Goal: Contribute content: Contribute content

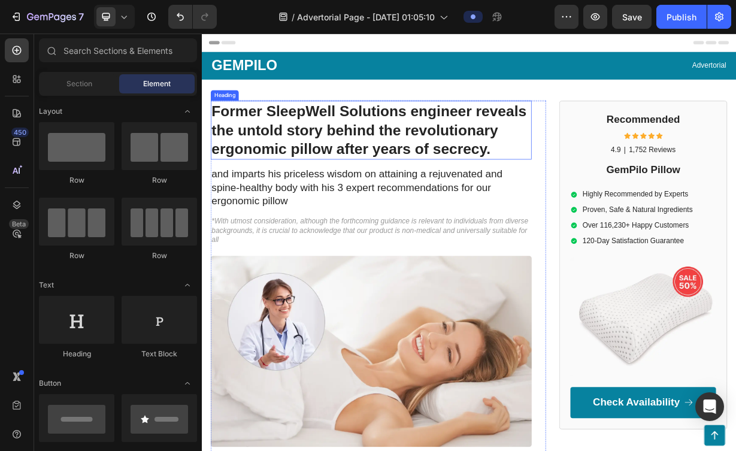
click at [444, 138] on h1 "Former SleepWell Solutions engineer reveals the untold story behind the revolut…" at bounding box center [430, 164] width 432 height 80
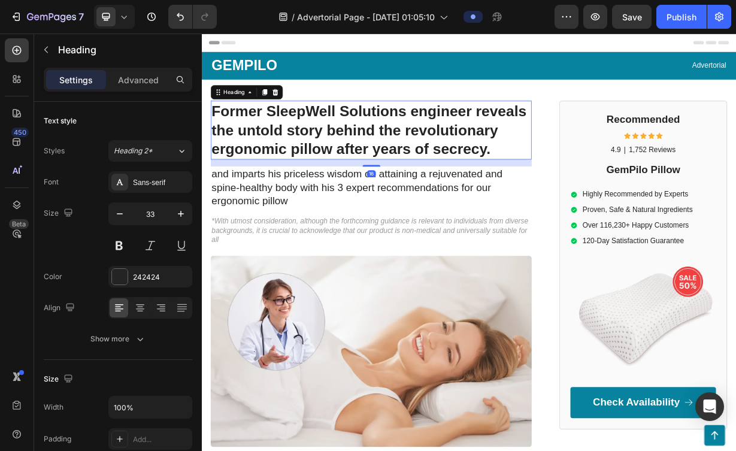
click at [585, 186] on h1 "Former SleepWell Solutions engineer reveals the untold story behind the revolut…" at bounding box center [430, 164] width 432 height 80
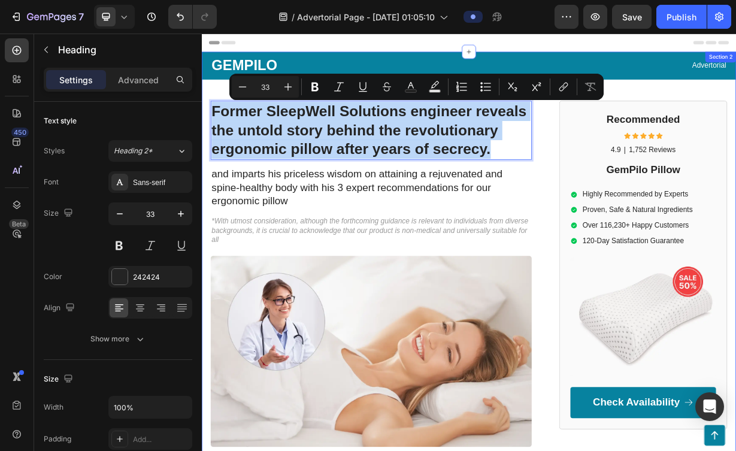
drag, startPoint x: 593, startPoint y: 189, endPoint x: 231, endPoint y: 120, distance: 368.6
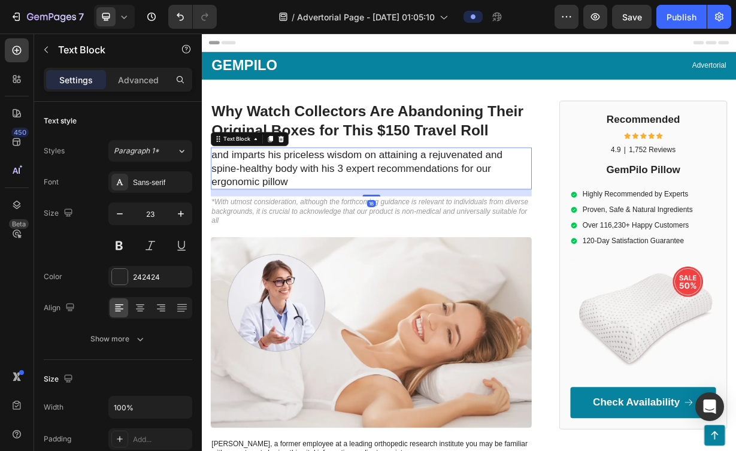
click at [432, 221] on p "and imparts his priceless wisdom on attaining a rejuvenated and spine-healthy b…" at bounding box center [429, 215] width 429 height 54
click at [424, 217] on p "and imparts his priceless wisdom on attaining a rejuvenated and spine-healthy b…" at bounding box center [429, 215] width 429 height 54
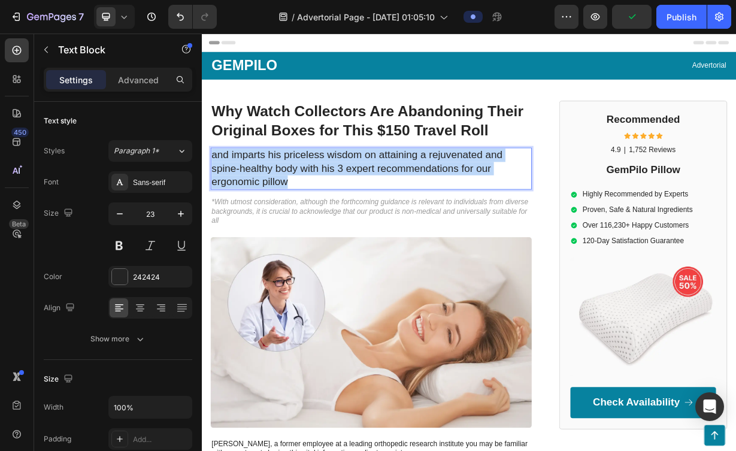
click at [424, 217] on p "and imparts his priceless wisdom on attaining a rejuvenated and spine-healthy b…" at bounding box center [429, 215] width 429 height 54
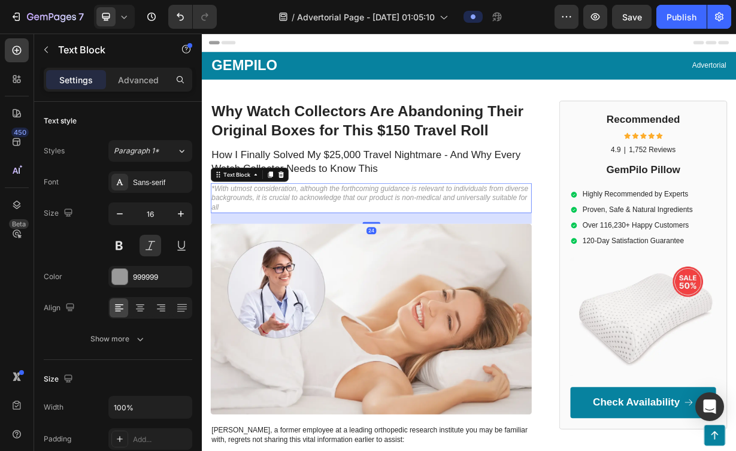
click at [472, 248] on p "*With utmost consideration, although the forthcoming guidance is relevant to in…" at bounding box center [429, 254] width 429 height 37
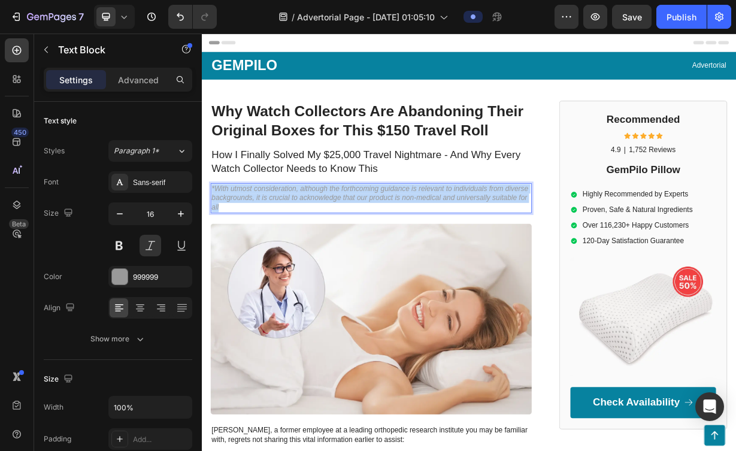
click at [472, 248] on p "*With utmost consideration, although the forthcoming guidance is relevant to in…" at bounding box center [429, 254] width 429 height 37
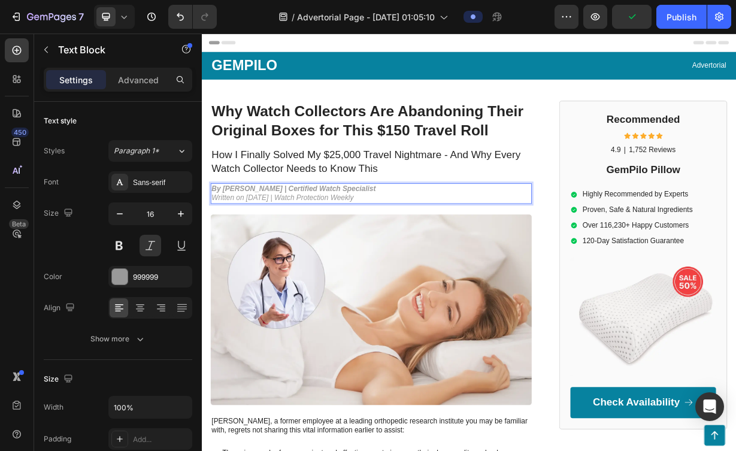
click at [342, 255] on p "By [PERSON_NAME] | Certified Watch Specialist Written on [DATE] | Watch Protect…" at bounding box center [429, 248] width 429 height 25
click at [316, 258] on p "By [PERSON_NAME] | Certified Watch Specialist Written on [DATE] | Watch Protect…" at bounding box center [429, 248] width 429 height 25
click at [303, 254] on p "By [PERSON_NAME] | Certified Watch Specialist Written on [DATE] | Watch Protect…" at bounding box center [429, 248] width 429 height 25
click at [305, 256] on p "By [PERSON_NAME] | Certified Watch Specialist Written on [DATE] | Watch Protect…" at bounding box center [429, 248] width 429 height 25
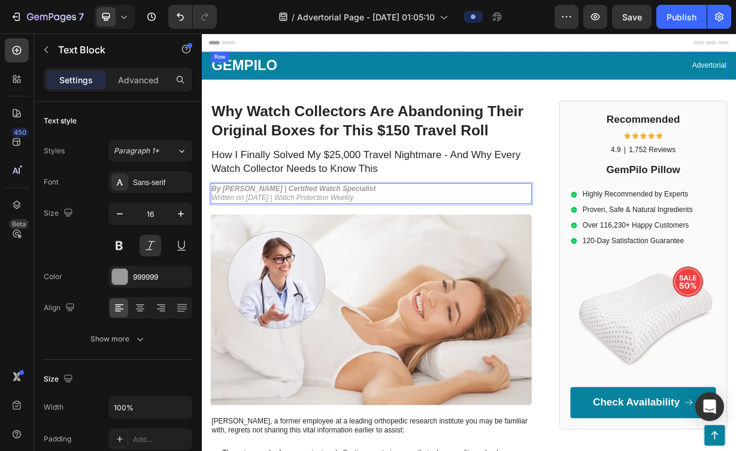
click at [559, 75] on div "GEMPILO Text Block Advertorial Text Block Row" at bounding box center [561, 76] width 694 height 37
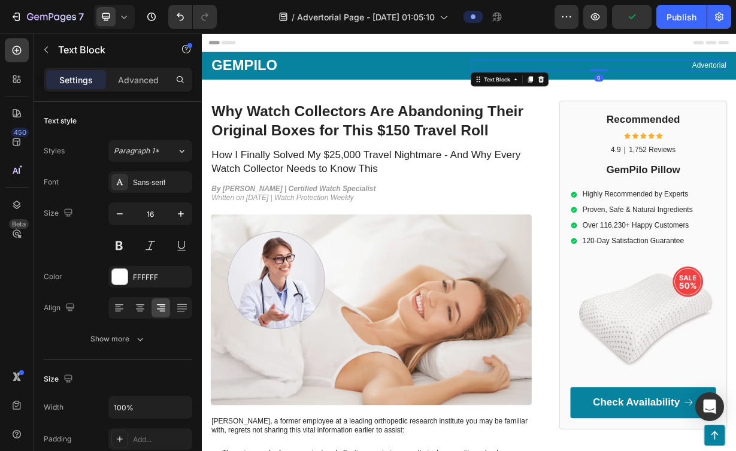
click at [735, 77] on p "Advertorial" at bounding box center [735, 76] width 342 height 13
click at [654, 97] on icon at bounding box center [658, 95] width 10 height 10
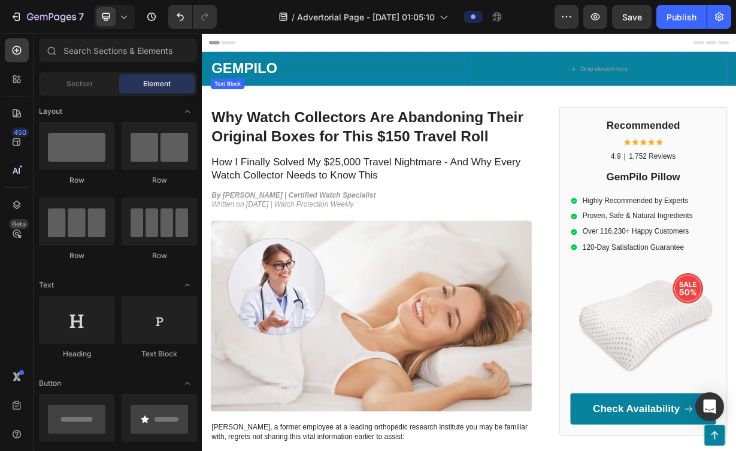
click at [494, 79] on p "GEMPILO" at bounding box center [386, 80] width 342 height 25
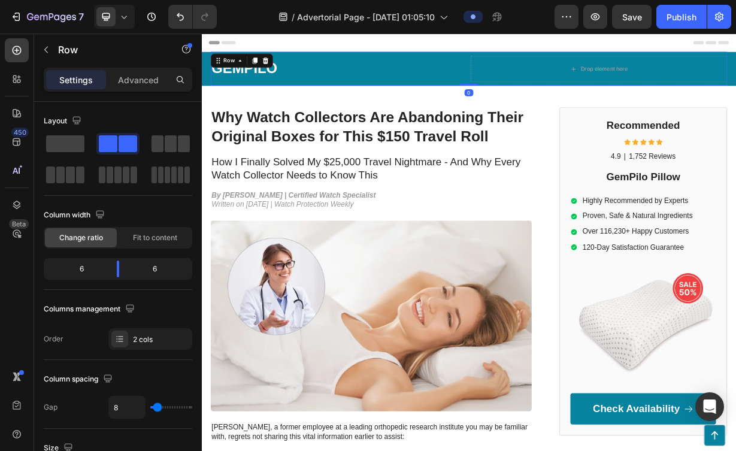
click at [554, 103] on div "GEMPILO Text Block Drop element here Row 0" at bounding box center [561, 80] width 694 height 45
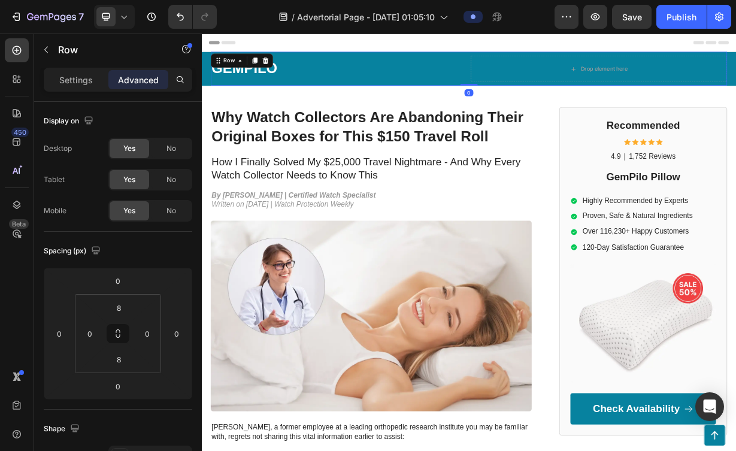
click at [543, 102] on div "GEMPILO Text Block Drop element here Row 0" at bounding box center [561, 80] width 694 height 45
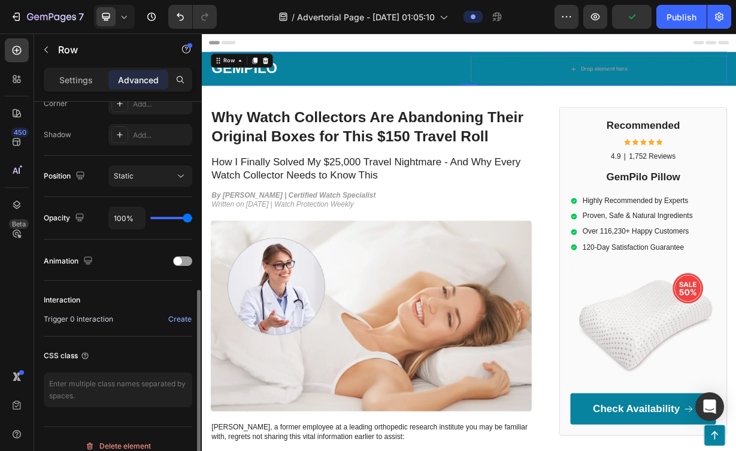
scroll to position [397, 0]
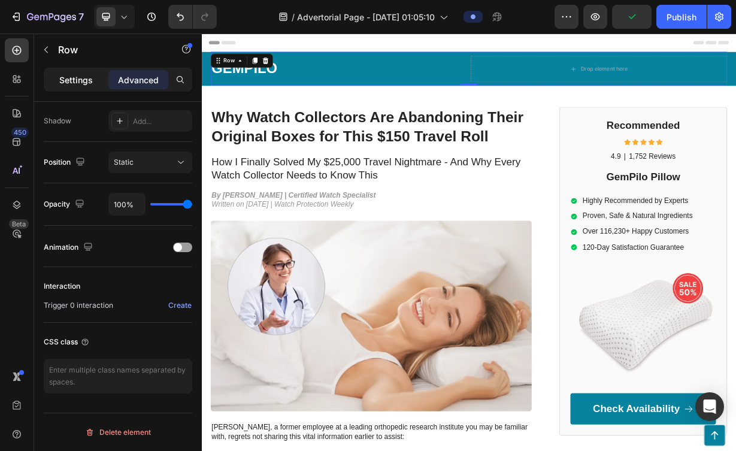
click at [83, 88] on div "Settings" at bounding box center [76, 79] width 60 height 19
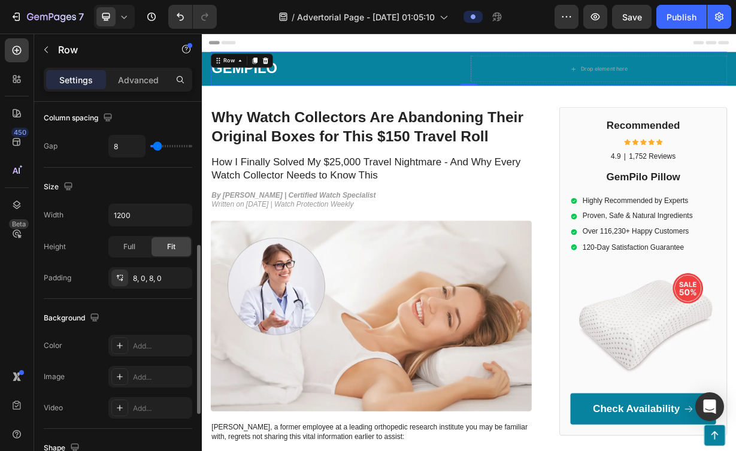
scroll to position [0, 0]
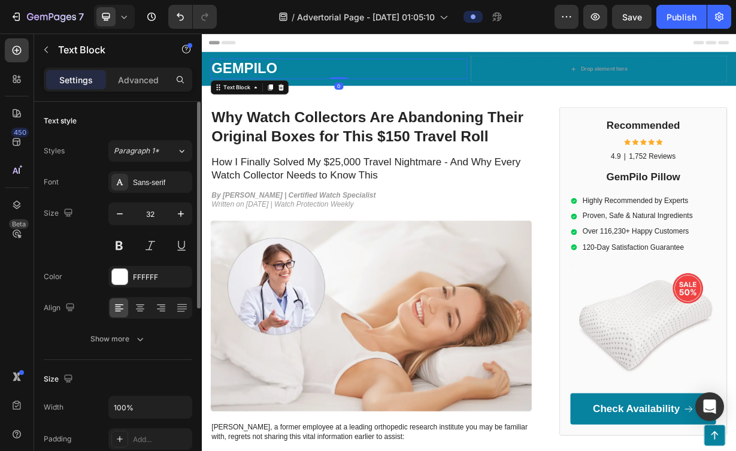
click at [373, 74] on p "GEMPILO" at bounding box center [386, 80] width 342 height 25
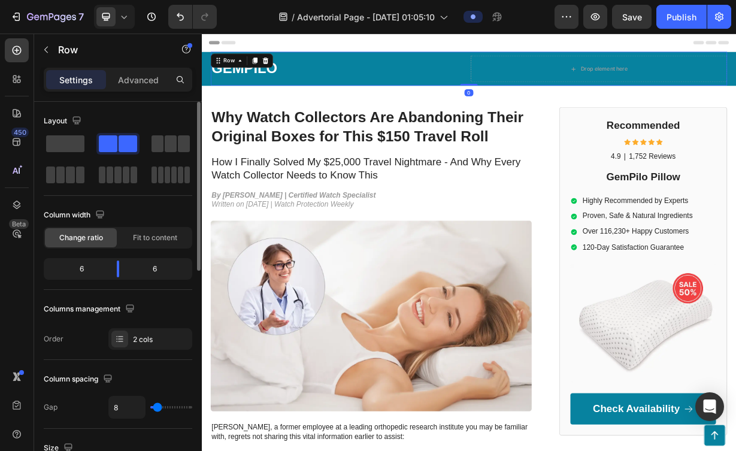
click at [377, 63] on div "GEMPILO Text Block" at bounding box center [386, 81] width 345 height 36
click at [208, 93] on div "GEMPILO Text Block Drop element here Row 0 Row" at bounding box center [561, 80] width 718 height 45
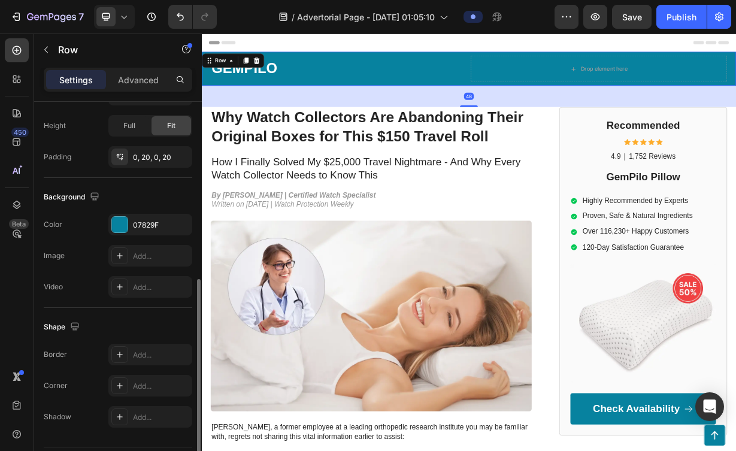
scroll to position [321, 0]
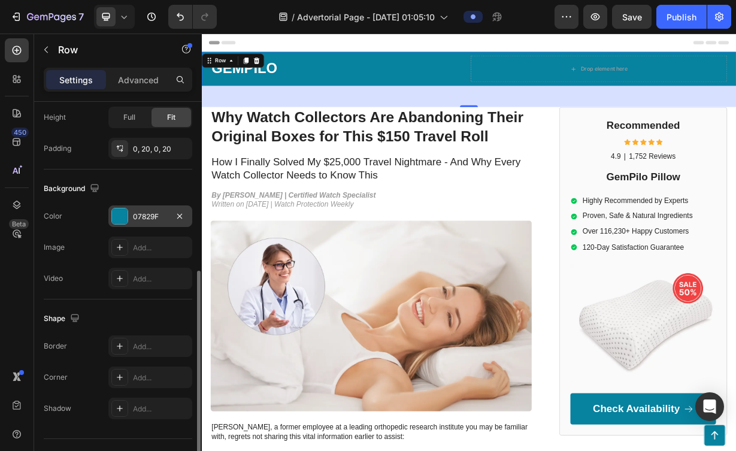
click at [126, 225] on div "07829F" at bounding box center [150, 216] width 84 height 22
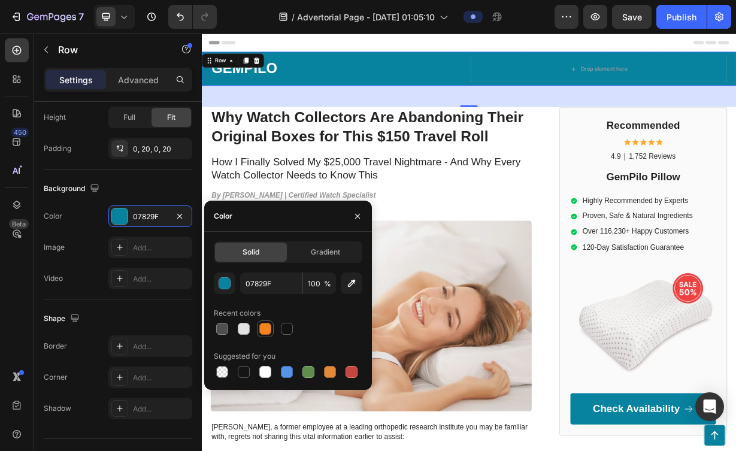
click at [268, 330] on div at bounding box center [265, 329] width 12 height 12
type input "F3841D"
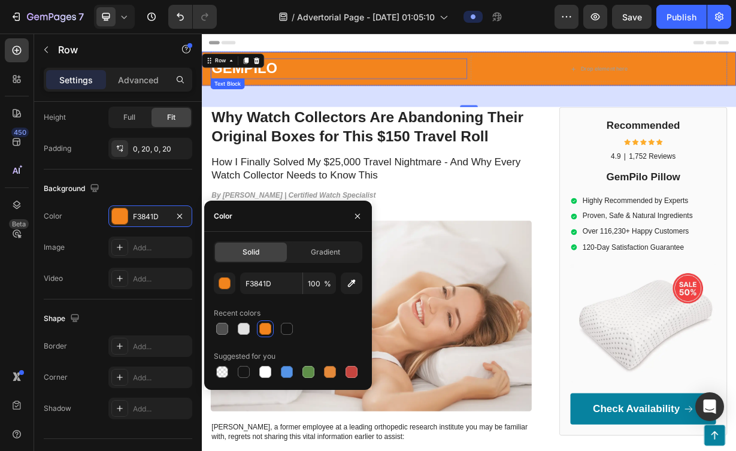
click at [300, 75] on p "GEMPILO" at bounding box center [386, 80] width 342 height 25
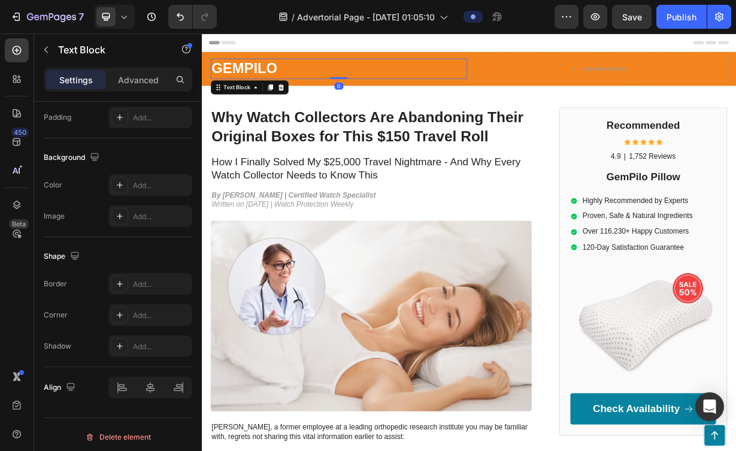
scroll to position [0, 0]
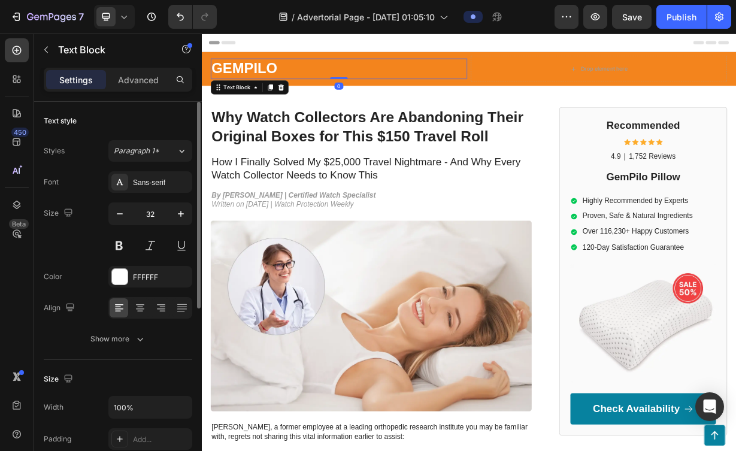
click at [300, 75] on p "GEMPILO" at bounding box center [386, 80] width 342 height 25
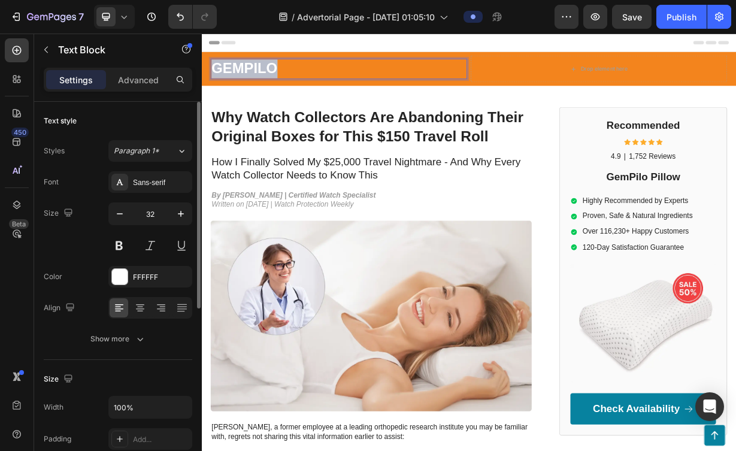
click at [300, 75] on p "GEMPILO" at bounding box center [386, 80] width 342 height 25
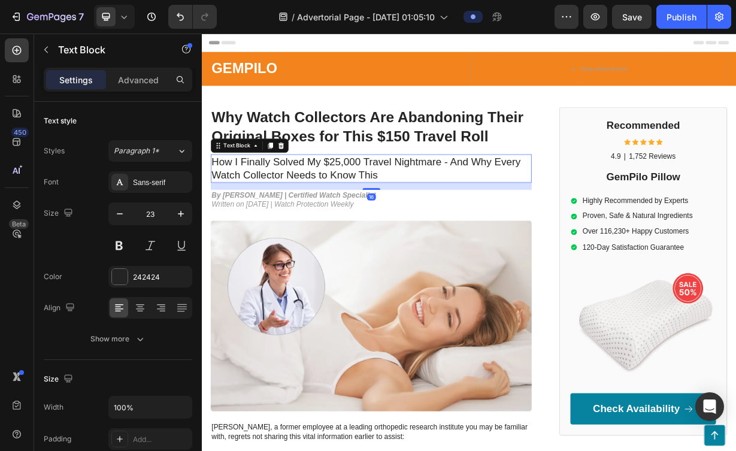
click at [439, 218] on p "How I Finally Solved My $25,000 Travel Nightmare - And Why Every Watch Collecto…" at bounding box center [429, 215] width 429 height 36
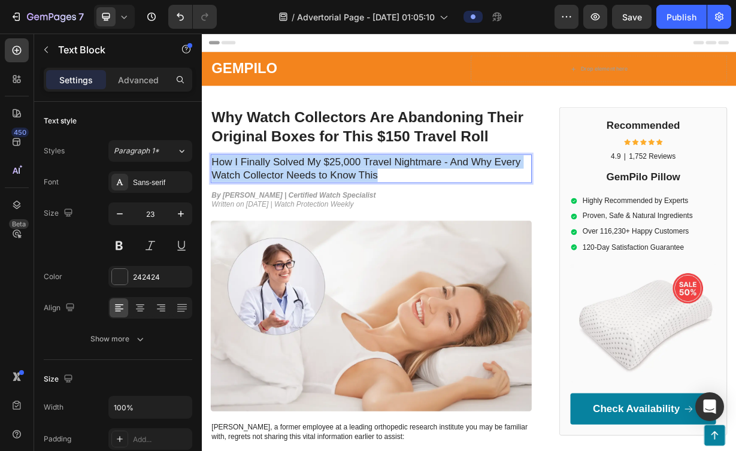
click at [439, 218] on p "How I Finally Solved My $25,000 Travel Nightmare - And Why Every Watch Collecto…" at bounding box center [429, 215] width 429 height 36
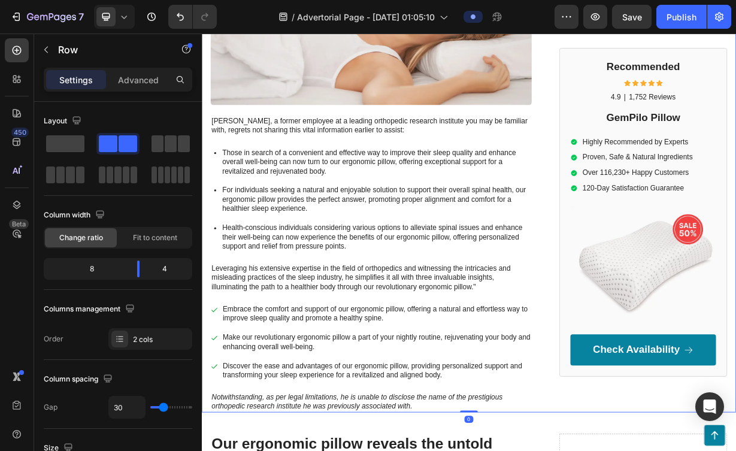
scroll to position [413, 0]
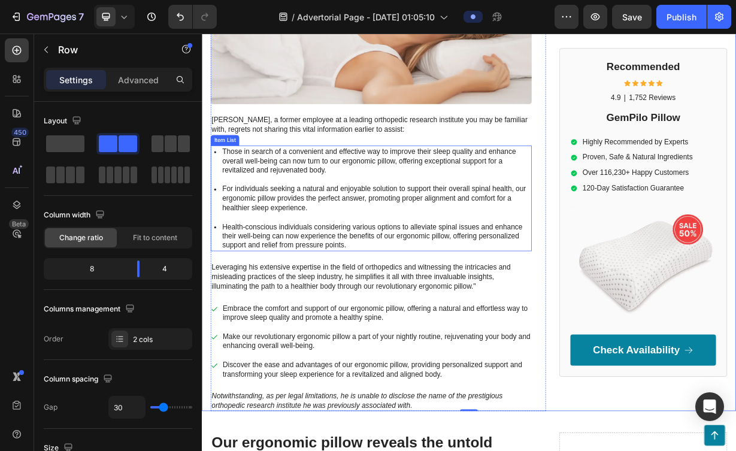
click at [575, 293] on p "Health-conscious individuals considering various options to alleviate spinal is…" at bounding box center [436, 305] width 414 height 37
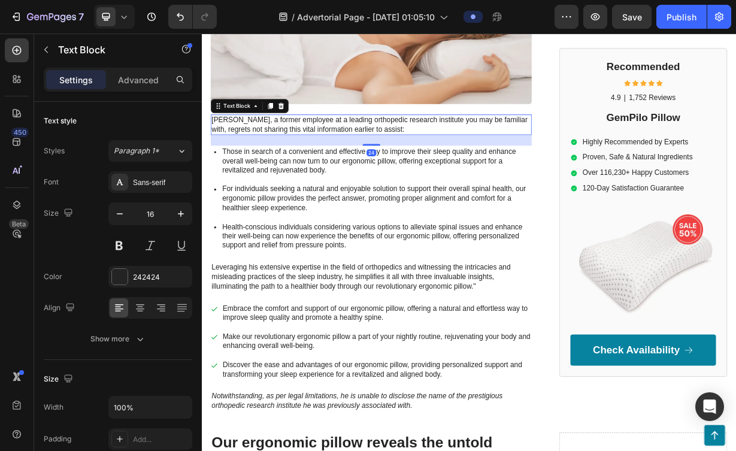
click at [398, 166] on p "[PERSON_NAME], a former employee at a leading orthopedic research institute you…" at bounding box center [429, 156] width 429 height 25
click at [395, 212] on p "Those in search of a convenient and effective way to improve their sleep qualit…" at bounding box center [436, 204] width 414 height 37
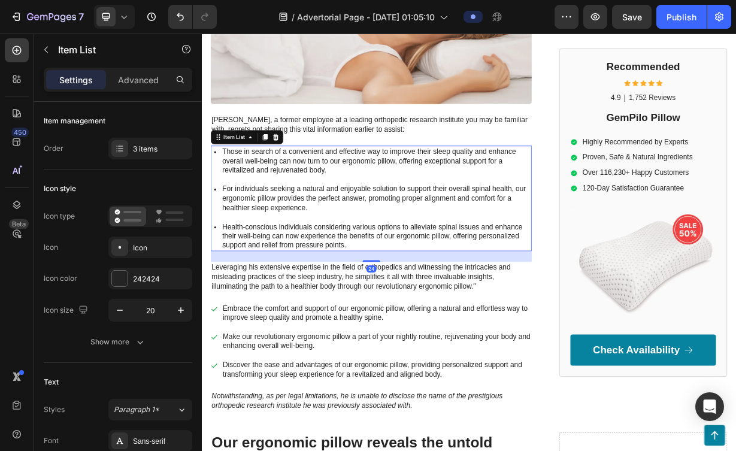
click at [395, 212] on p "Those in search of a convenient and effective way to improve their sleep qualit…" at bounding box center [436, 204] width 414 height 37
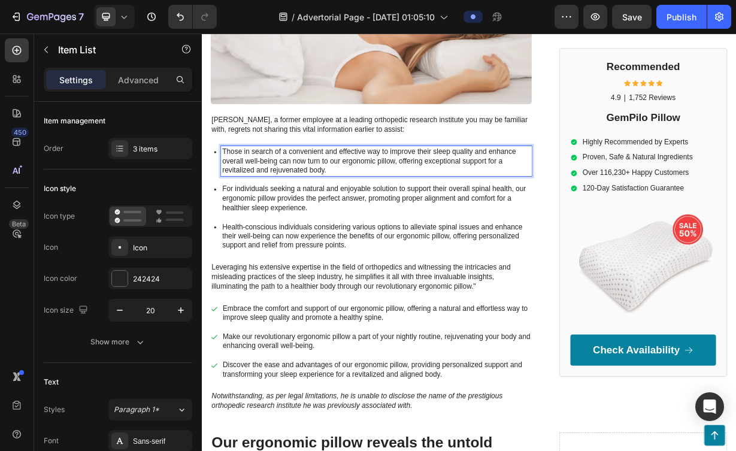
click at [395, 212] on p "Those in search of a convenient and effective way to improve their sleep qualit…" at bounding box center [436, 204] width 414 height 37
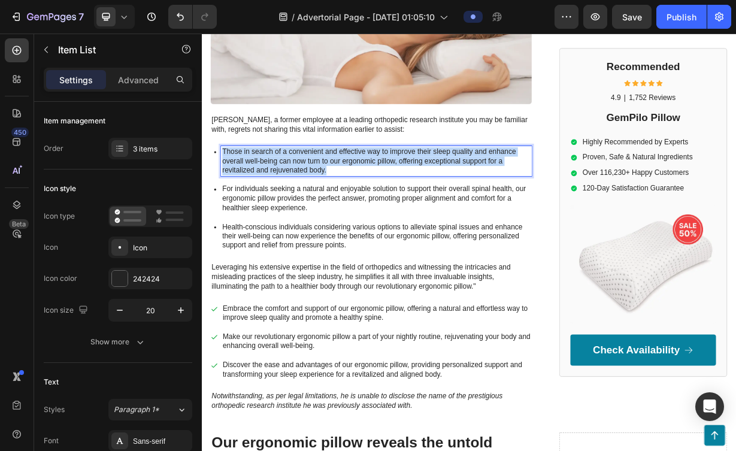
click at [395, 212] on p "Those in search of a convenient and effective way to improve their sleep qualit…" at bounding box center [436, 204] width 414 height 37
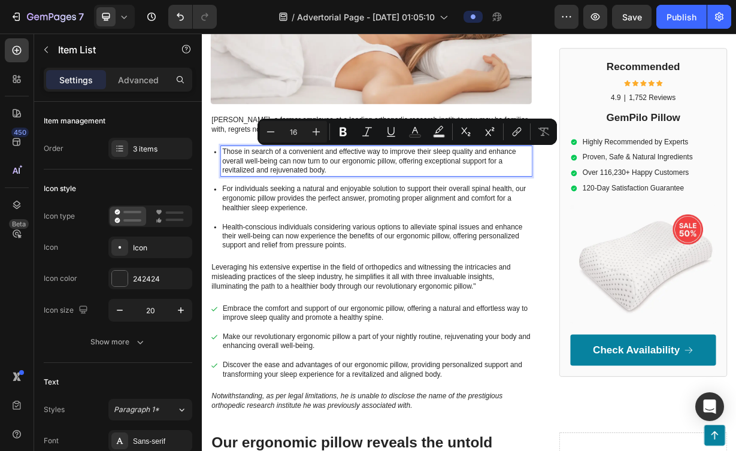
click at [430, 306] on p "Health-conscious individuals considering various options to alleviate spinal is…" at bounding box center [436, 305] width 414 height 37
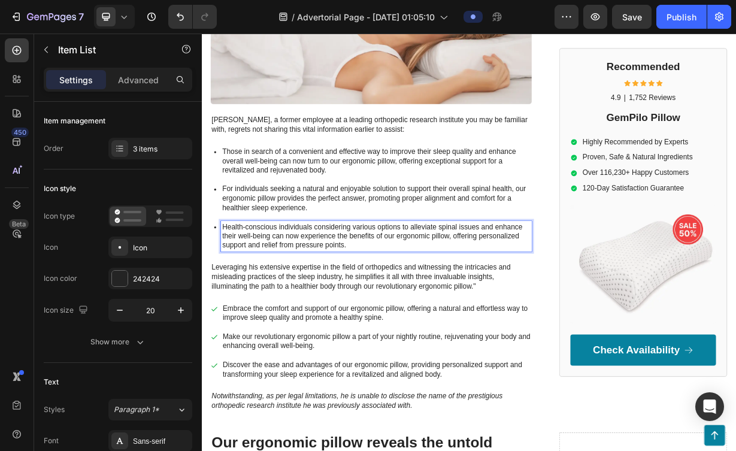
click at [411, 218] on p "Those in search of a convenient and effective way to improve their sleep qualit…" at bounding box center [436, 204] width 414 height 37
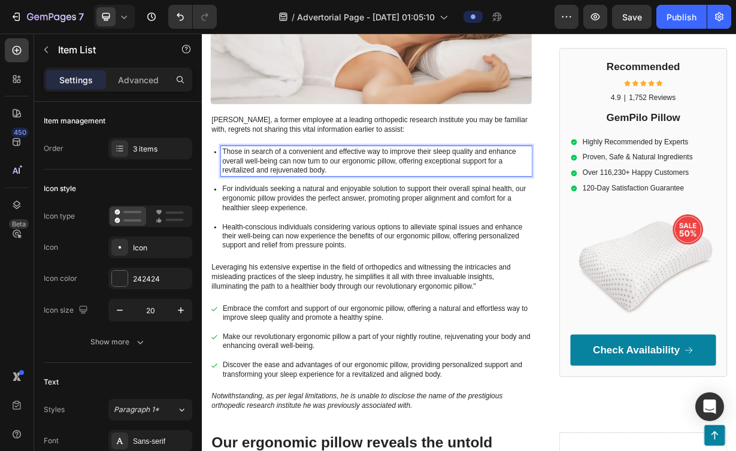
click at [411, 218] on p "Those in search of a convenient and effective way to improve their sleep qualit…" at bounding box center [436, 204] width 414 height 37
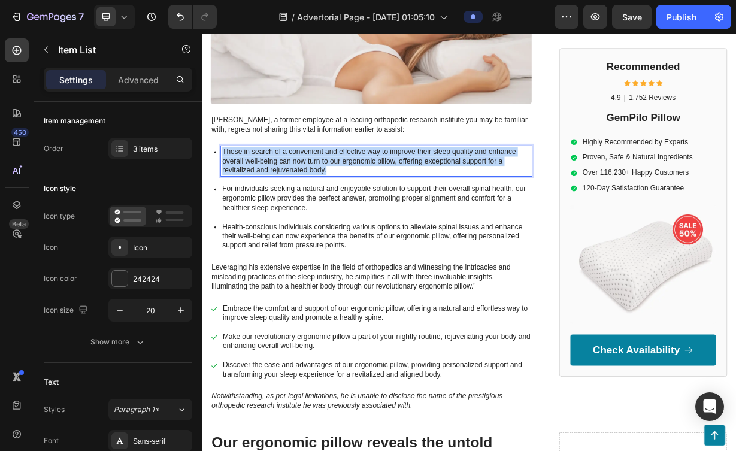
click at [411, 218] on p "Those in search of a convenient and effective way to improve their sleep qualit…" at bounding box center [436, 204] width 414 height 37
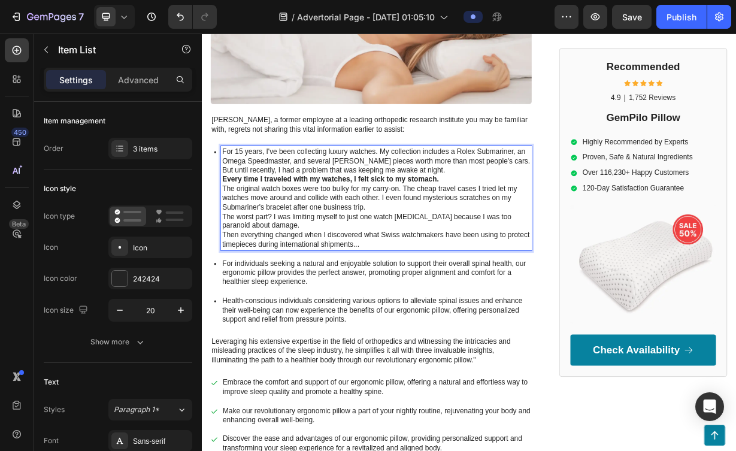
click at [218, 188] on icon at bounding box center [220, 193] width 12 height 12
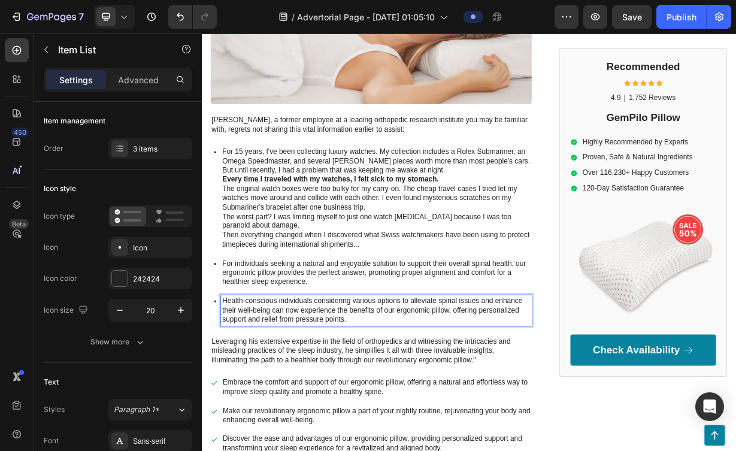
click at [405, 403] on p "Health-conscious individuals considering various options to alleviate spinal is…" at bounding box center [436, 405] width 414 height 37
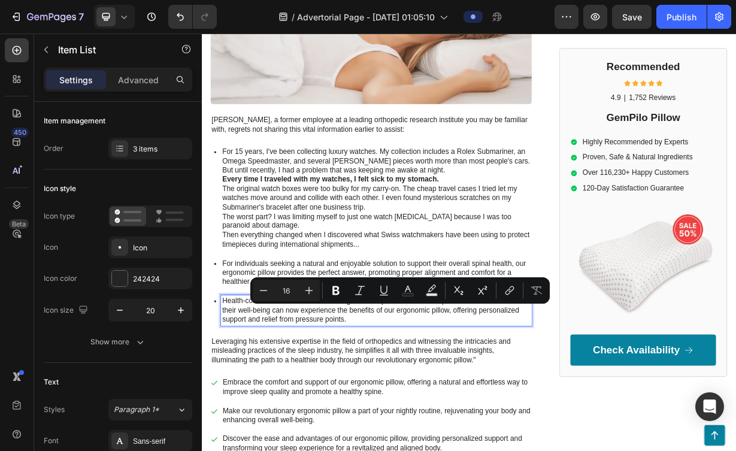
click at [589, 412] on p "Health-conscious individuals considering various options to alleviate spinal is…" at bounding box center [436, 405] width 414 height 37
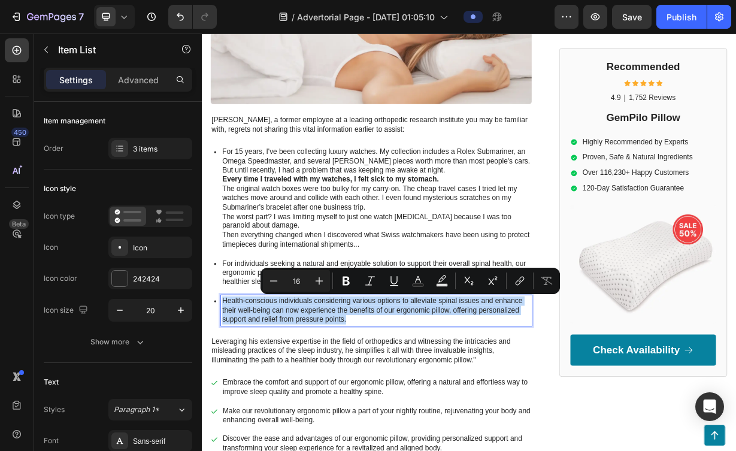
drag, startPoint x: 532, startPoint y: 414, endPoint x: 269, endPoint y: 387, distance: 264.8
click at [269, 387] on p "Health-conscious individuals considering various options to alleviate spinal is…" at bounding box center [436, 405] width 414 height 37
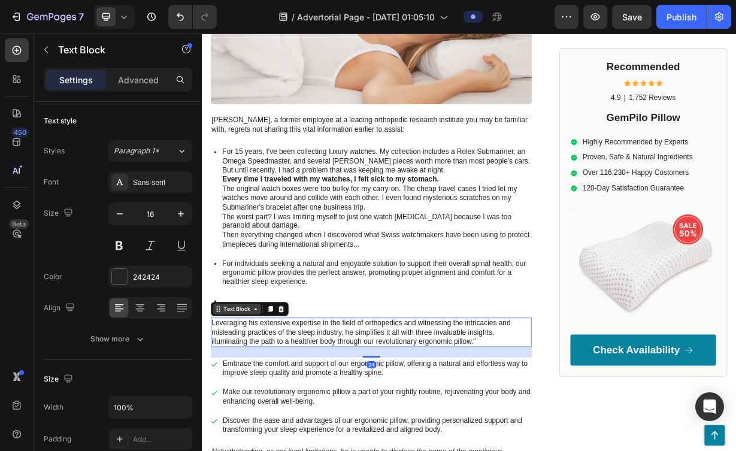
click at [239, 412] on div "Text Block" at bounding box center [266, 403] width 105 height 19
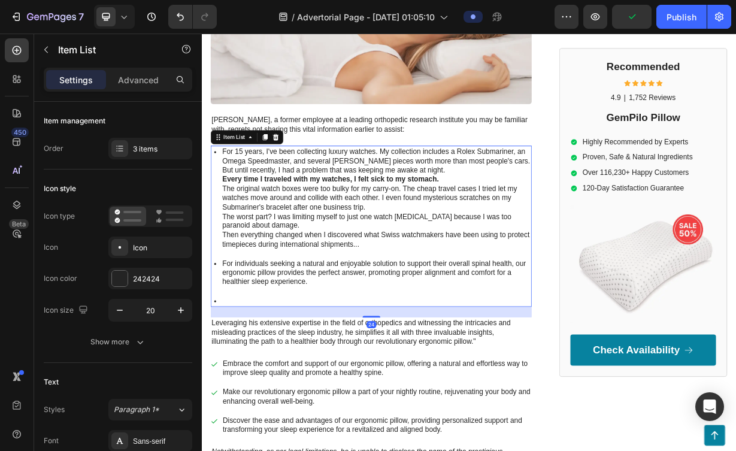
click at [220, 394] on icon at bounding box center [219, 393] width 2 height 2
click at [436, 375] on div "For individuals seeking a natural and enjoyable solution to support their overa…" at bounding box center [436, 355] width 418 height 41
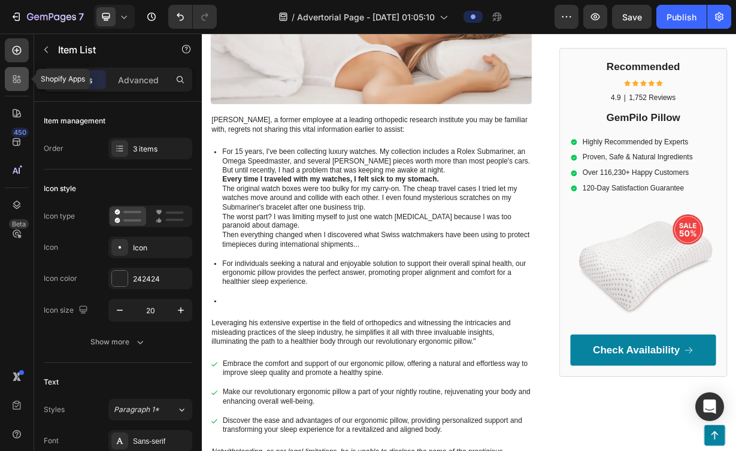
click at [22, 83] on icon at bounding box center [17, 79] width 12 height 12
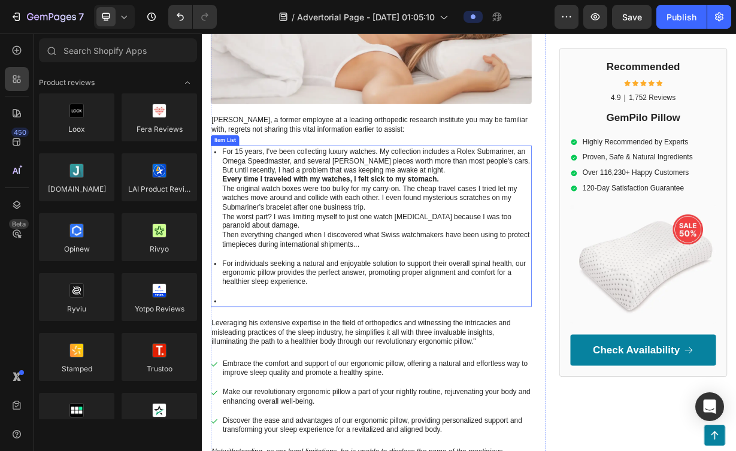
click at [345, 360] on p "For individuals seeking a natural and enjoyable solution to support their overa…" at bounding box center [436, 354] width 414 height 37
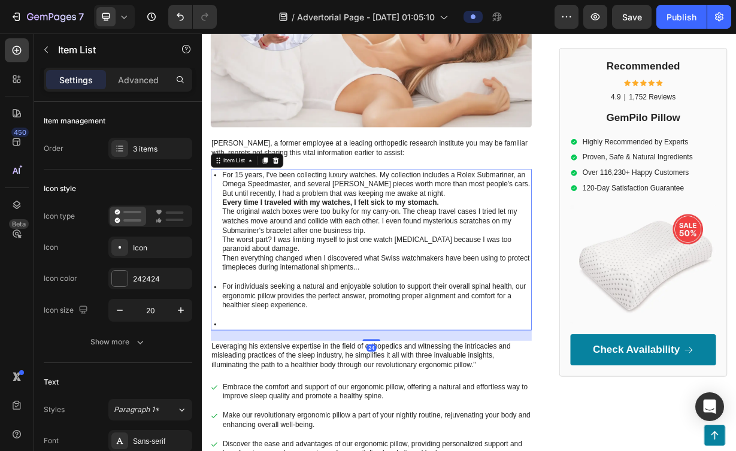
scroll to position [377, 0]
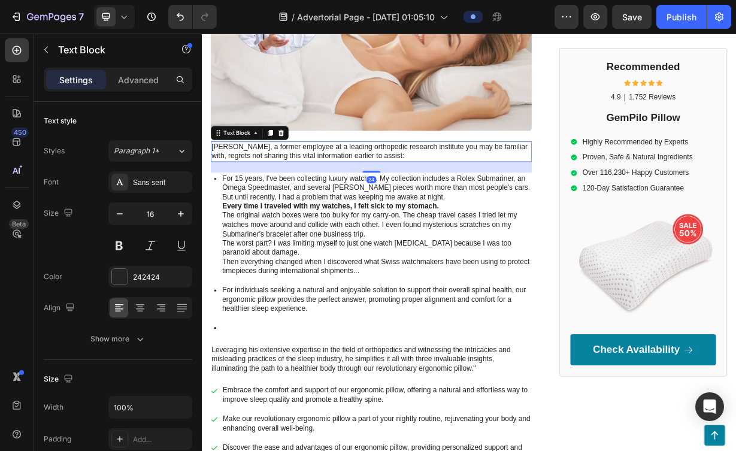
click at [349, 189] on p "[PERSON_NAME], a former employee at a leading orthopedic research institute you…" at bounding box center [429, 192] width 429 height 25
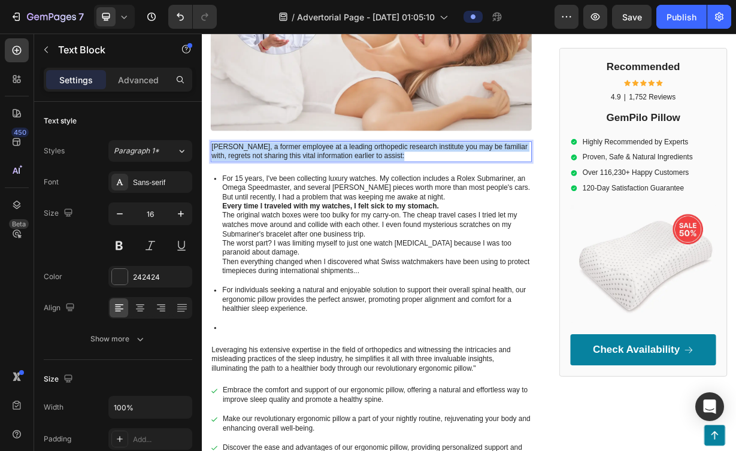
click at [349, 189] on p "[PERSON_NAME], a former employee at a leading orthopedic research institute you…" at bounding box center [429, 192] width 429 height 25
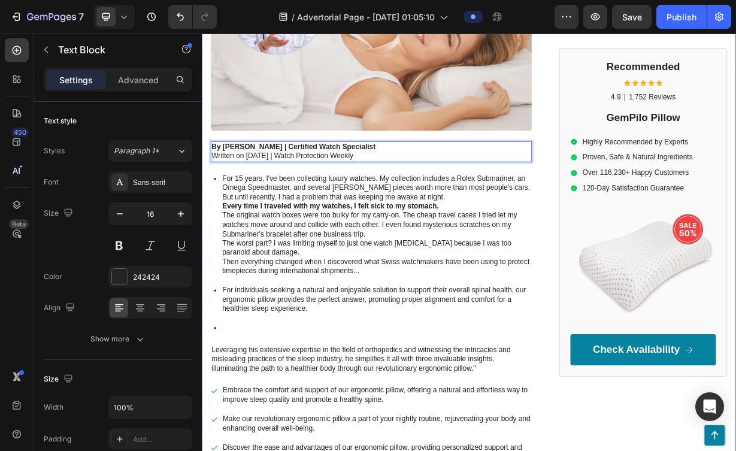
click at [667, 233] on div "Why Watch Collectors Are Abandoning Their Original Boxes for This $150 Travel R…" at bounding box center [561, 203] width 718 height 897
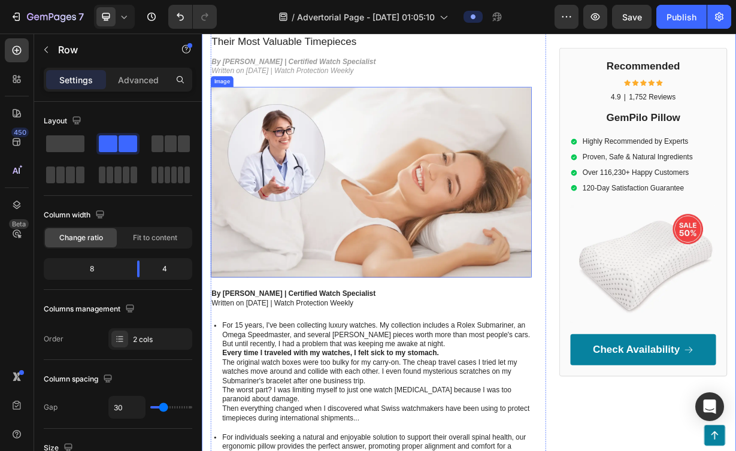
scroll to position [184, 0]
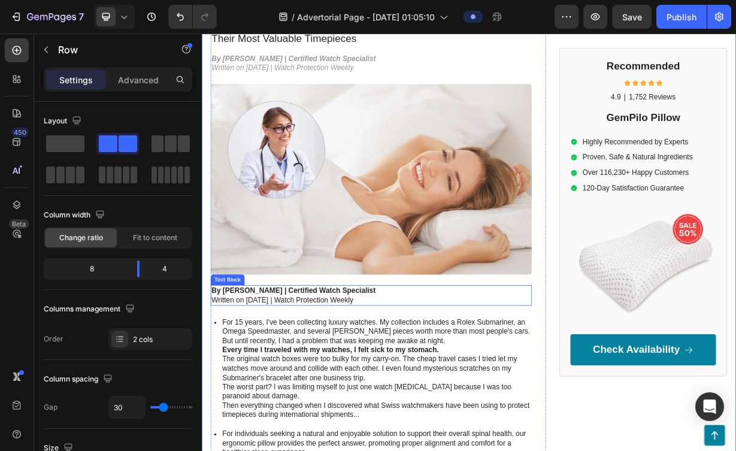
click at [327, 394] on p "By [PERSON_NAME] | Certified Watch Specialist Written on [DATE] | Watch Protect…" at bounding box center [429, 385] width 429 height 25
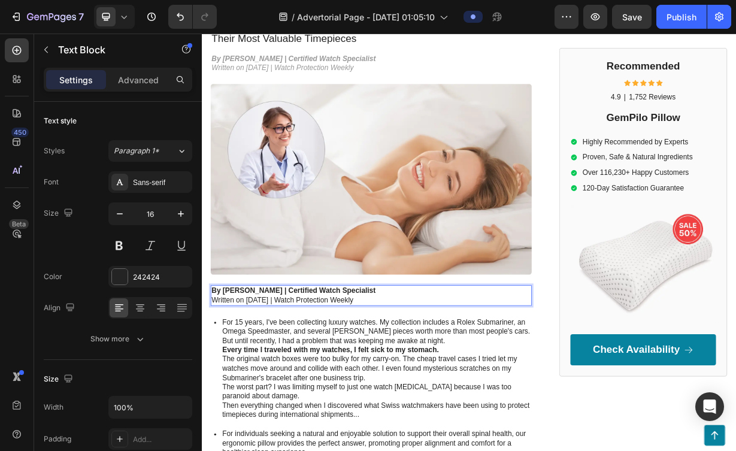
click at [318, 393] on p "By [PERSON_NAME] | Certified Watch Specialist Written on [DATE] | Watch Protect…" at bounding box center [429, 385] width 429 height 25
click at [305, 395] on p "By [PERSON_NAME] | Certified Watch Specialist Written on [DATE] | Watch Protect…" at bounding box center [429, 385] width 429 height 25
click at [317, 389] on p "By [PERSON_NAME] | Certified Watch Specialist Written on [DATE] | Watch Protect…" at bounding box center [429, 385] width 429 height 25
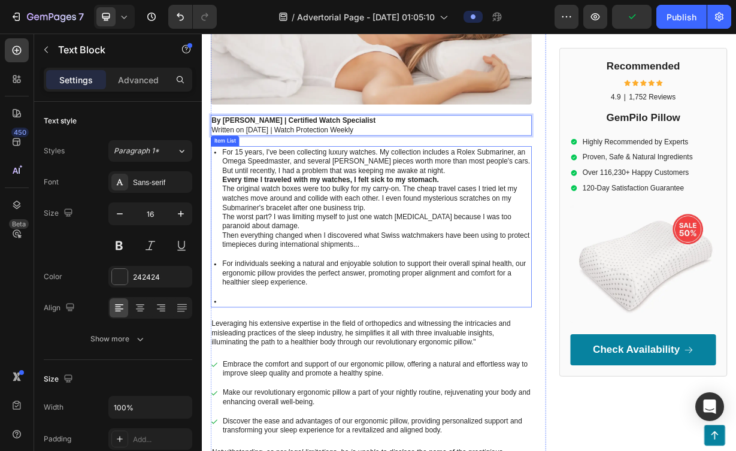
scroll to position [390, 0]
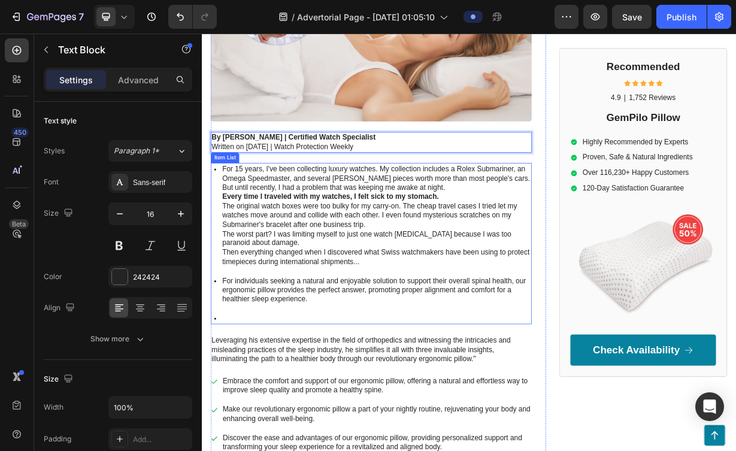
click at [320, 390] on p "For individuals seeking a natural and enjoyable solution to support their overa…" at bounding box center [436, 378] width 414 height 37
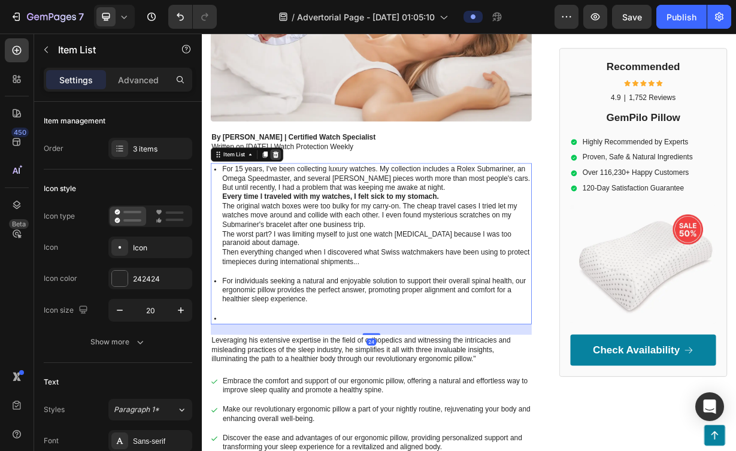
click at [306, 201] on div at bounding box center [301, 196] width 14 height 14
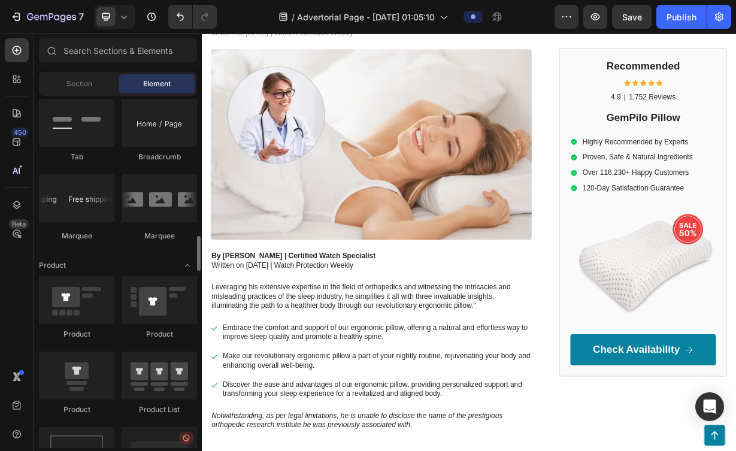
scroll to position [1374, 0]
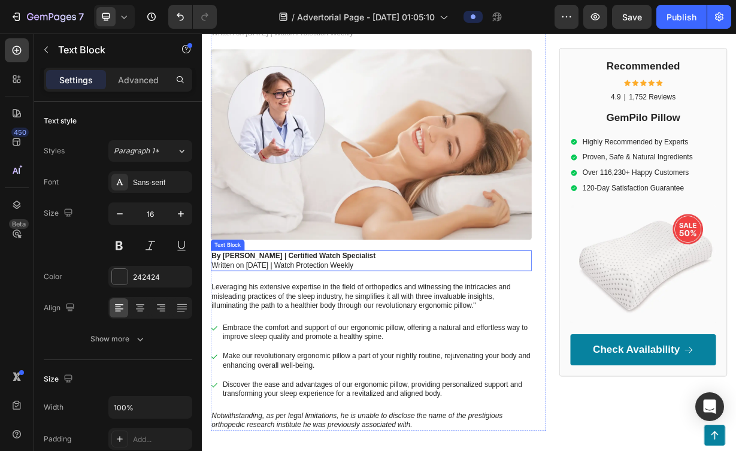
click at [418, 350] on p "By [PERSON_NAME] | Certified Watch Specialist Written on [DATE] | Watch Protect…" at bounding box center [429, 338] width 429 height 25
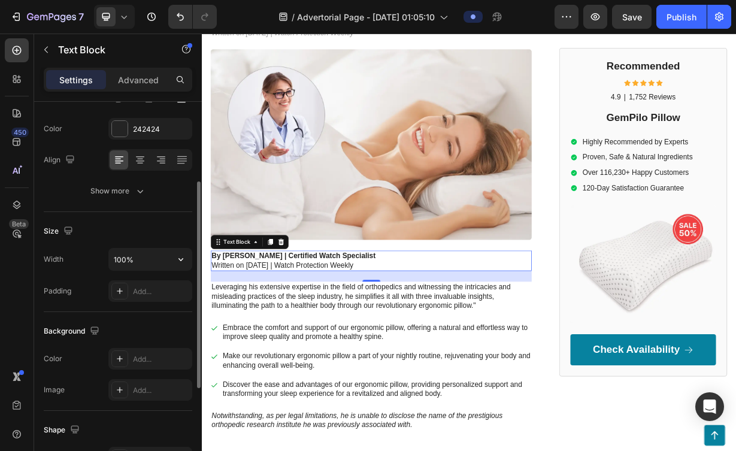
scroll to position [155, 0]
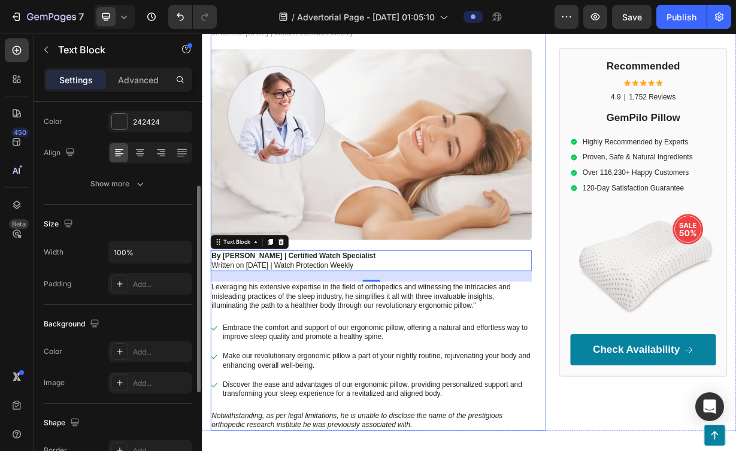
click at [312, 408] on div "Why Watch Collectors Are Abandoning Their Original Boxes for This $150 Travel R…" at bounding box center [430, 235] width 432 height 666
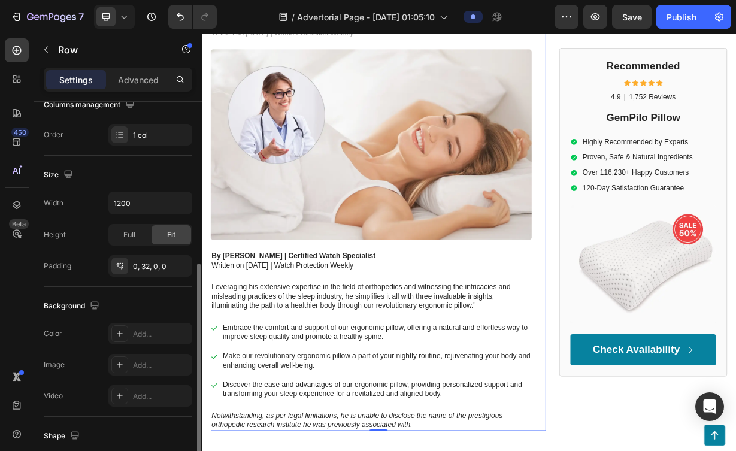
scroll to position [184, 0]
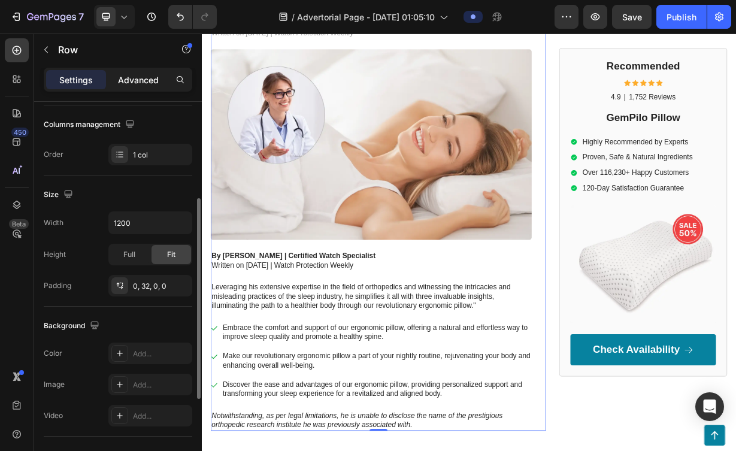
click at [139, 74] on p "Advanced" at bounding box center [138, 80] width 41 height 13
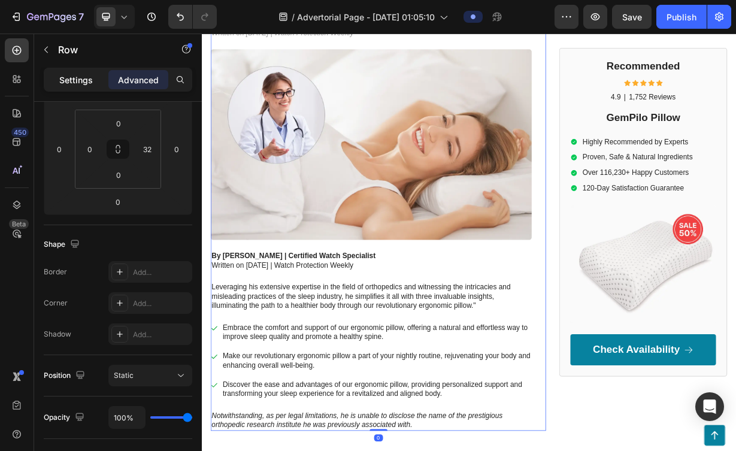
click at [63, 76] on p "Settings" at bounding box center [76, 80] width 34 height 13
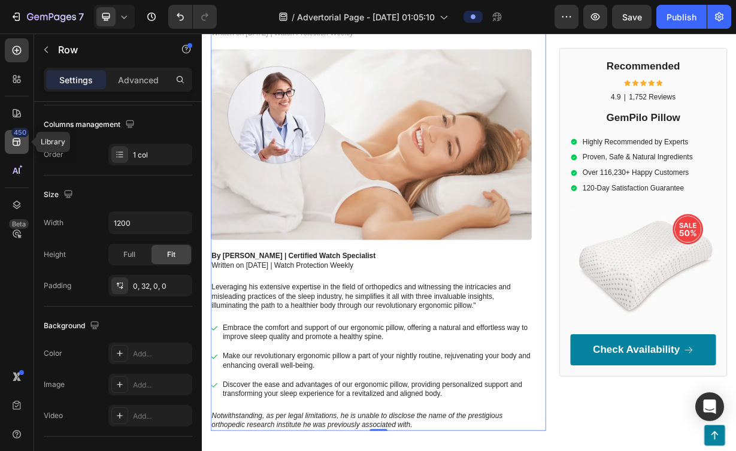
click at [18, 145] on icon at bounding box center [17, 142] width 8 height 8
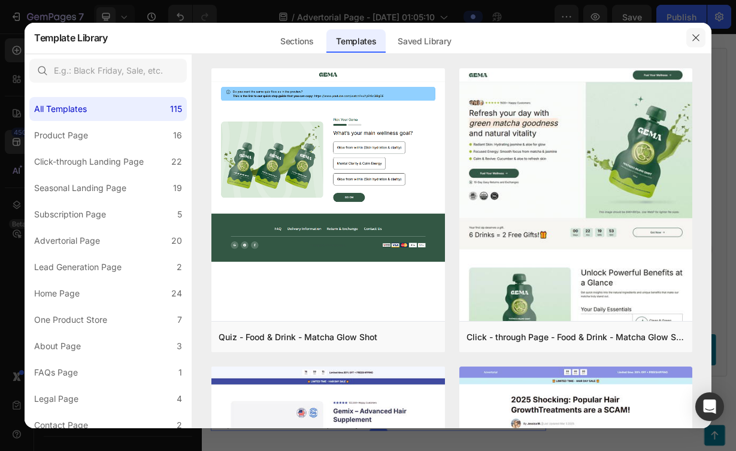
click at [697, 40] on icon "button" at bounding box center [695, 37] width 7 height 7
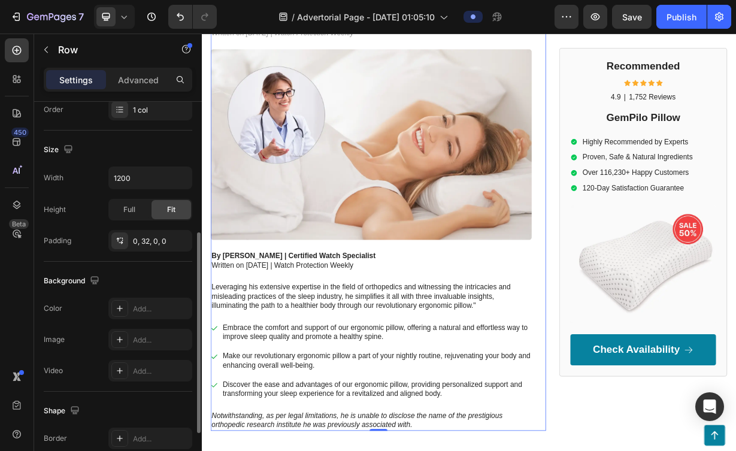
scroll to position [257, 0]
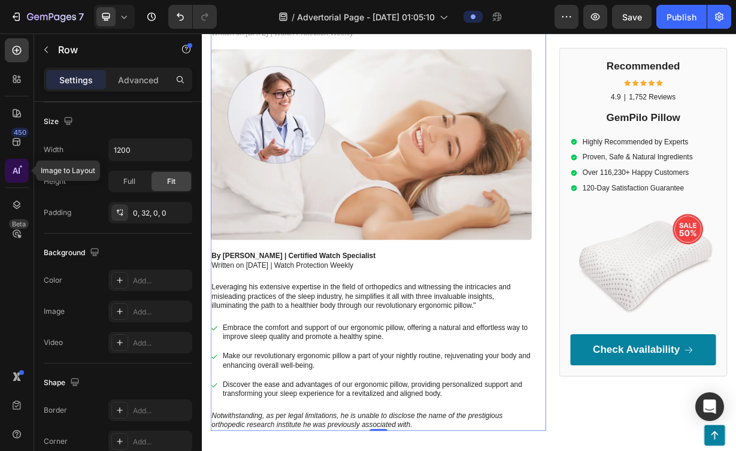
click at [17, 168] on icon at bounding box center [17, 171] width 12 height 12
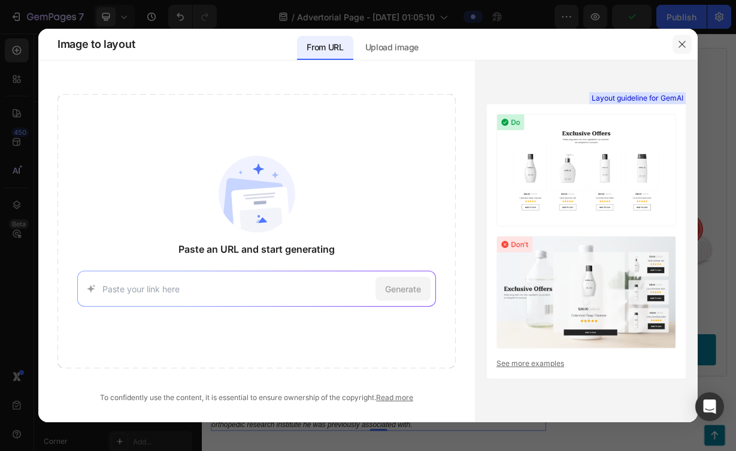
click at [676, 47] on button "button" at bounding box center [681, 44] width 19 height 19
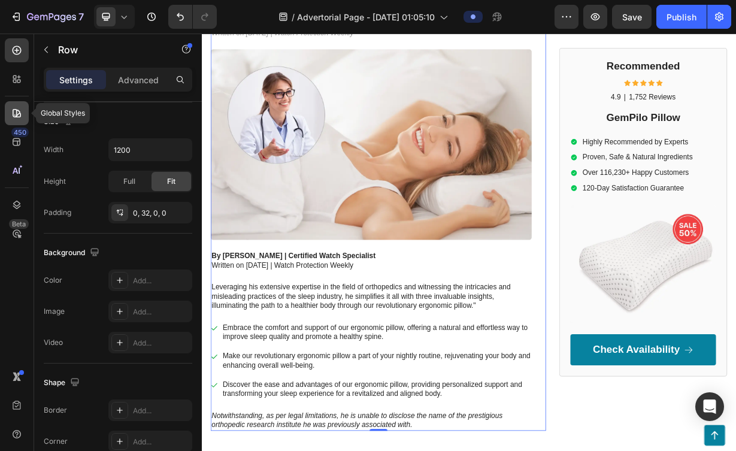
click at [19, 112] on icon at bounding box center [17, 113] width 12 height 12
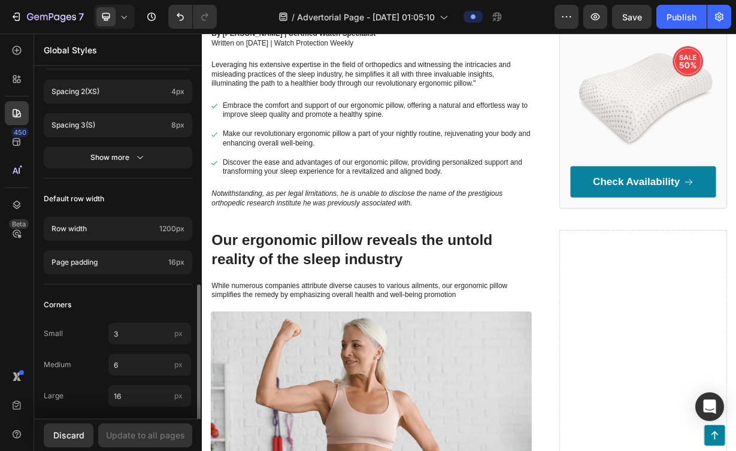
scroll to position [527, 0]
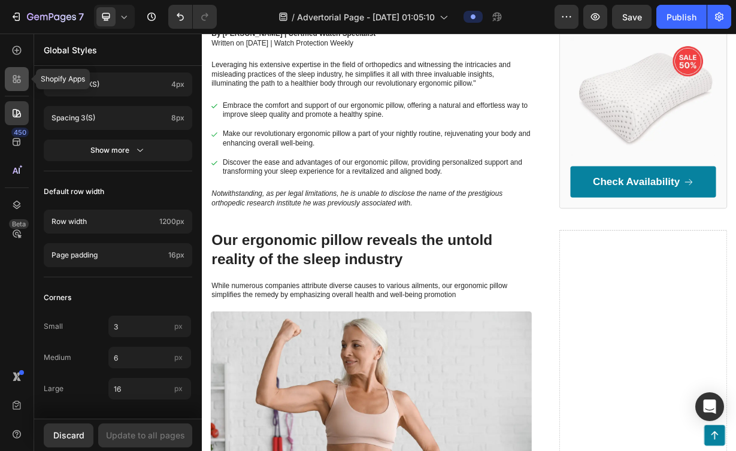
click at [20, 83] on icon at bounding box center [17, 79] width 12 height 12
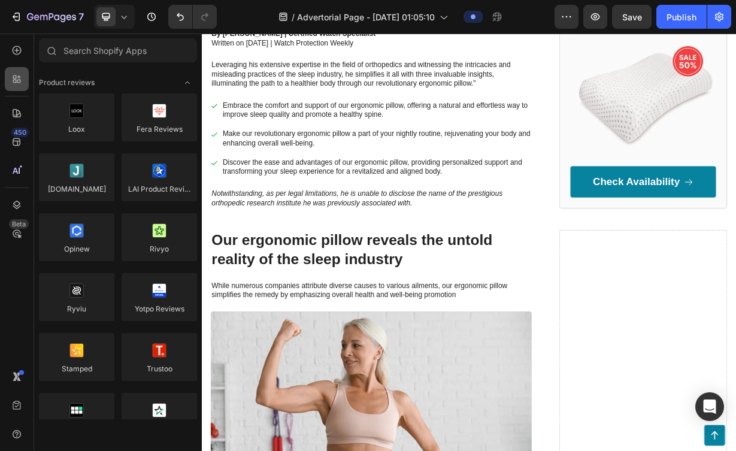
scroll to position [1374, 0]
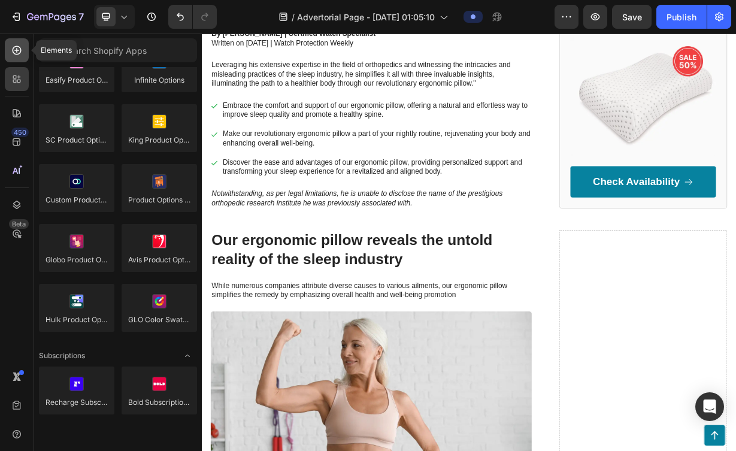
click at [19, 51] on icon at bounding box center [17, 50] width 12 height 12
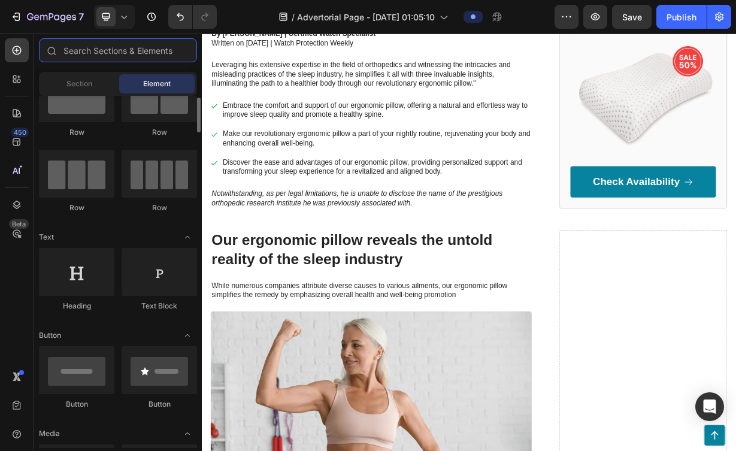
scroll to position [42, 0]
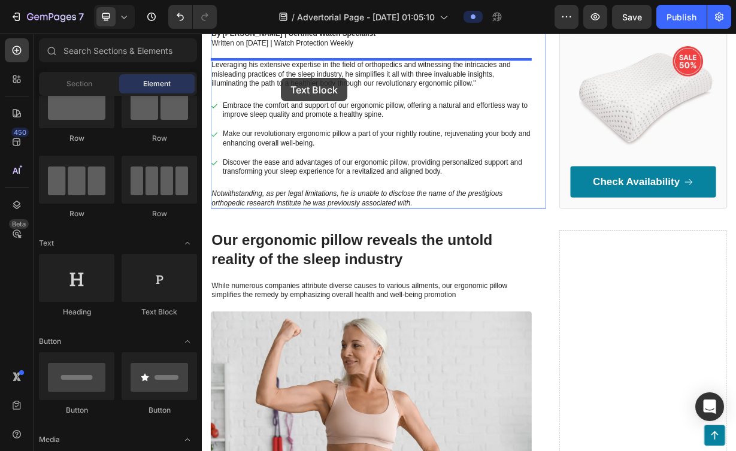
drag, startPoint x: 358, startPoint y: 307, endPoint x: 308, endPoint y: 93, distance: 219.5
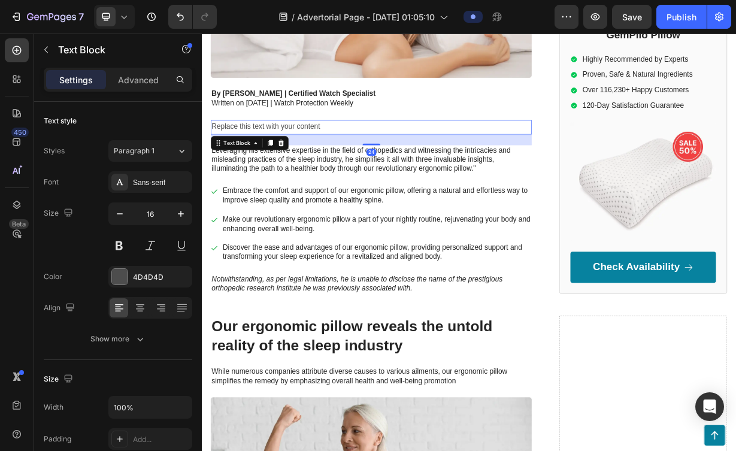
scroll to position [443, 0]
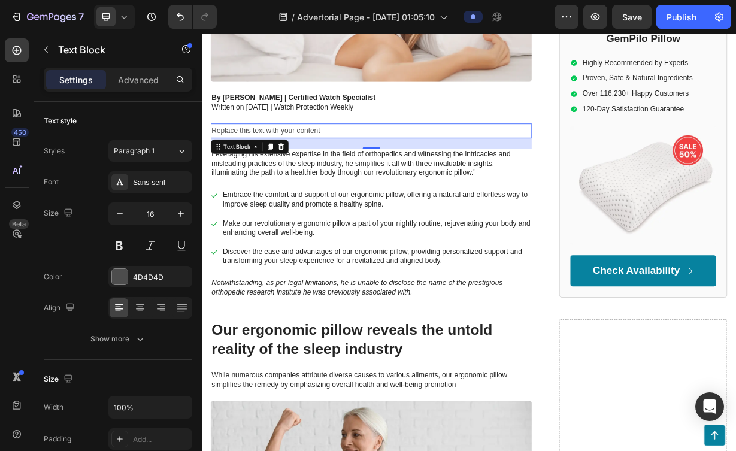
click at [403, 169] on div "Replace this text with your content" at bounding box center [430, 164] width 432 height 20
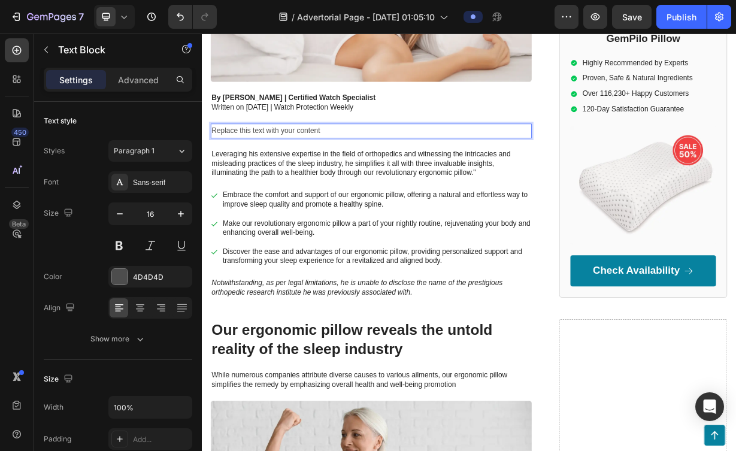
click at [403, 169] on p "Replace this text with your content" at bounding box center [429, 164] width 429 height 17
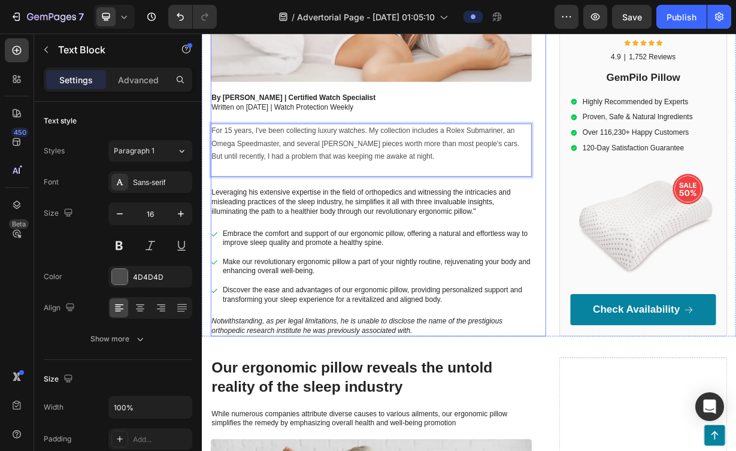
click at [439, 243] on p "Leveraging his extensive expertise in the field of orthopedics and witnessing t…" at bounding box center [429, 259] width 429 height 37
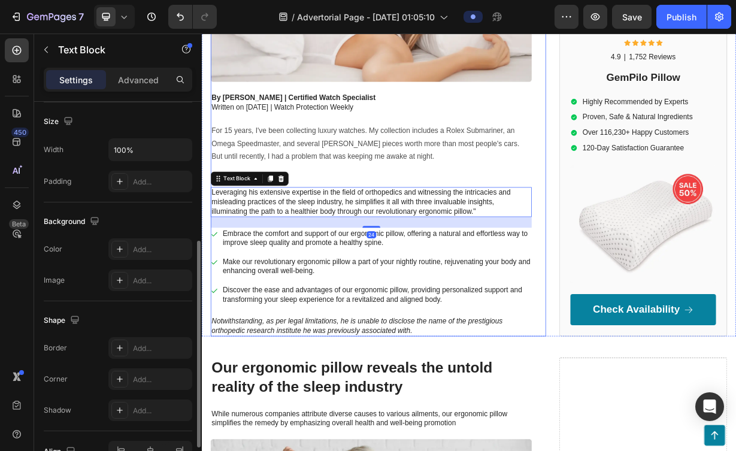
click at [509, 224] on div "For 15 years, I've been collecting luxury watches. My collection includes a Rol…" at bounding box center [430, 189] width 432 height 71
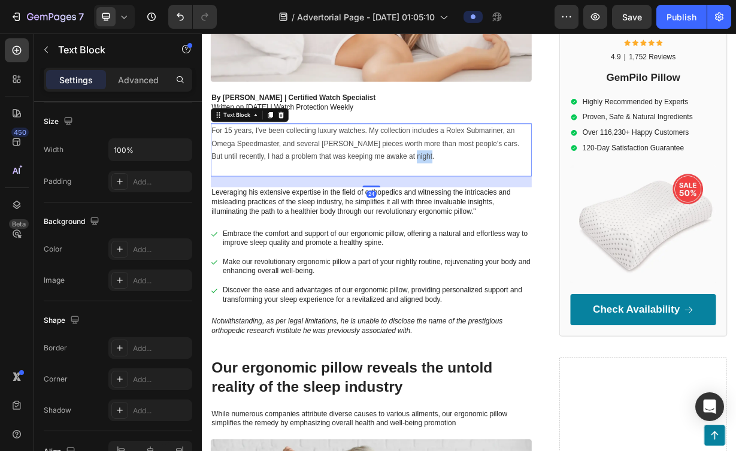
click at [492, 196] on p "But until recently, I had a problem that was keeping me awake at night." at bounding box center [429, 198] width 429 height 17
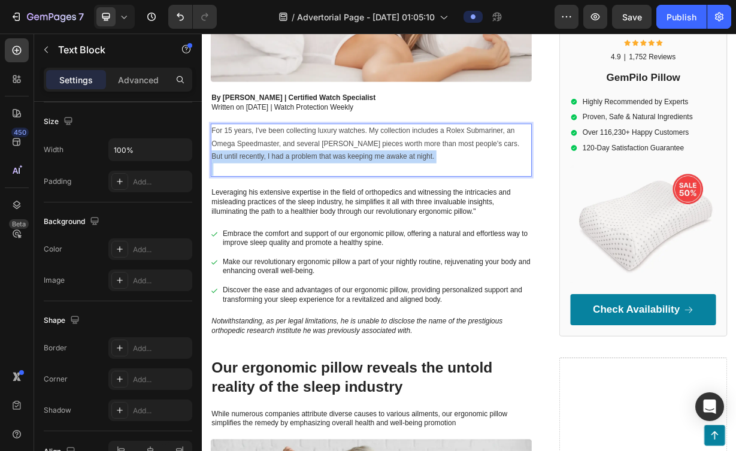
click at [492, 196] on p "But until recently, I had a problem that was keeping me awake at night." at bounding box center [429, 198] width 429 height 17
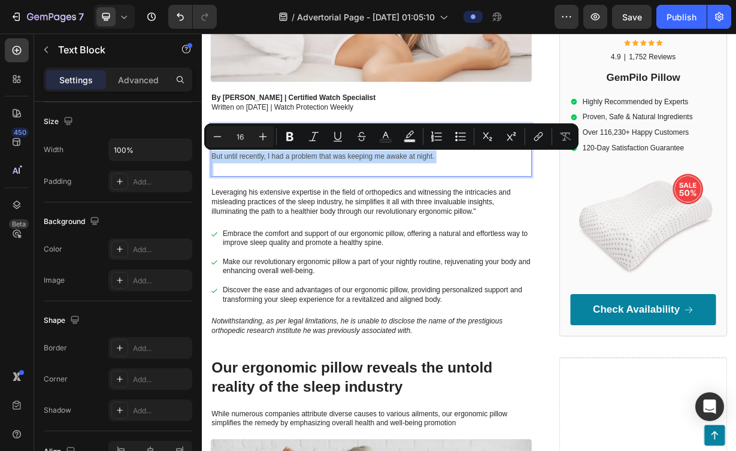
click at [522, 201] on p "But until recently, I had a problem that was keeping me awake at night." at bounding box center [429, 198] width 429 height 17
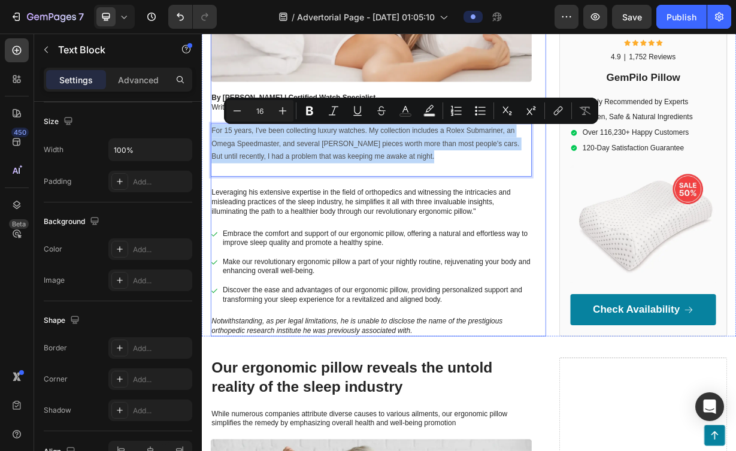
drag, startPoint x: 521, startPoint y: 201, endPoint x: 215, endPoint y: 142, distance: 312.1
click at [215, 142] on div "Why Watch Collectors Are Abandoning Their Original Boxes for This $150 Travel R…" at bounding box center [430, 64] width 432 height 751
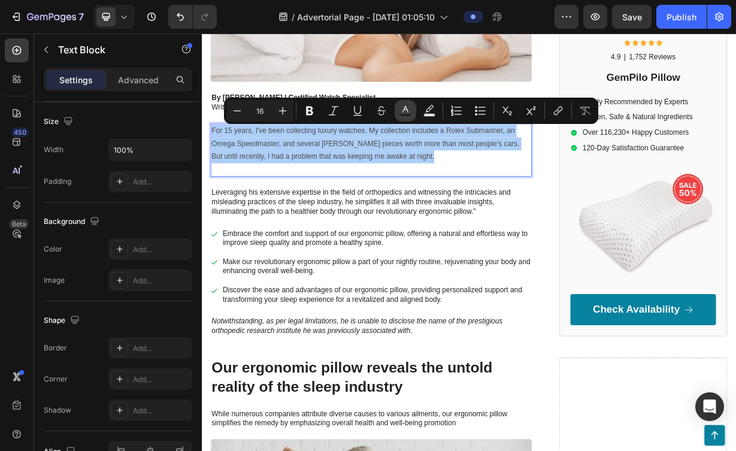
click at [409, 112] on icon "Editor contextual toolbar" at bounding box center [405, 111] width 12 height 12
type input "4D4D4D"
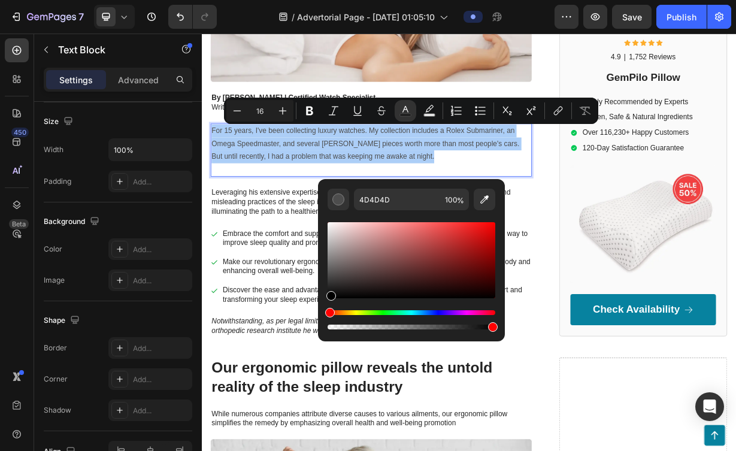
drag, startPoint x: 331, startPoint y: 281, endPoint x: 330, endPoint y: 312, distance: 31.1
click at [330, 312] on div "Editor contextual toolbar" at bounding box center [411, 276] width 168 height 112
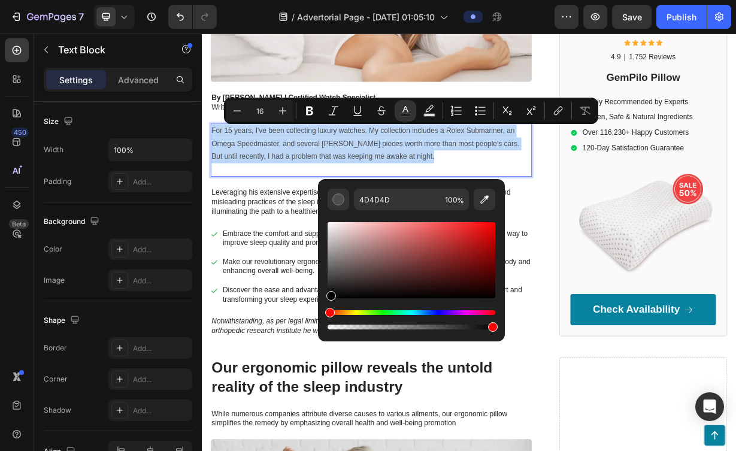
type input "000000"
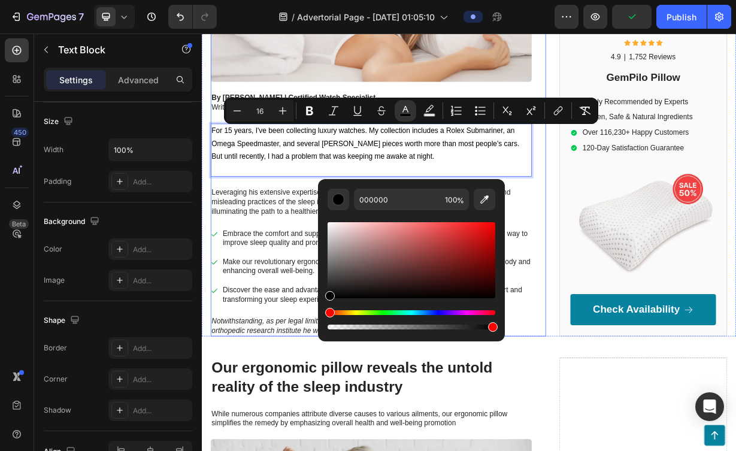
click at [654, 428] on div "Why Watch Collectors Are Abandoning Their Original Boxes for This $150 Travel R…" at bounding box center [439, 64] width 451 height 751
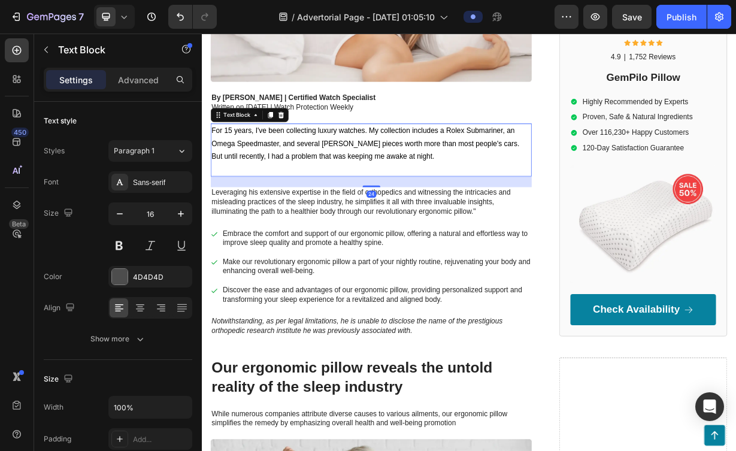
click at [386, 165] on span "For 15 years, I've been collecting luxury watches. My collection includes a Rol…" at bounding box center [422, 173] width 414 height 28
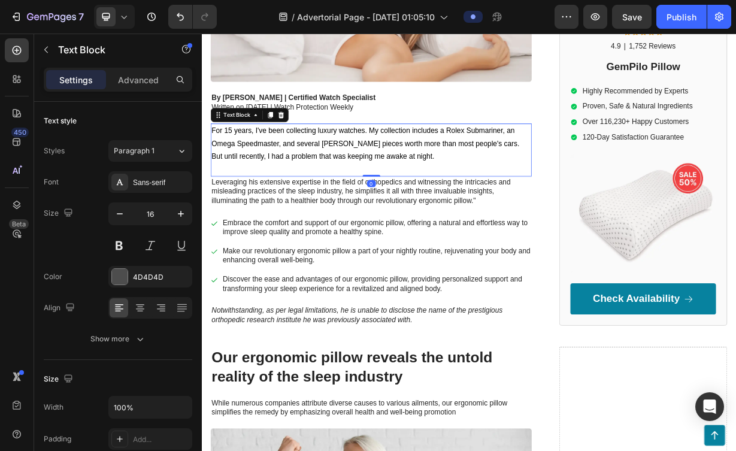
drag, startPoint x: 428, startPoint y: 240, endPoint x: 431, endPoint y: 217, distance: 23.5
click at [431, 217] on div "For 15 years, I've been collecting luxury watches. My collection includes a Rol…" at bounding box center [430, 189] width 432 height 71
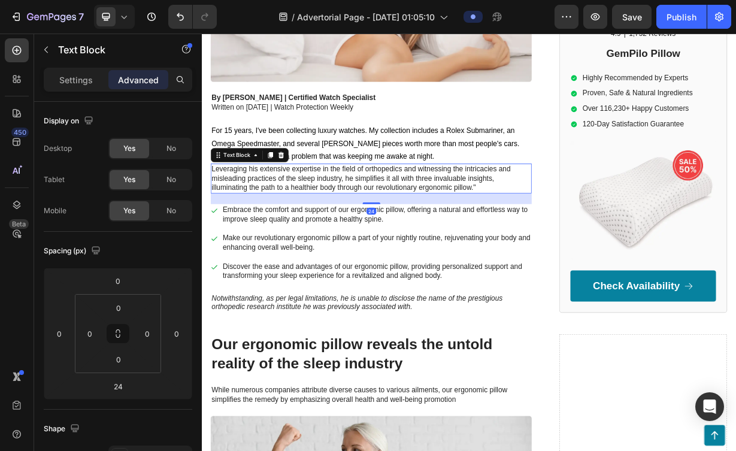
click at [551, 247] on p "Leveraging his extensive expertise in the field of orthopedics and witnessing t…" at bounding box center [429, 227] width 429 height 37
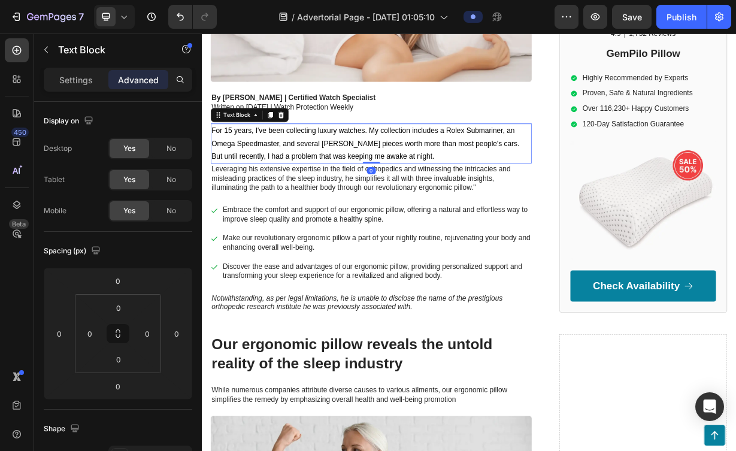
click at [536, 189] on p "For 15 years, I've been collecting luxury watches. My collection includes a Rol…" at bounding box center [429, 173] width 429 height 35
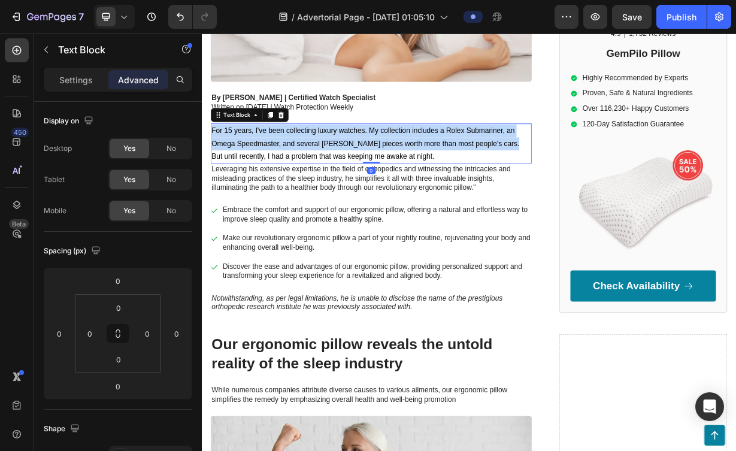
click at [536, 189] on p "For 15 years, I've been collecting luxury watches. My collection includes a Rol…" at bounding box center [429, 173] width 429 height 35
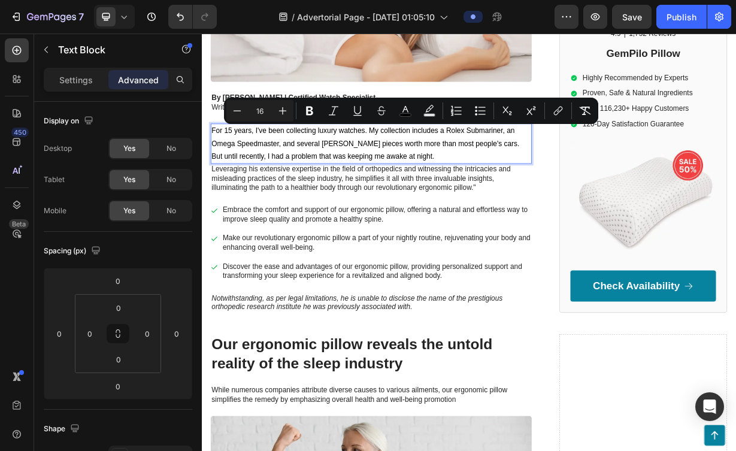
click at [538, 195] on p "But until recently, I had a problem that was keeping me awake at night." at bounding box center [429, 198] width 429 height 17
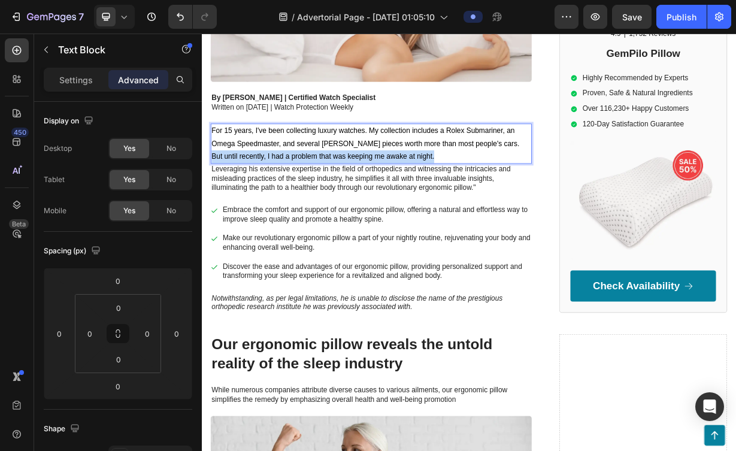
click at [538, 195] on p "But until recently, I had a problem that was keeping me awake at night." at bounding box center [429, 198] width 429 height 17
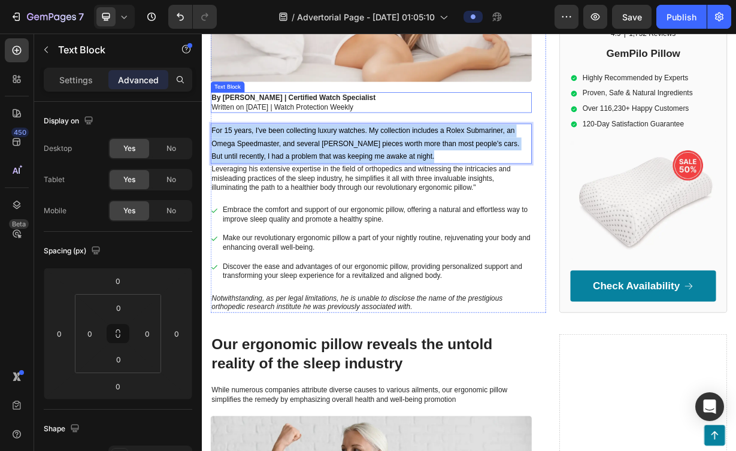
drag, startPoint x: 538, startPoint y: 195, endPoint x: 423, endPoint y: 129, distance: 132.5
click at [423, 129] on div "Why Watch Collectors Are Abandoning Their Original Boxes for This $150 Travel R…" at bounding box center [430, 48] width 432 height 719
click at [503, 192] on p "But until recently, I had a problem that was keeping me awake at night." at bounding box center [429, 198] width 429 height 17
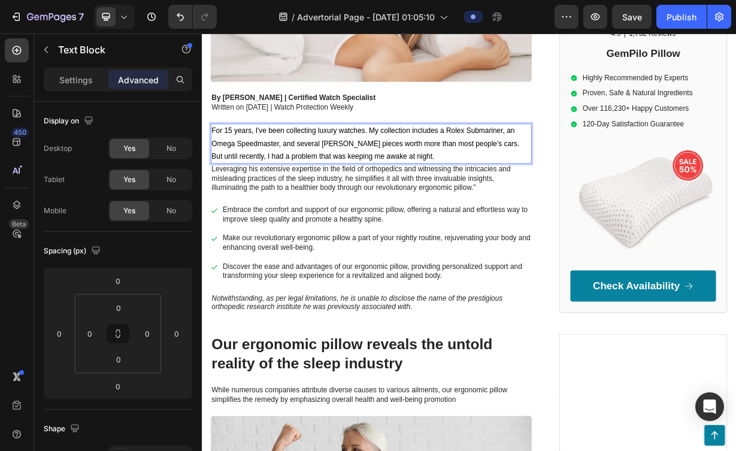
click at [503, 192] on p "But until recently, I had a problem that was keeping me awake at night." at bounding box center [429, 198] width 429 height 17
click at [526, 203] on p "But until recently, I had a problem that was keeping me awake at night." at bounding box center [429, 198] width 429 height 17
click at [551, 206] on p "But until recently, I had a problem that was keeping me awake at night." at bounding box center [429, 198] width 429 height 17
click at [627, 273] on p "Embrace the comfort and support of our ergonomic pillow, offering a natural and…" at bounding box center [437, 277] width 414 height 25
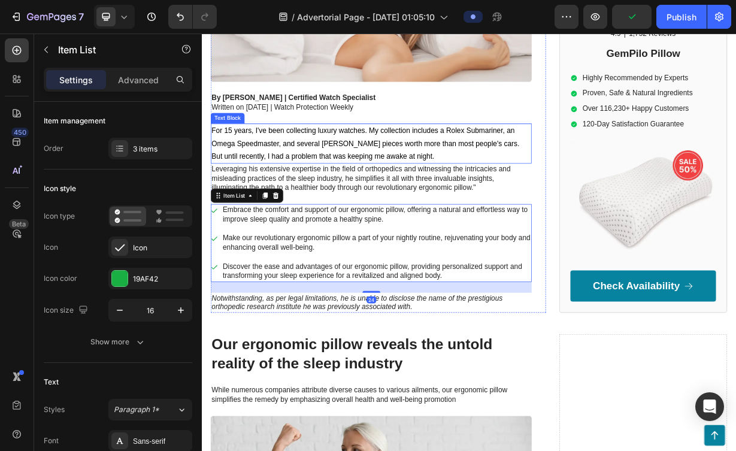
click at [582, 183] on span "For 15 years, I've been collecting luxury watches. My collection includes a Rol…" at bounding box center [422, 173] width 414 height 28
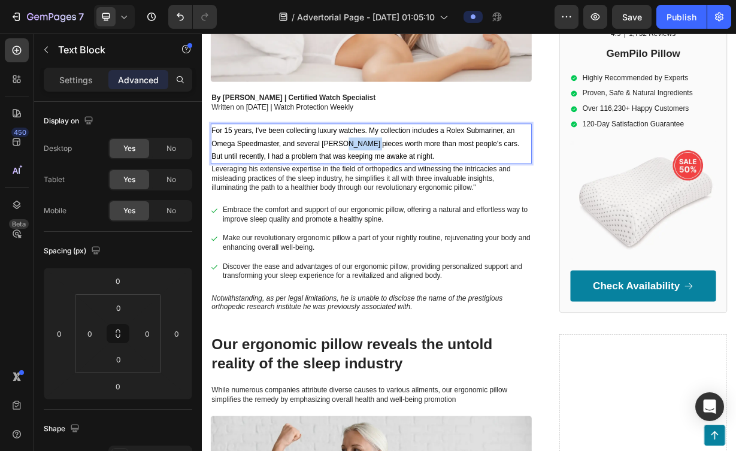
click at [407, 182] on span "For 15 years, I've been collecting luxury watches. My collection includes a Rol…" at bounding box center [422, 173] width 414 height 28
click at [582, 202] on p "But until recently, I had a problem that was keeping me awake at night." at bounding box center [429, 198] width 429 height 17
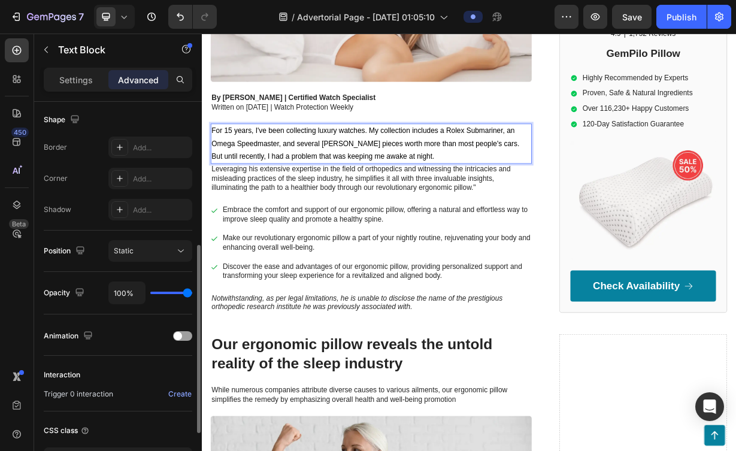
scroll to position [324, 0]
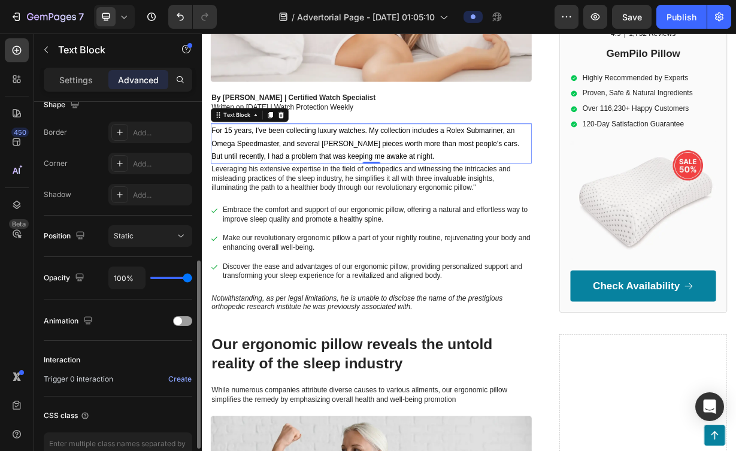
type input "99%"
type input "99"
type input "95%"
type input "95"
type input "94%"
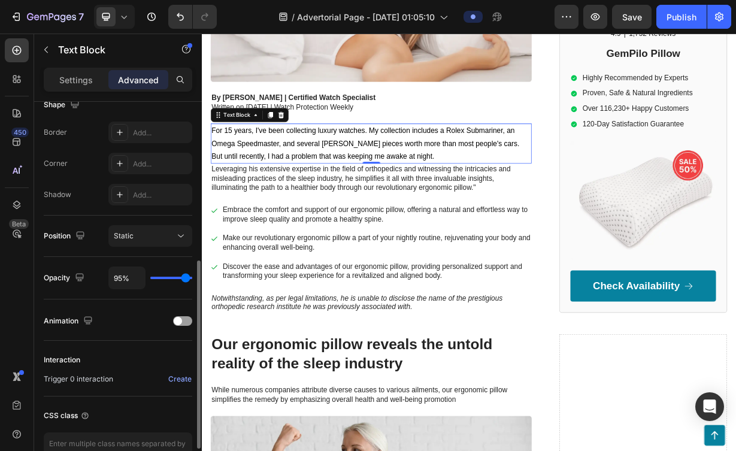
type input "94"
type input "92%"
type input "92"
type input "91%"
type input "91"
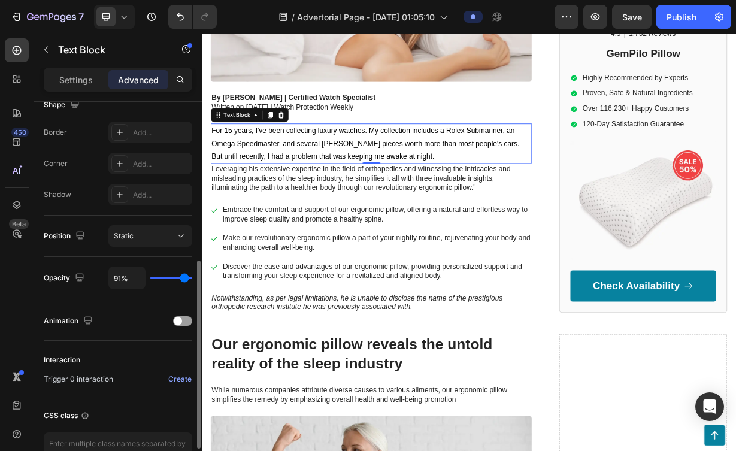
type input "90%"
type input "90"
type input "88%"
type input "88"
type input "87%"
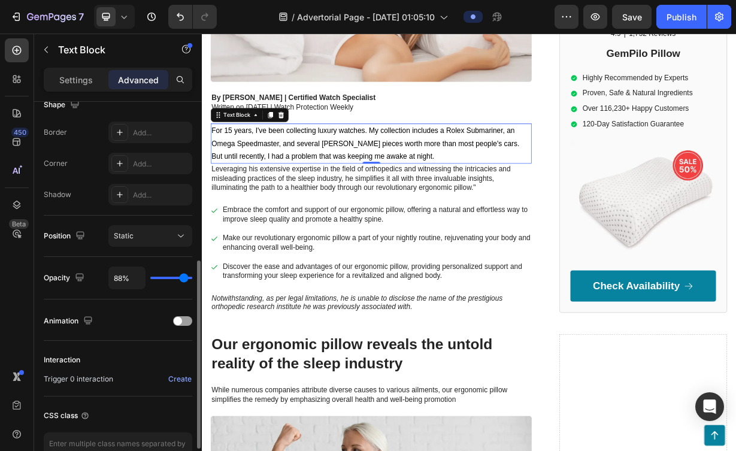
type input "87"
type input "85%"
type input "85"
type input "84%"
type input "84"
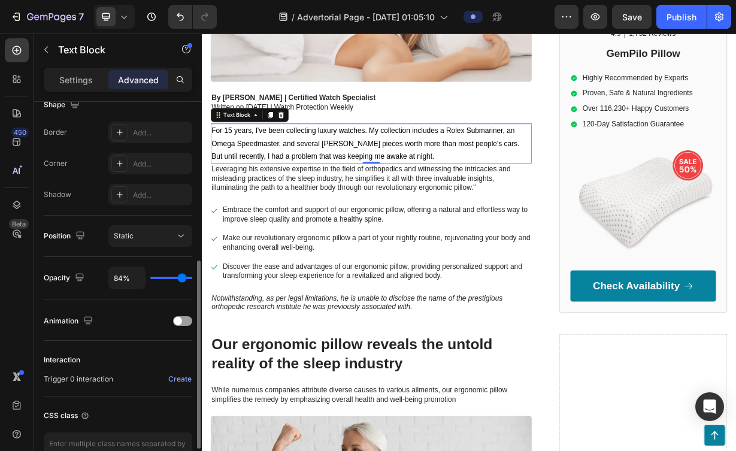
type input "80%"
type input "80"
type input "78%"
type input "78"
type input "76%"
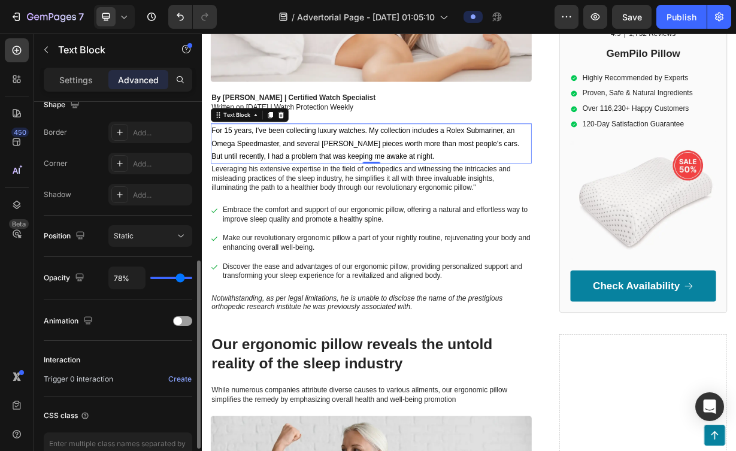
type input "76"
type input "74%"
type input "74"
type input "72%"
type input "72"
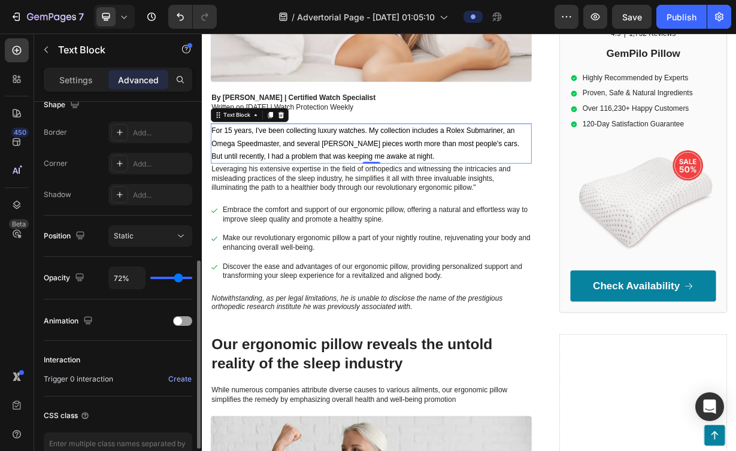
type input "70%"
type input "70"
type input "68%"
type input "68"
type input "66%"
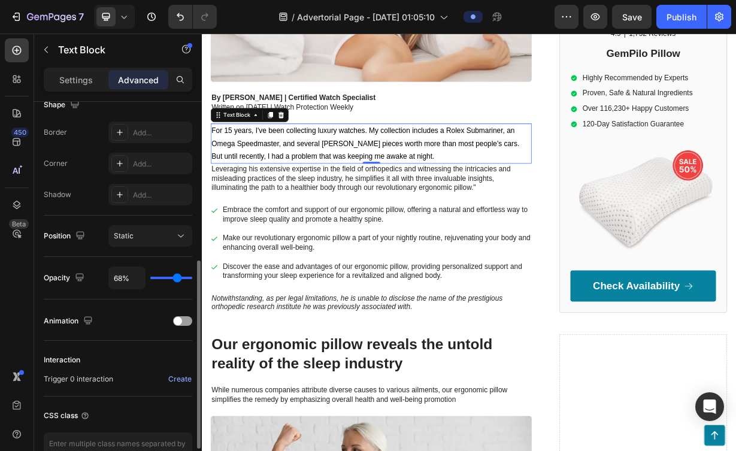
type input "66"
type input "64%"
type input "64"
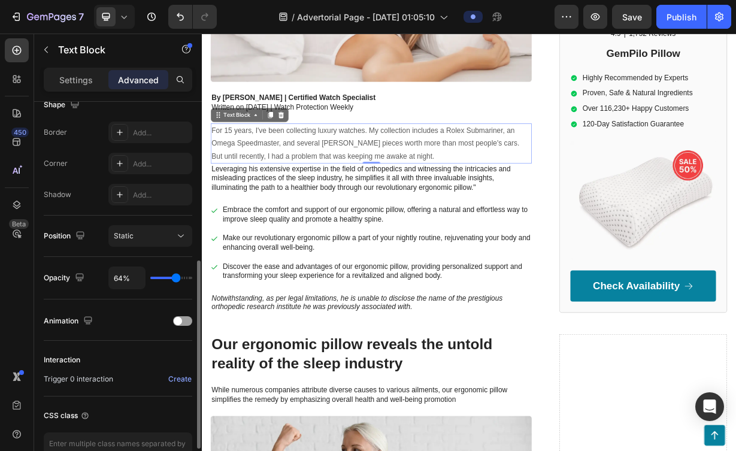
type input "63%"
type input "63"
type input "61%"
type input "61"
type input "59%"
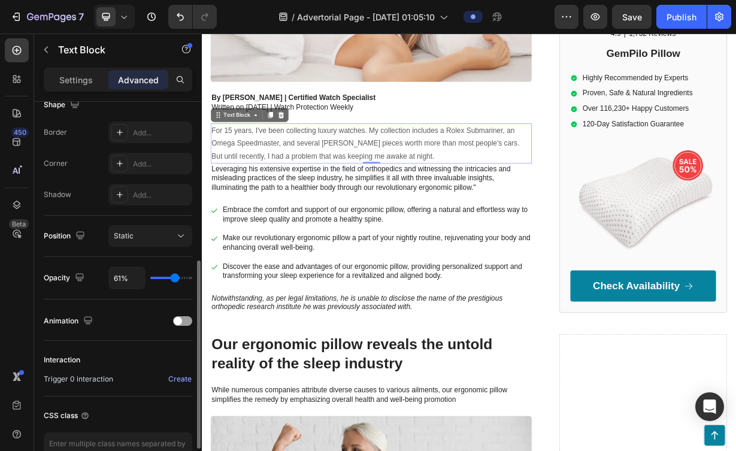
type input "59"
type input "58%"
type input "58"
type input "56%"
type input "56"
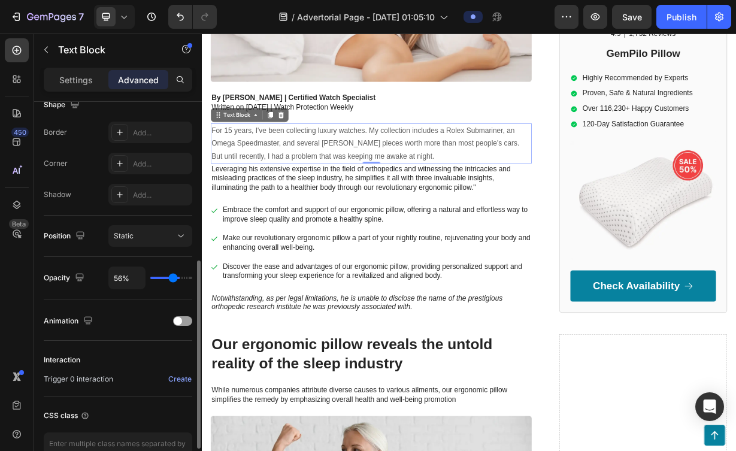
type input "55%"
type input "55"
type input "54%"
type input "54"
type input "52%"
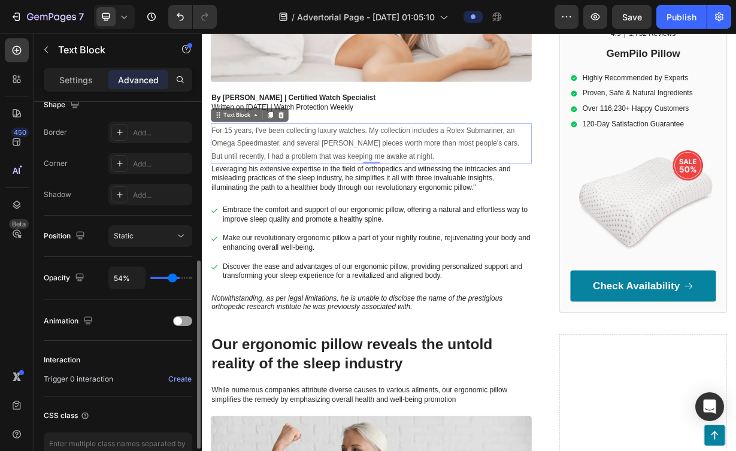
type input "52"
type input "51%"
type input "51"
type input "50%"
type input "50"
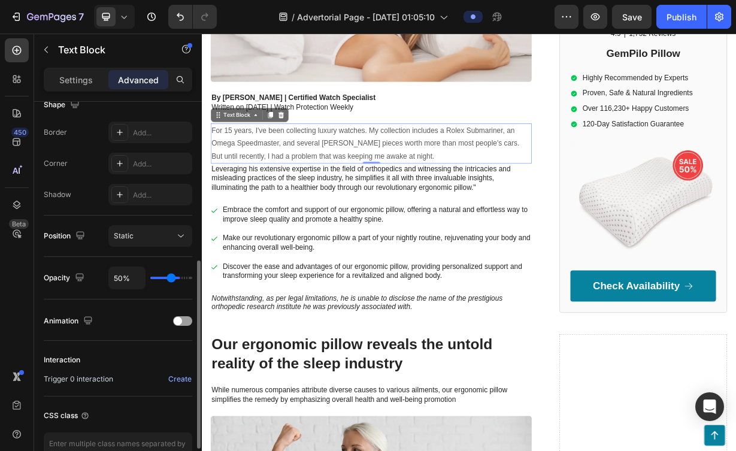
type input "49%"
type input "49"
type input "48%"
type input "48"
type input "47%"
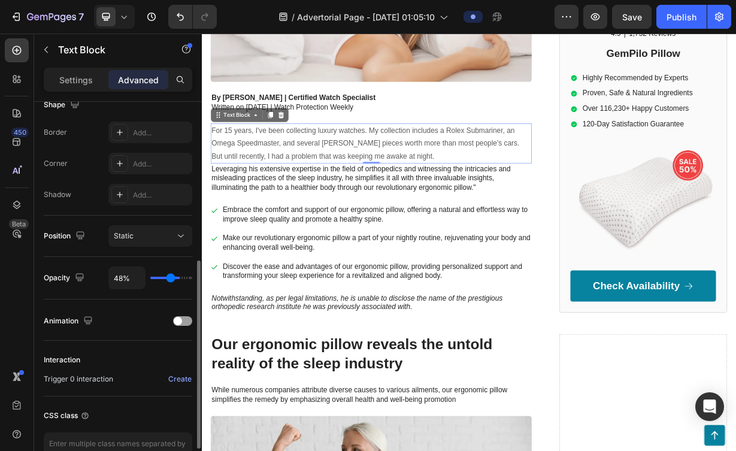
type input "47"
type input "46%"
type input "46"
type input "45%"
type input "45"
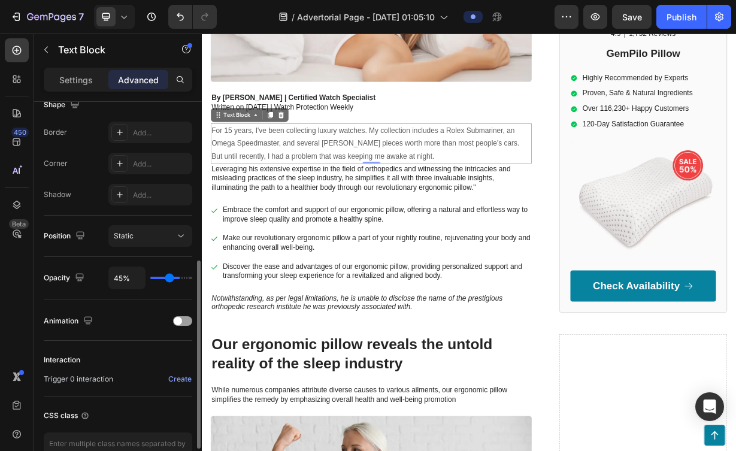
type input "44%"
type input "44"
type input "45%"
type input "45"
type input "52%"
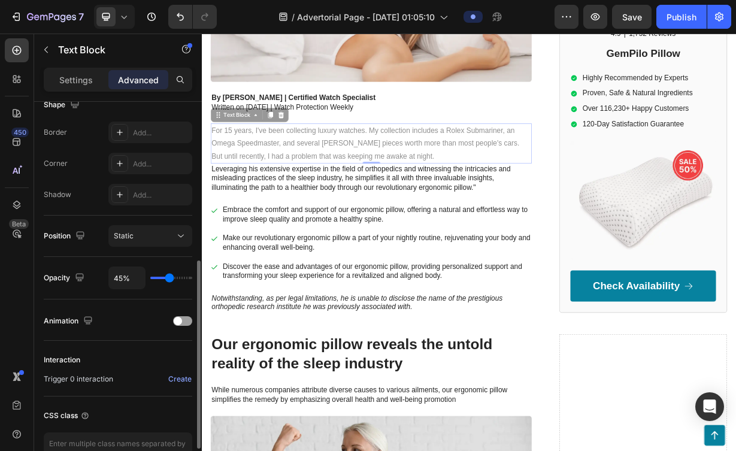
type input "52"
type input "53%"
type input "53"
type input "55%"
type input "55"
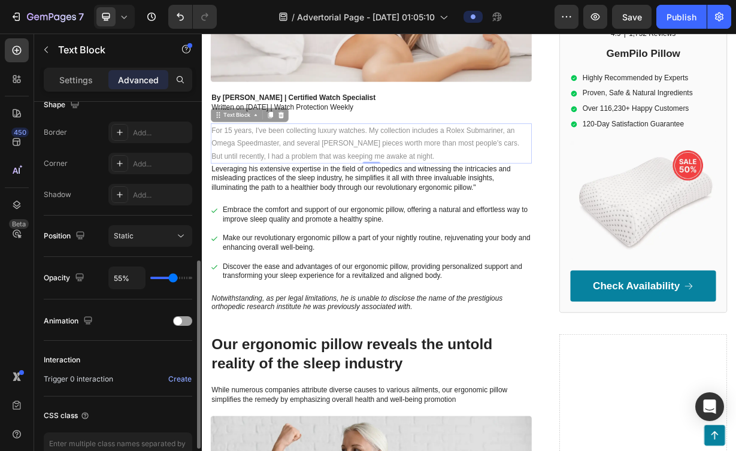
type input "57%"
type input "57"
type input "58%"
type input "58"
type input "61%"
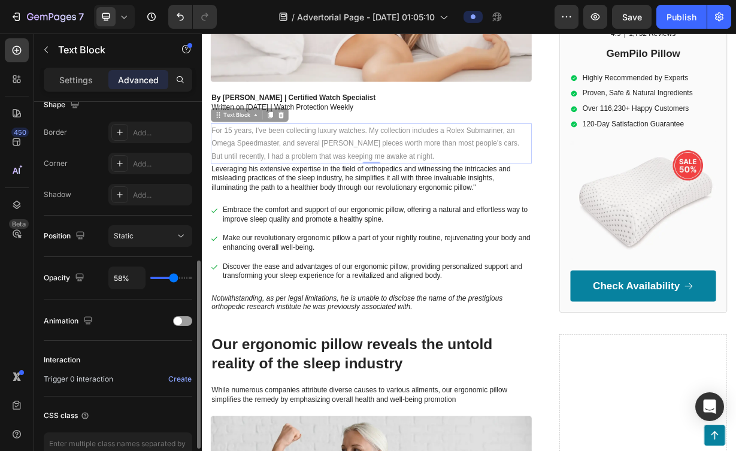
type input "61"
type input "62%"
type input "62"
type input "64%"
type input "64"
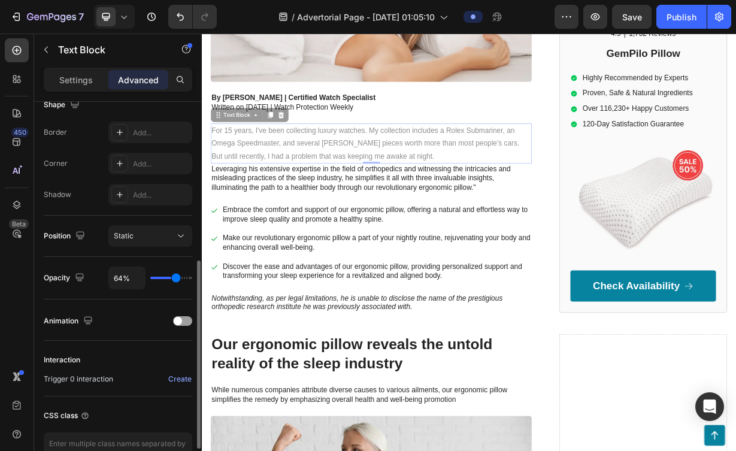
type input "65%"
type input "65"
type input "67%"
type input "67"
type input "70%"
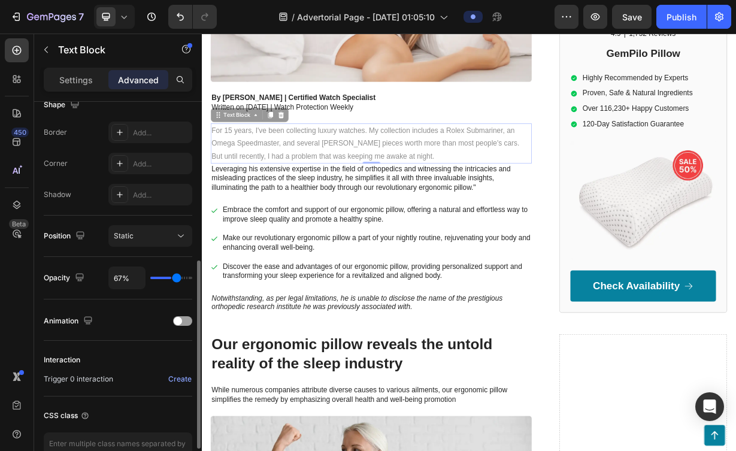
type input "70"
type input "72%"
type input "72"
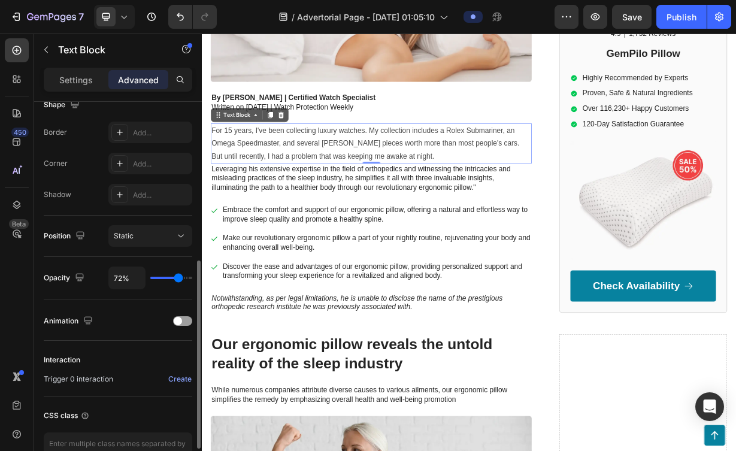
type input "75%"
type input "75"
type input "78%"
type input "78"
type input "81%"
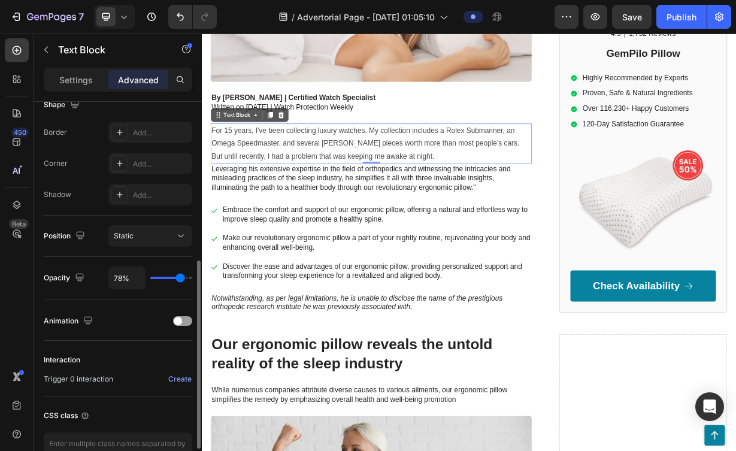
type input "81"
type input "84%"
type input "84"
type input "87%"
type input "87"
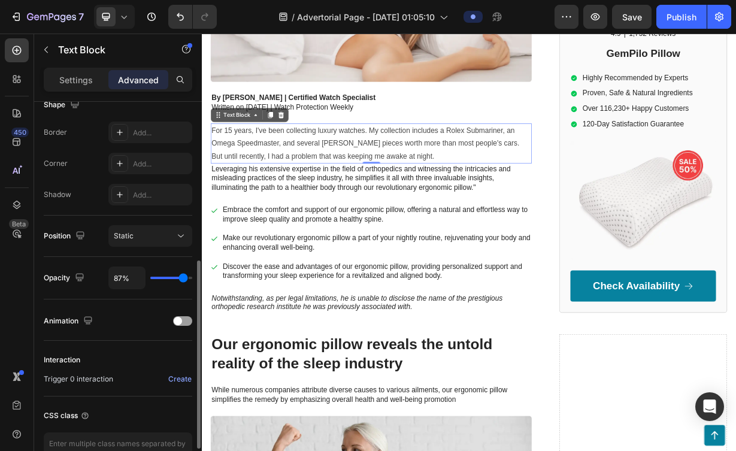
type input "90%"
type input "90"
type input "93%"
type input "93"
type input "96%"
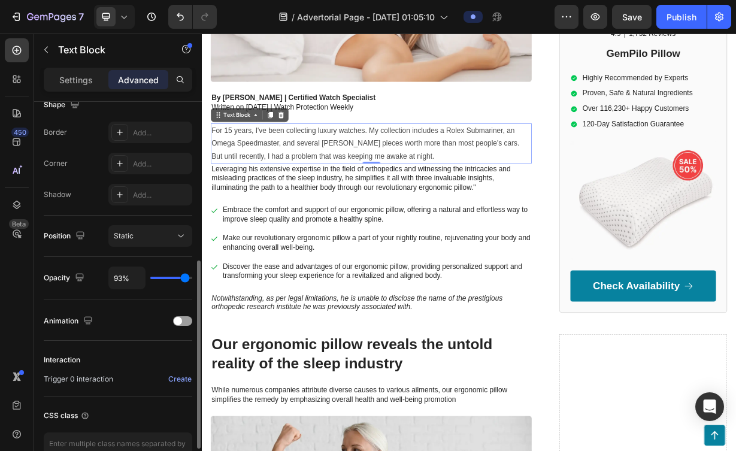
type input "96"
type input "99%"
type input "99"
type input "100%"
type input "100"
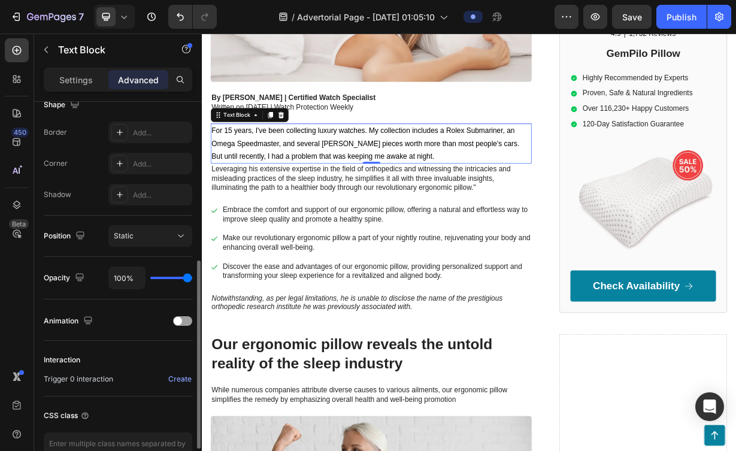
drag, startPoint x: 187, startPoint y: 280, endPoint x: 201, endPoint y: 287, distance: 15.3
click at [192, 279] on input "range" at bounding box center [171, 278] width 42 height 2
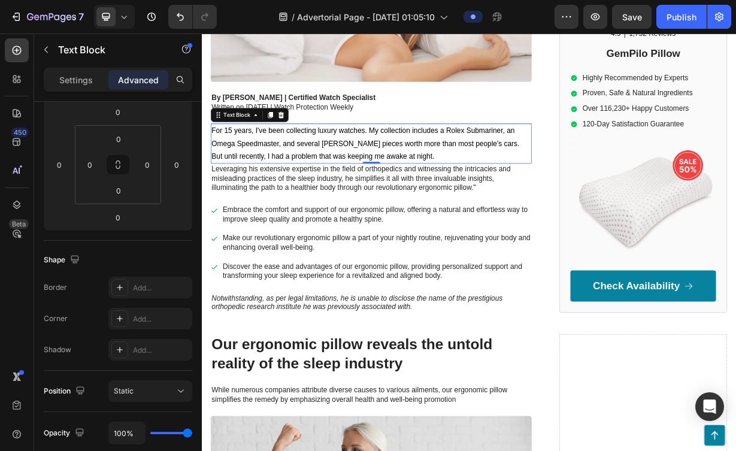
scroll to position [0, 0]
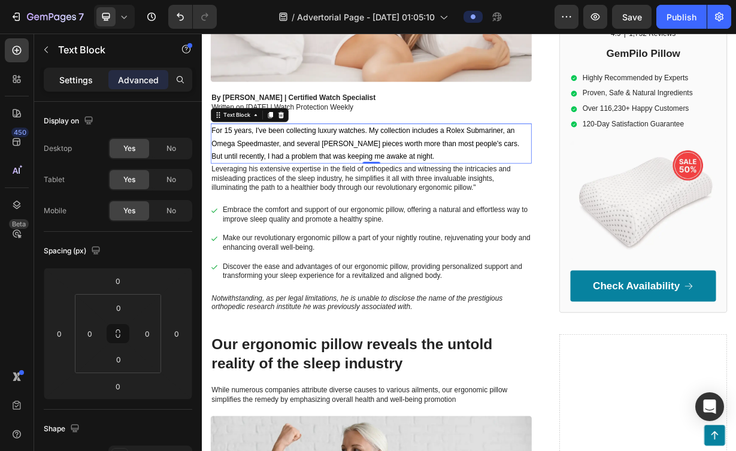
click at [89, 83] on p "Settings" at bounding box center [76, 80] width 34 height 13
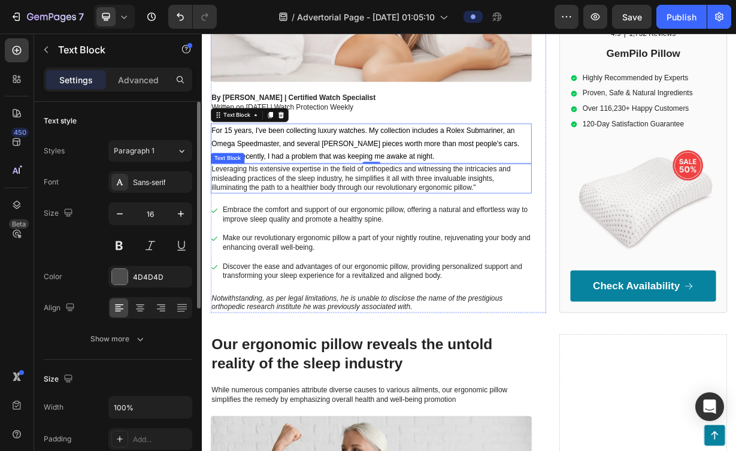
click at [367, 243] on p "Leveraging his extensive expertise in the field of orthopedics and witnessing t…" at bounding box center [429, 227] width 429 height 37
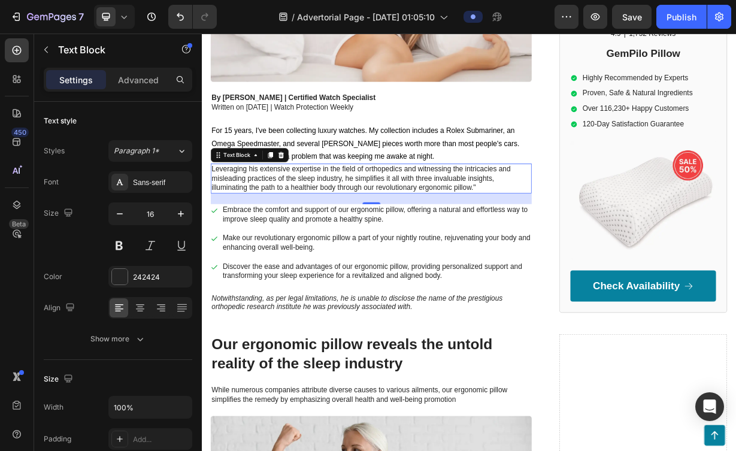
click at [423, 238] on p "Leveraging his extensive expertise in the field of orthopedics and witnessing t…" at bounding box center [429, 227] width 429 height 37
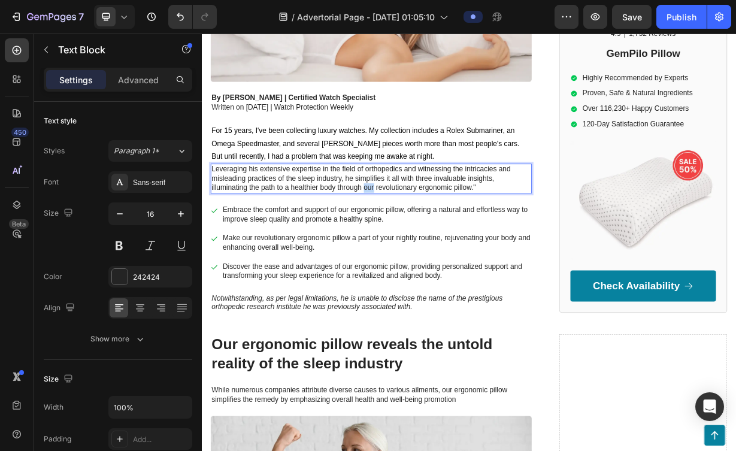
click at [423, 238] on p "Leveraging his extensive expertise in the field of orthopedics and witnessing t…" at bounding box center [429, 227] width 429 height 37
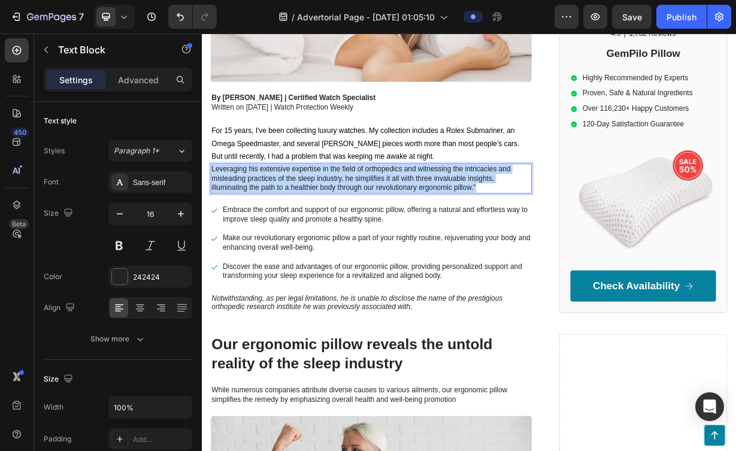
click at [423, 238] on p "Leveraging his extensive expertise in the field of orthopedics and witnessing t…" at bounding box center [429, 227] width 429 height 37
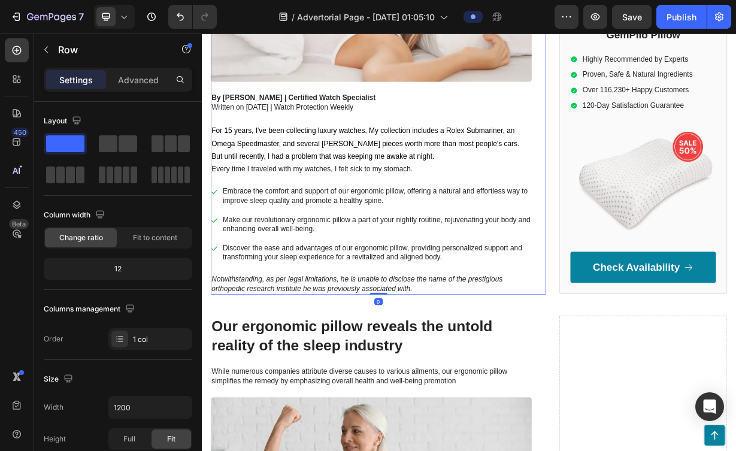
click at [528, 233] on div "Why Watch Collectors Are Abandoning Their Original Boxes for This $150 Travel R…" at bounding box center [430, 36] width 432 height 695
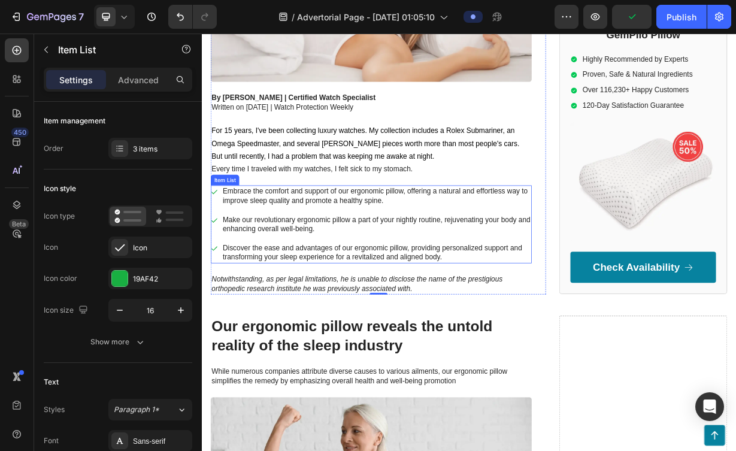
click at [521, 309] on div "Embrace the comfort and support of our ergonomic pillow, offering a natural and…" at bounding box center [430, 290] width 432 height 105
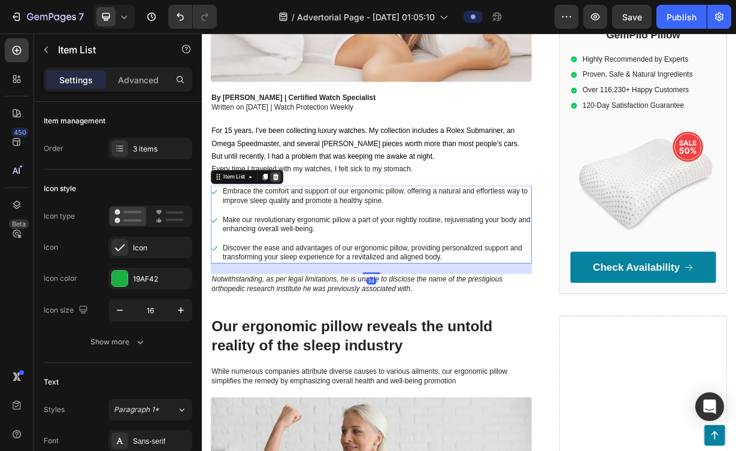
click at [305, 223] on icon at bounding box center [301, 226] width 10 height 10
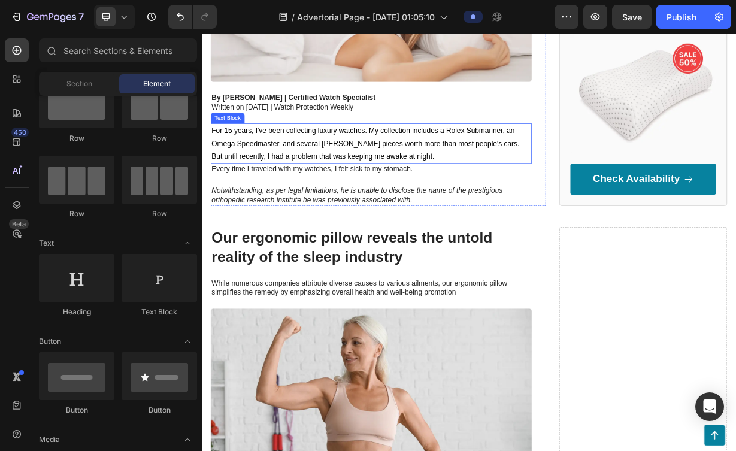
click at [311, 199] on span "But until recently, I had a problem that was keeping me awake at night." at bounding box center [364, 198] width 299 height 10
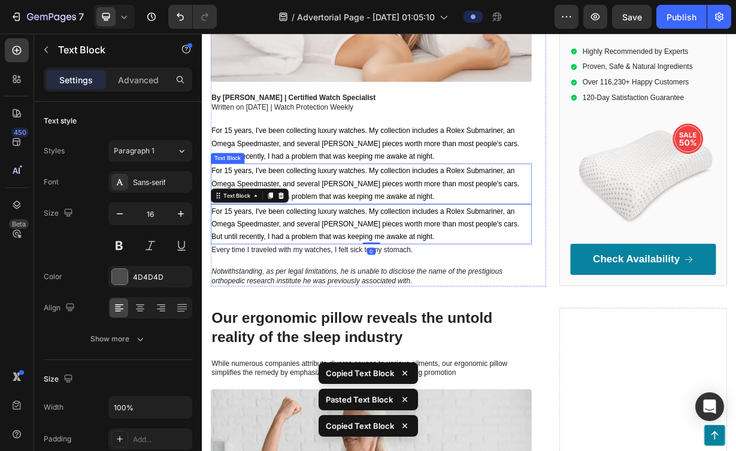
click at [371, 249] on span "But until recently, I had a problem that was keeping me awake at night." at bounding box center [364, 252] width 299 height 10
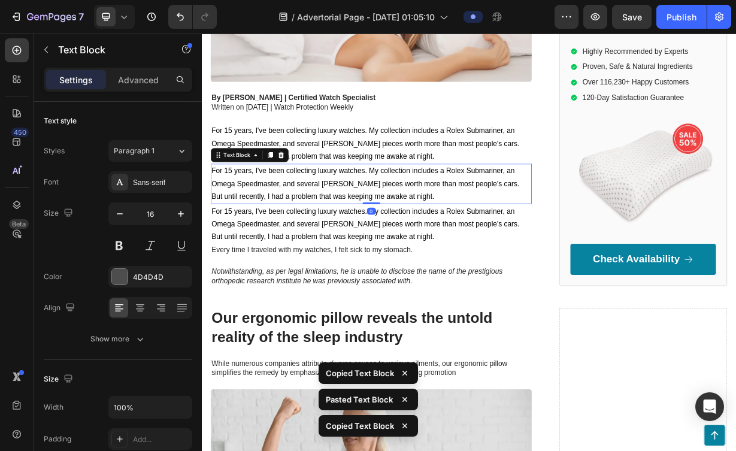
click at [371, 249] on span "But until recently, I had a problem that was keeping me awake at night." at bounding box center [364, 252] width 299 height 10
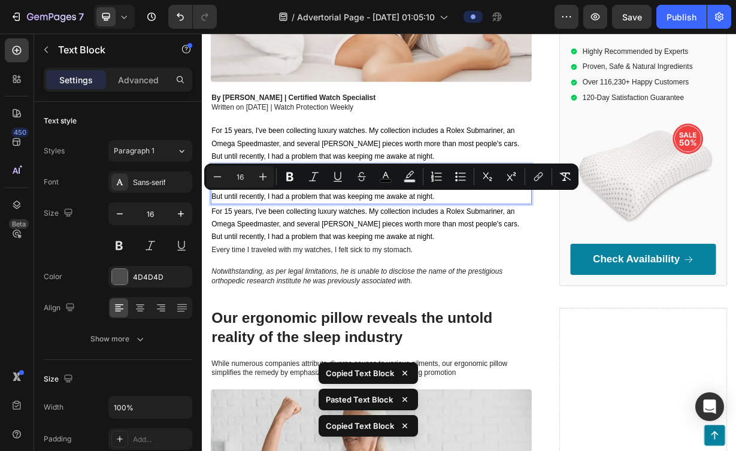
click at [555, 256] on p "But until recently, I had a problem that was keeping me awake at night." at bounding box center [429, 252] width 429 height 17
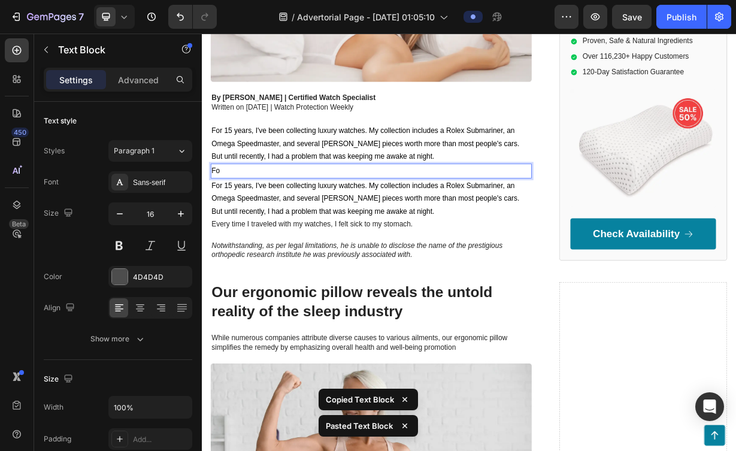
drag, startPoint x: 555, startPoint y: 256, endPoint x: 227, endPoint y: 212, distance: 330.9
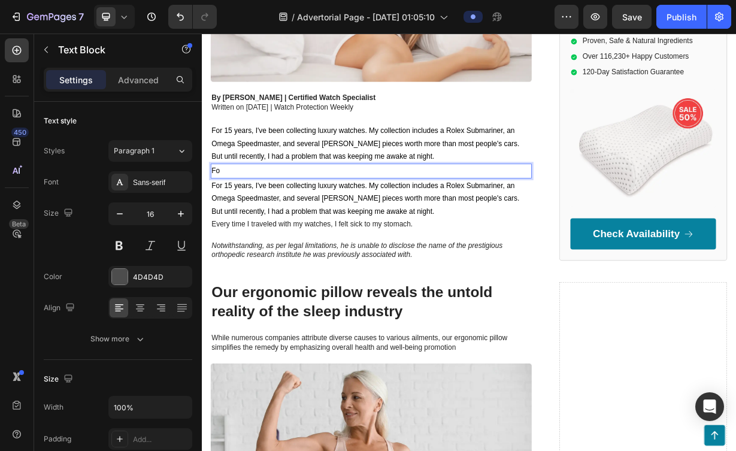
click at [370, 223] on p "Fo" at bounding box center [429, 217] width 429 height 17
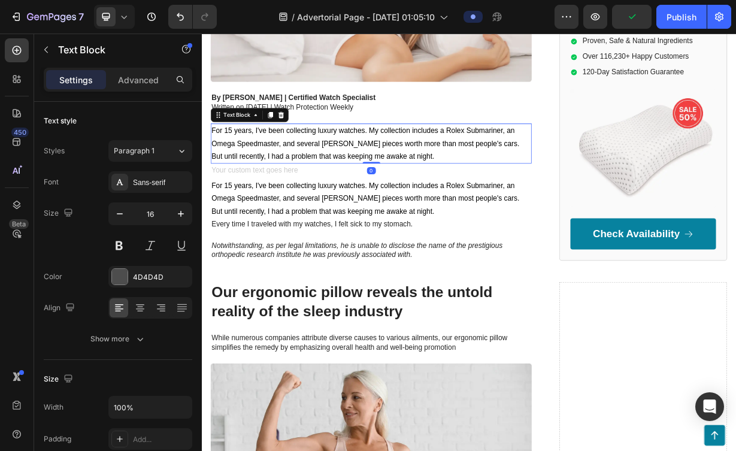
click at [375, 196] on span "But until recently, I had a problem that was keeping me awake at night." at bounding box center [364, 198] width 299 height 10
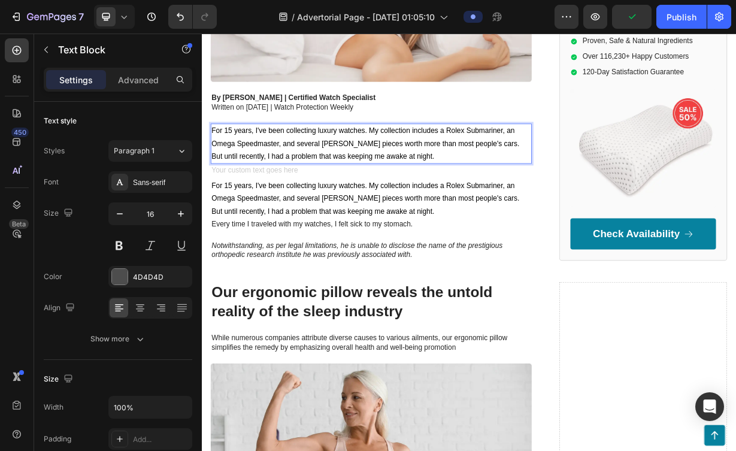
click at [375, 196] on span "But until recently, I had a problem that was keeping me awake at night." at bounding box center [364, 198] width 299 height 10
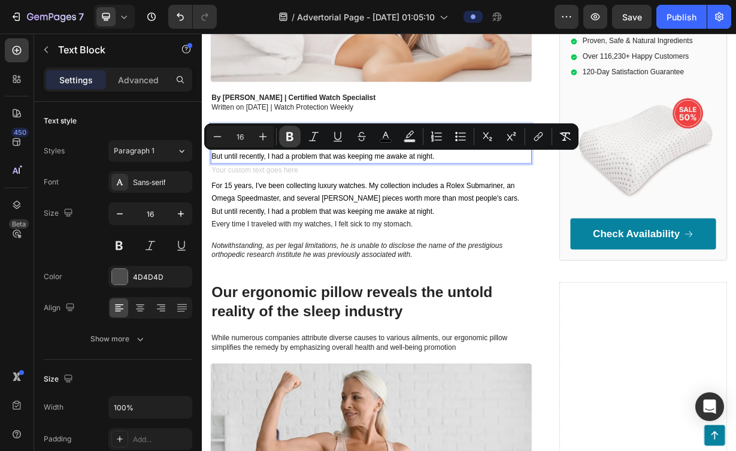
click at [292, 135] on icon "Editor contextual toolbar" at bounding box center [289, 136] width 7 height 9
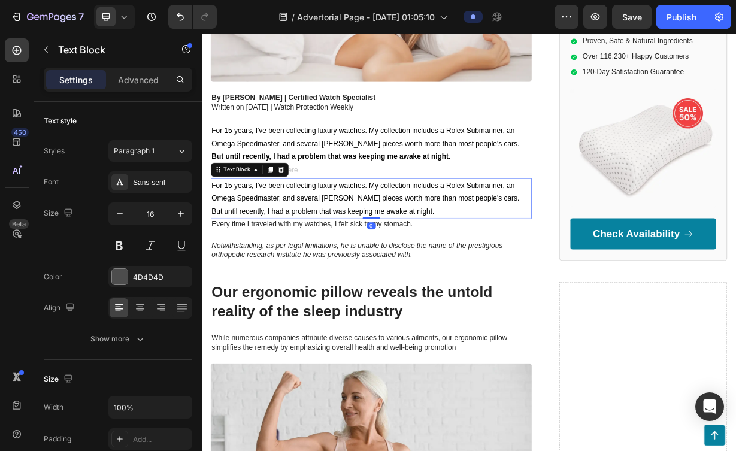
click at [341, 232] on p "For 15 years, I've been collecting luxury watches. My collection includes a Rol…" at bounding box center [429, 246] width 429 height 35
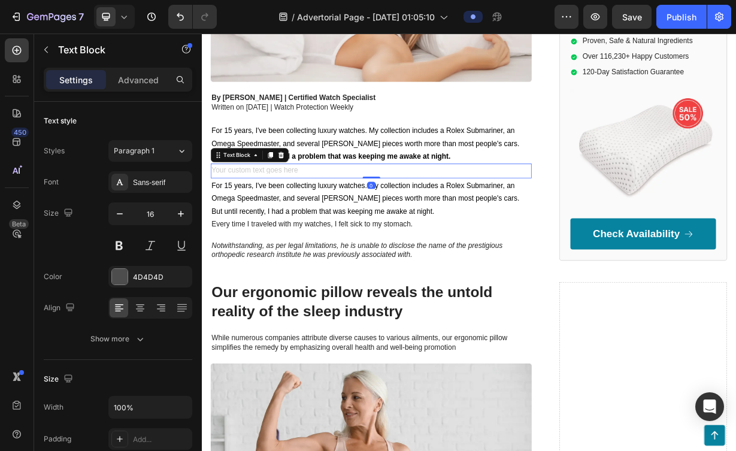
click at [347, 218] on div "Rich Text Editor. Editing area: main" at bounding box center [430, 218] width 432 height 20
click at [347, 217] on div "Rich Text Editor. Editing area: main" at bounding box center [430, 218] width 432 height 20
click at [394, 215] on div "Rich Text Editor. Editing area: main" at bounding box center [430, 218] width 432 height 20
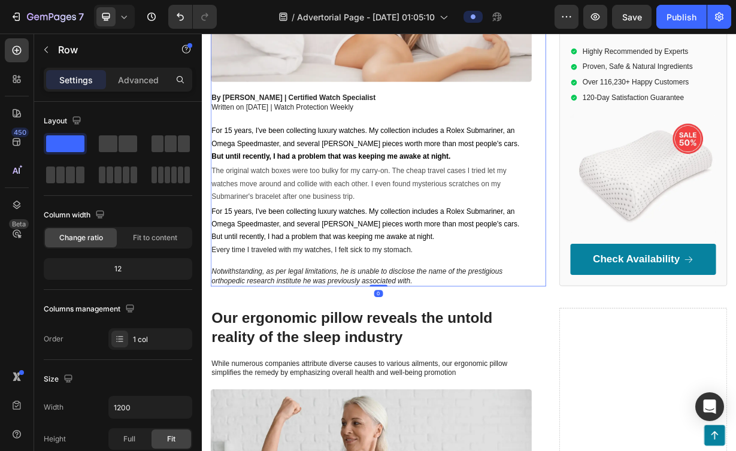
click at [596, 336] on div "Why Watch Collectors Are Abandoning Their Original Boxes for This $150 Travel R…" at bounding box center [430, 31] width 432 height 684
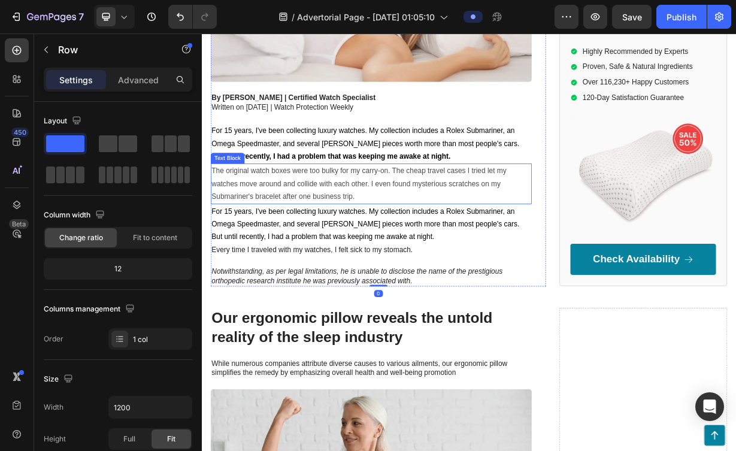
click at [508, 245] on p "The original watch boxes were too bulky for my carry-on. The cheap travel cases…" at bounding box center [429, 234] width 429 height 51
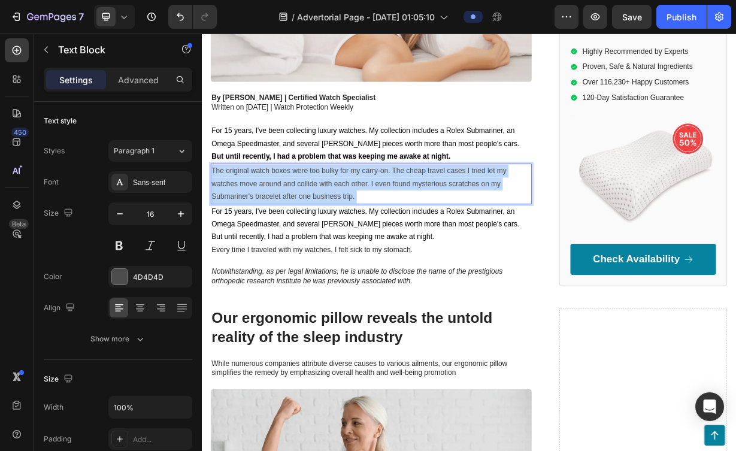
drag, startPoint x: 503, startPoint y: 245, endPoint x: 281, endPoint y: 219, distance: 224.2
click at [280, 219] on p "The original watch boxes were too bulky for my carry-on. The cheap travel cases…" at bounding box center [429, 234] width 429 height 51
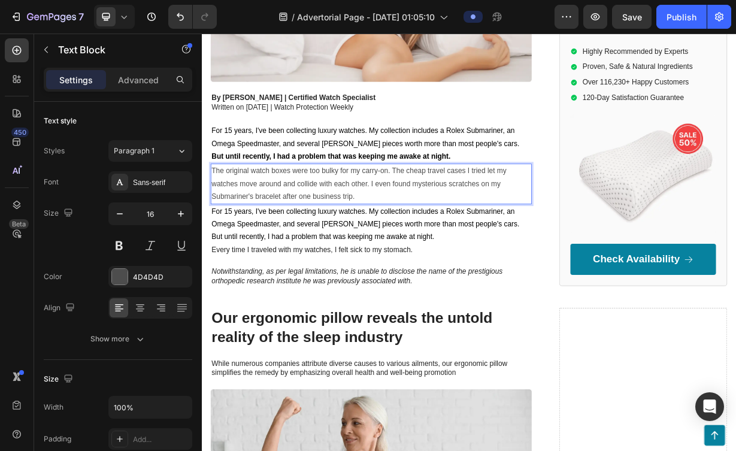
click at [281, 219] on p "The original watch boxes were too bulky for my carry-on. The cheap travel cases…" at bounding box center [429, 234] width 429 height 51
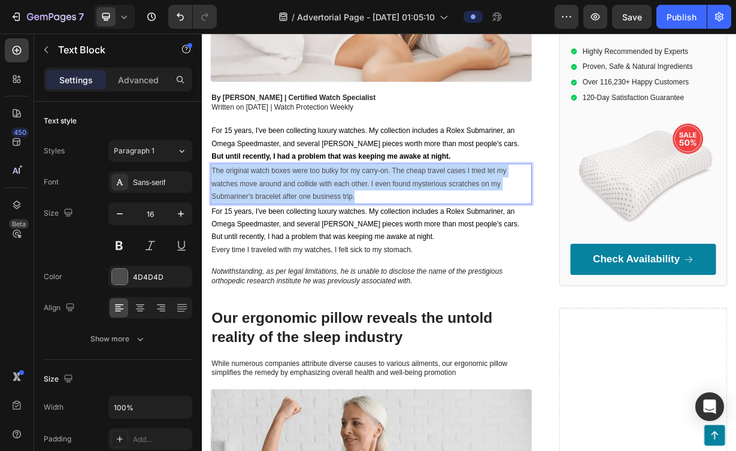
click at [281, 219] on p "The original watch boxes were too bulky for my carry-on. The cheap travel cases…" at bounding box center [429, 234] width 429 height 51
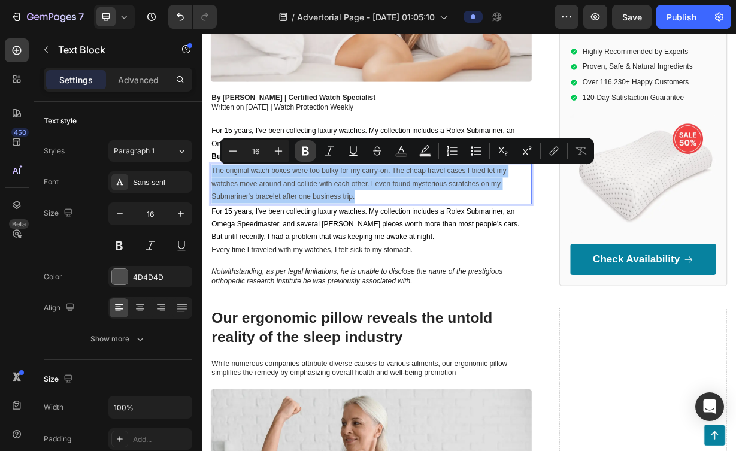
click at [306, 144] on button "Bold" at bounding box center [305, 151] width 22 height 22
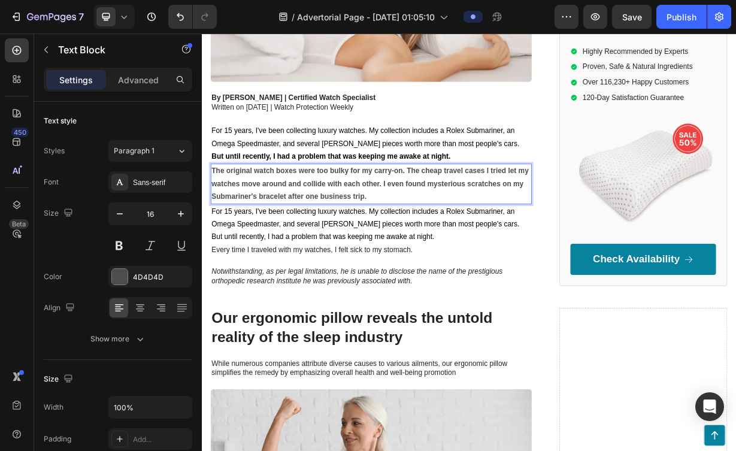
click at [375, 238] on strong "The original watch boxes were too bulky for my carry-on. The cheap travel cases…" at bounding box center [428, 234] width 426 height 45
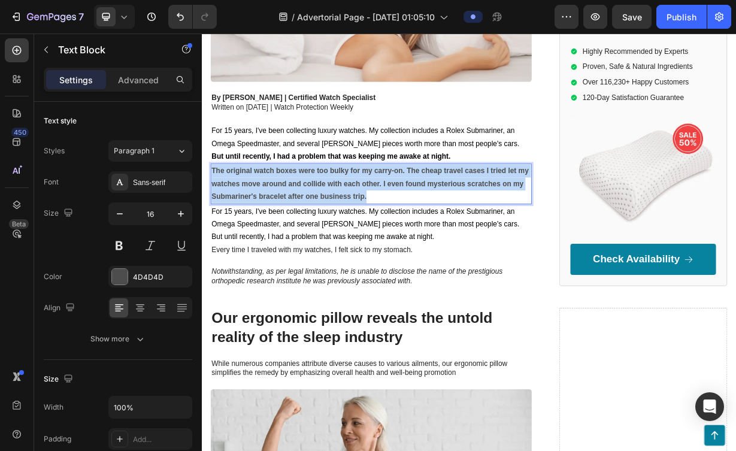
click at [375, 238] on strong "The original watch boxes were too bulky for my carry-on. The cheap travel cases…" at bounding box center [428, 234] width 426 height 45
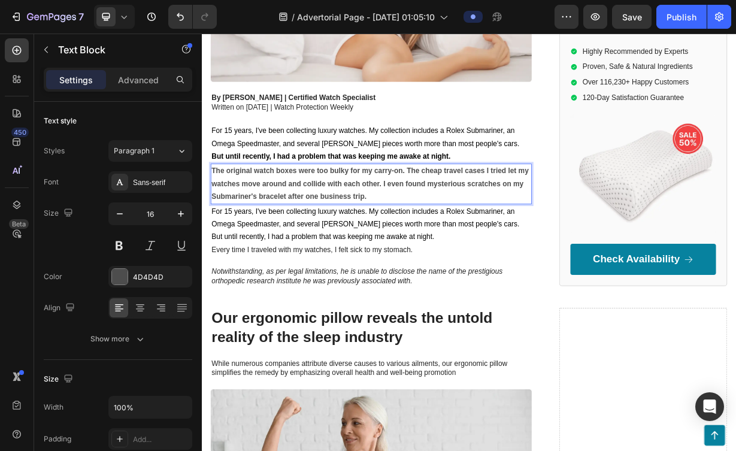
click at [375, 238] on strong "The original watch boxes were too bulky for my carry-on. The cheap travel cases…" at bounding box center [428, 234] width 426 height 45
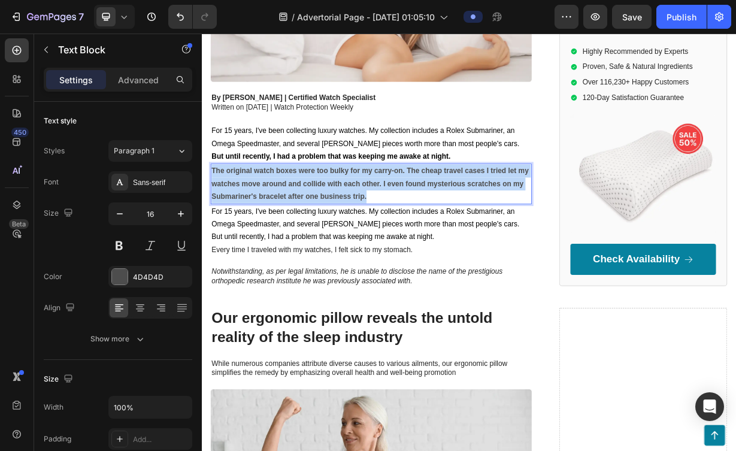
click at [375, 238] on strong "The original watch boxes were too bulky for my carry-on. The cheap travel cases…" at bounding box center [428, 234] width 426 height 45
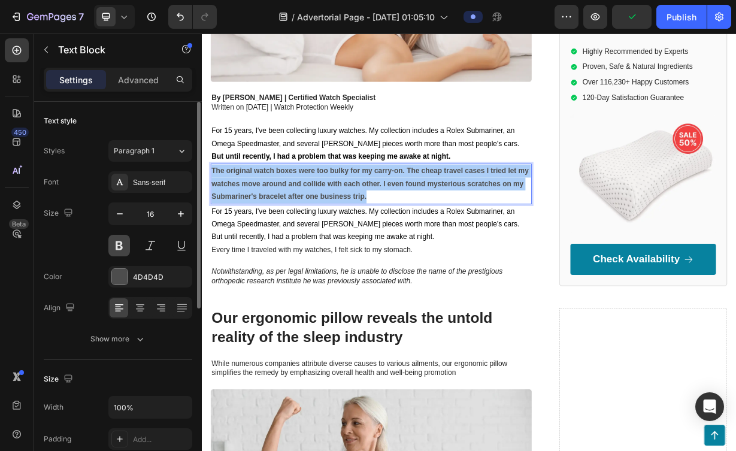
click at [122, 240] on button at bounding box center [119, 246] width 22 height 22
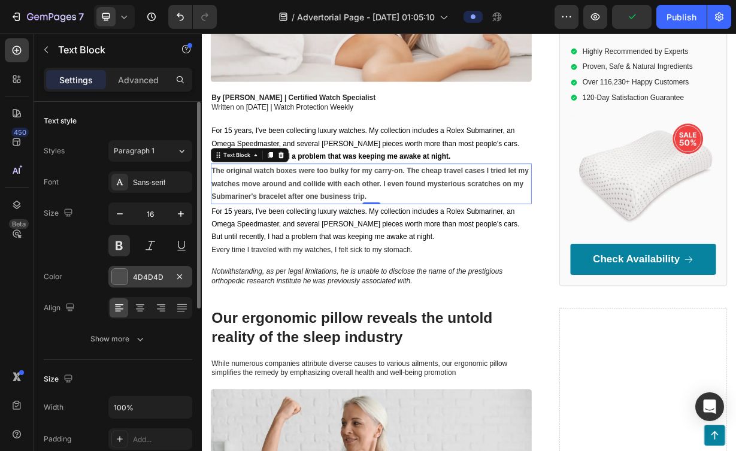
click at [121, 273] on div at bounding box center [120, 277] width 16 height 16
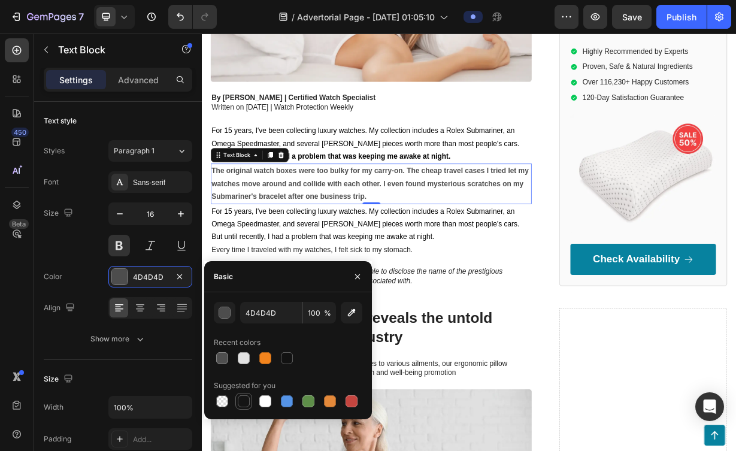
click at [245, 402] on div at bounding box center [244, 401] width 12 height 12
type input "151515"
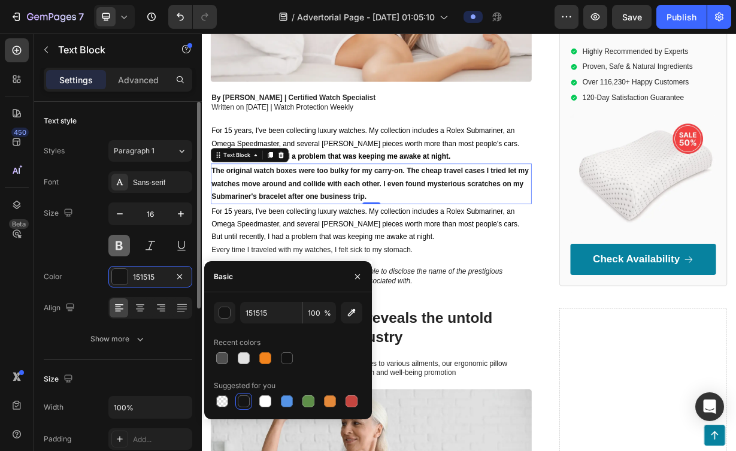
click at [115, 245] on button at bounding box center [119, 246] width 22 height 22
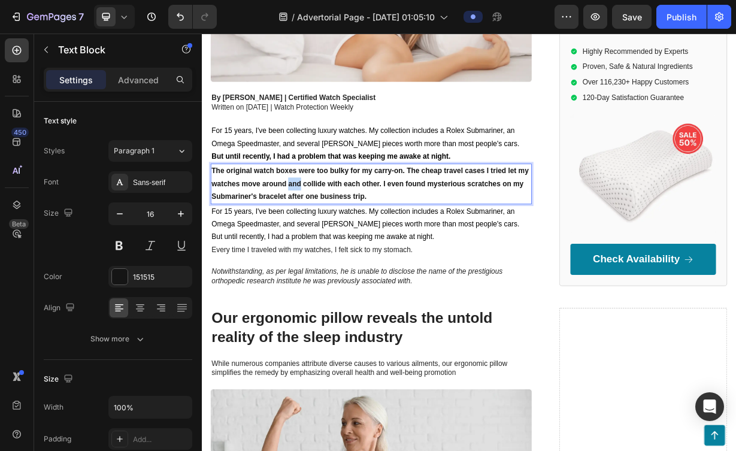
click at [322, 235] on strong "The original watch boxes were too bulky for my carry-on. The cheap travel cases…" at bounding box center [428, 234] width 426 height 45
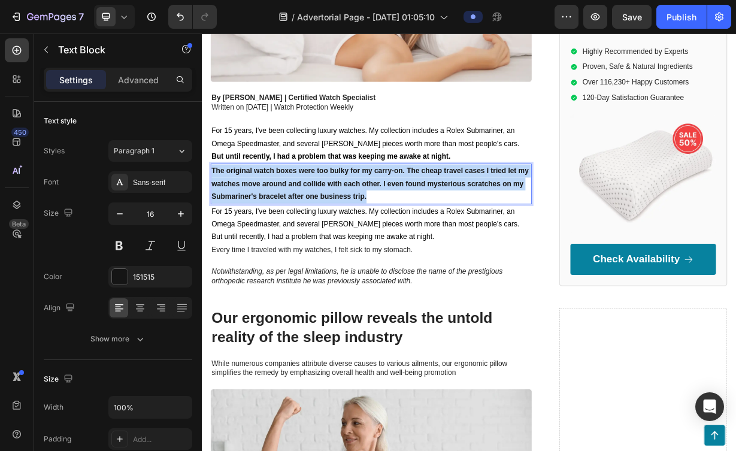
click at [322, 235] on strong "The original watch boxes were too bulky for my carry-on. The cheap travel cases…" at bounding box center [428, 234] width 426 height 45
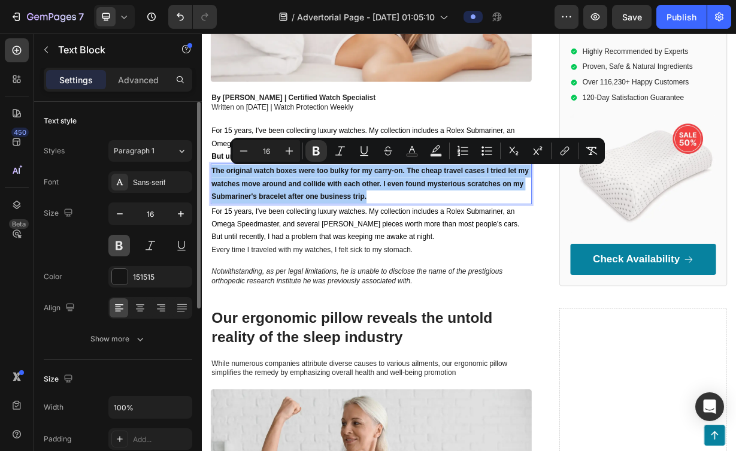
click at [120, 245] on button at bounding box center [119, 246] width 22 height 22
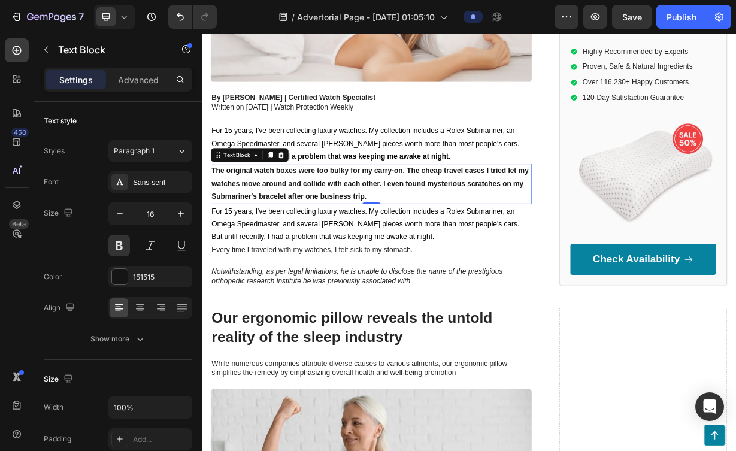
click at [454, 228] on p "The original watch boxes were too bulky for my carry-on. The cheap travel cases…" at bounding box center [429, 234] width 429 height 51
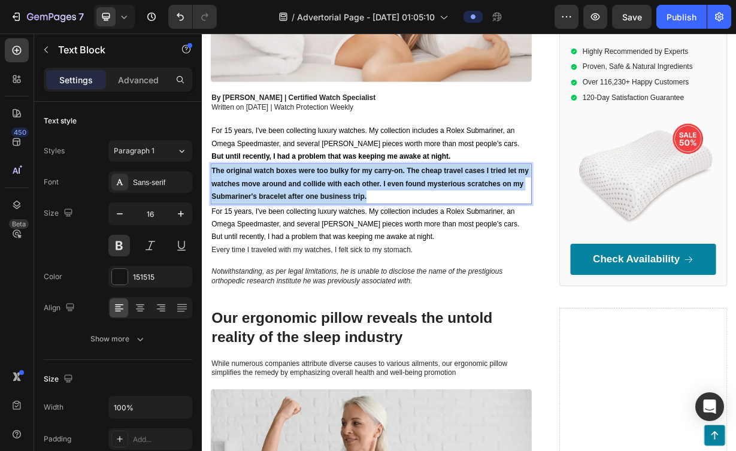
click at [454, 228] on p "The original watch boxes were too bulky for my carry-on. The cheap travel cases…" at bounding box center [429, 234] width 429 height 51
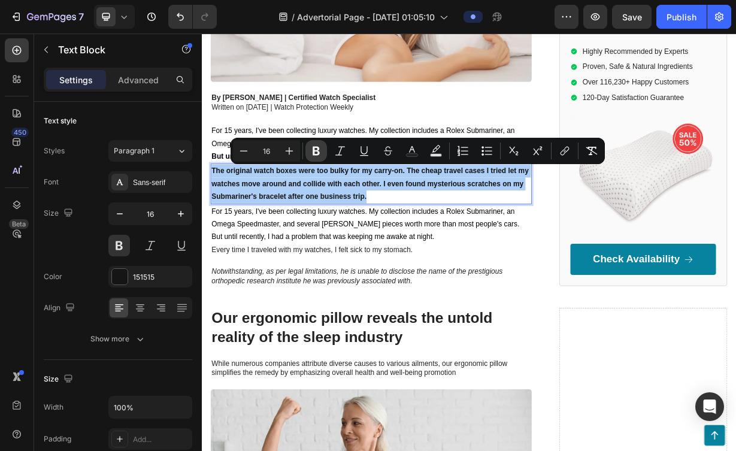
click at [314, 154] on icon "Editor contextual toolbar" at bounding box center [315, 151] width 7 height 9
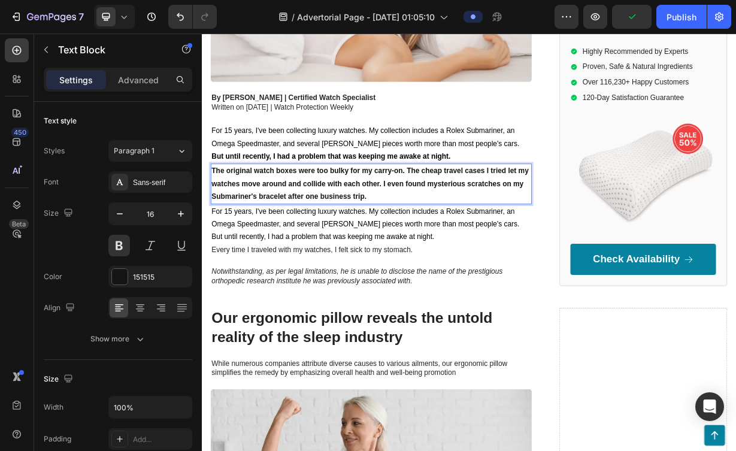
click at [388, 228] on p "The original watch boxes were too bulky for my carry-on. The cheap travel cases…" at bounding box center [429, 234] width 429 height 51
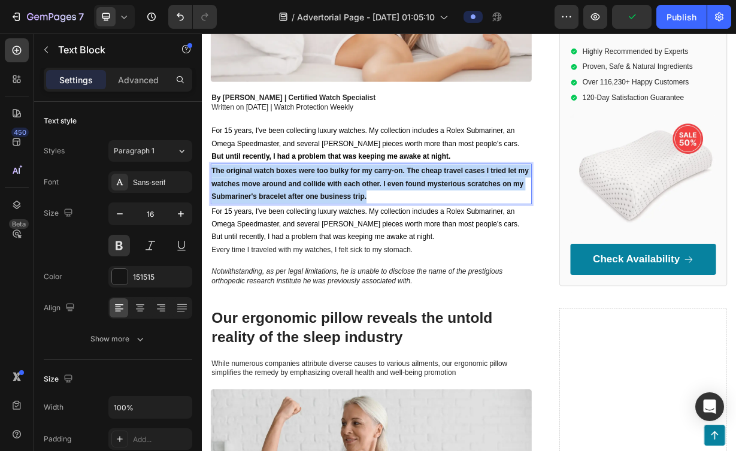
click at [388, 228] on p "The original watch boxes were too bulky for my carry-on. The cheap travel cases…" at bounding box center [429, 234] width 429 height 51
click at [369, 235] on p "The original watch boxes were too bulky for my carry-on. The cheap travel cases…" at bounding box center [429, 234] width 429 height 51
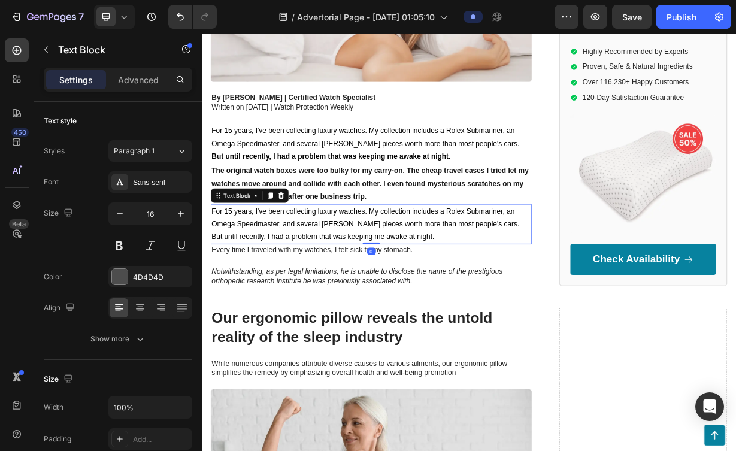
click at [489, 305] on span "But until recently, I had a problem that was keeping me awake at night." at bounding box center [364, 306] width 299 height 10
click at [327, 283] on p "For 15 years, I've been collecting luxury watches. My collection includes a Rol…" at bounding box center [429, 281] width 429 height 35
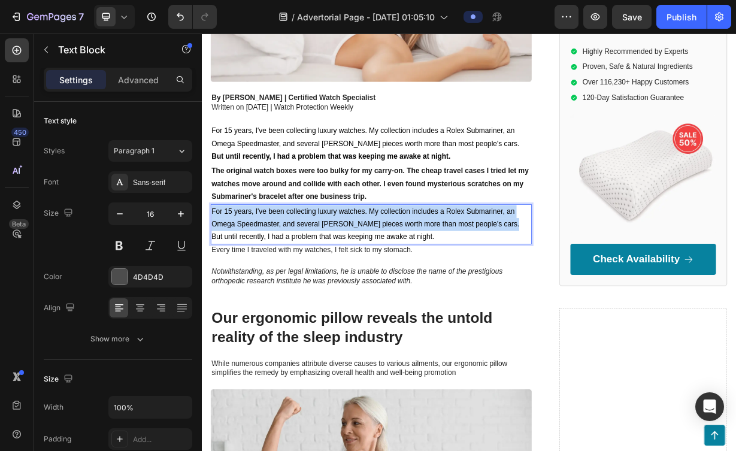
click at [327, 283] on p "For 15 years, I've been collecting luxury watches. My collection includes a Rol…" at bounding box center [429, 281] width 429 height 35
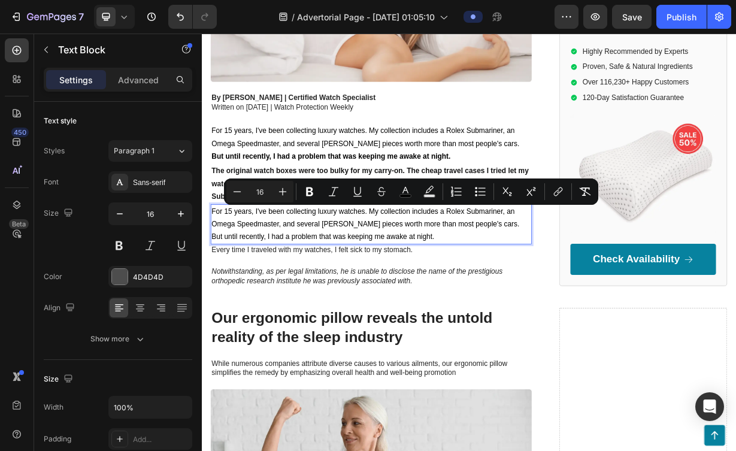
click at [517, 305] on p "But until recently, I had a problem that was keeping me awake at night." at bounding box center [429, 306] width 429 height 17
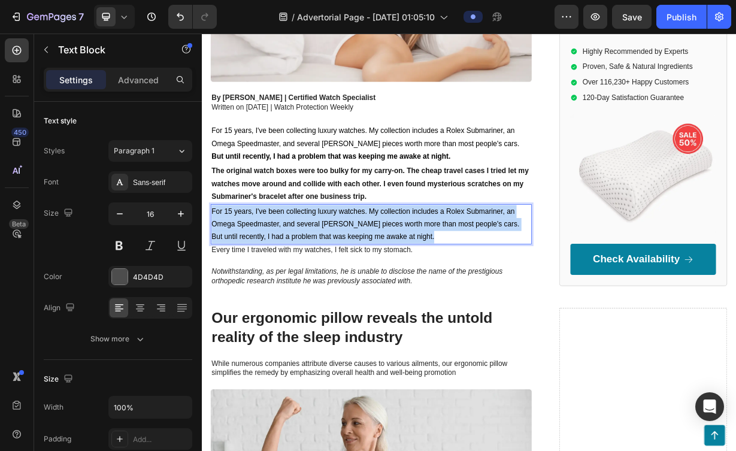
drag, startPoint x: 517, startPoint y: 305, endPoint x: 211, endPoint y: 269, distance: 308.0
click at [211, 269] on div "Why Watch Collectors Are Abandoning Their Original Boxes for This $150 Travel R…" at bounding box center [561, 31] width 718 height 684
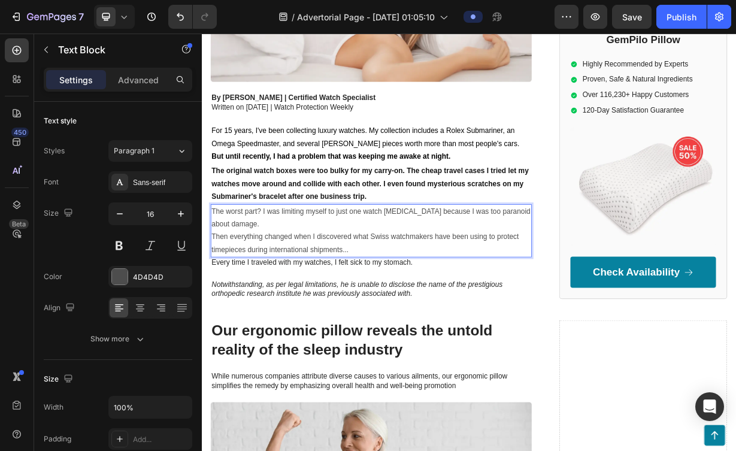
click at [215, 306] on p "Then everything changed when I discovered what Swiss watchmakers have been usin…" at bounding box center [429, 315] width 429 height 35
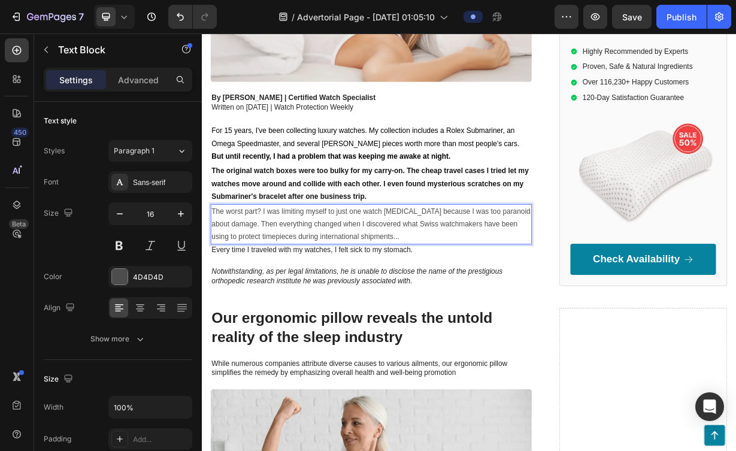
click at [427, 308] on p "The worst part? I was limiting myself to just one watch [MEDICAL_DATA] because …" at bounding box center [429, 289] width 429 height 51
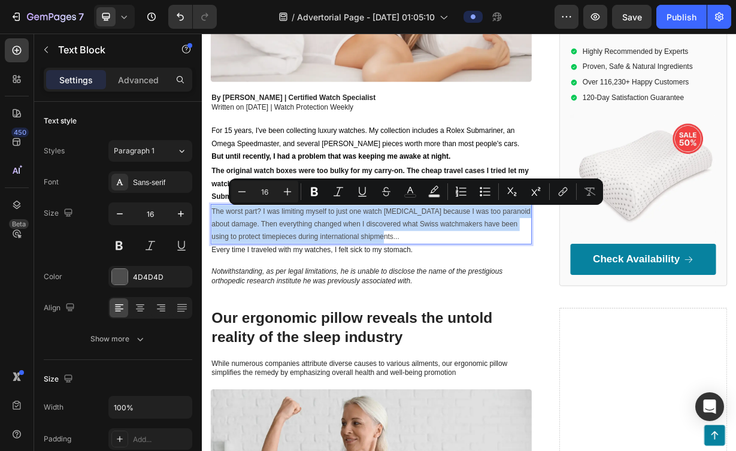
drag, startPoint x: 427, startPoint y: 308, endPoint x: 217, endPoint y: 269, distance: 214.3
click at [217, 269] on p "The worst part? I was limiting myself to just one watch [MEDICAL_DATA] because …" at bounding box center [429, 289] width 429 height 51
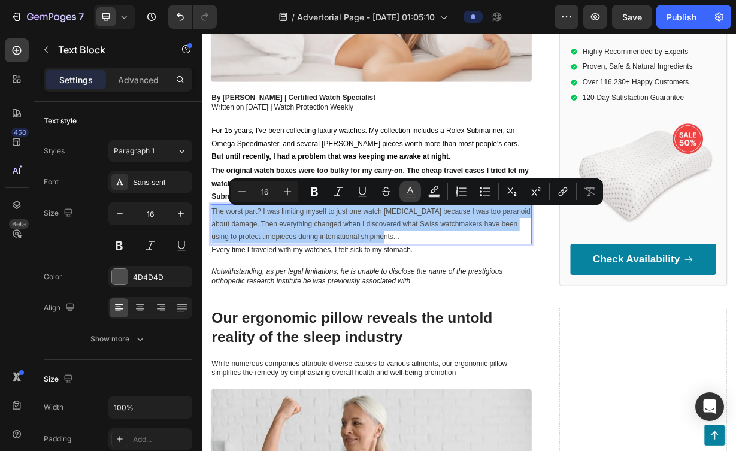
click at [412, 200] on button "color" at bounding box center [410, 192] width 22 height 22
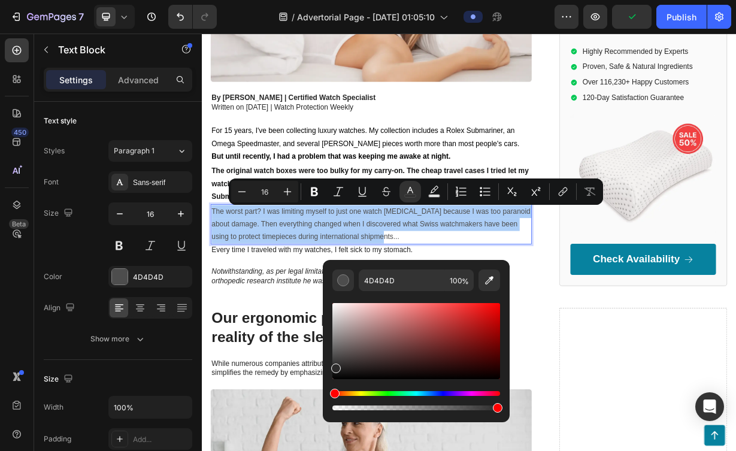
drag, startPoint x: 335, startPoint y: 359, endPoint x: 336, endPoint y: 404, distance: 44.9
click at [336, 404] on div "Editor contextual toolbar" at bounding box center [416, 356] width 168 height 112
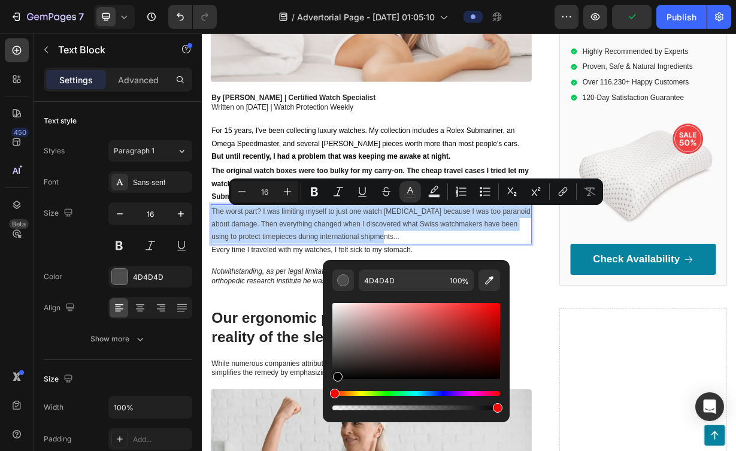
type input "000000"
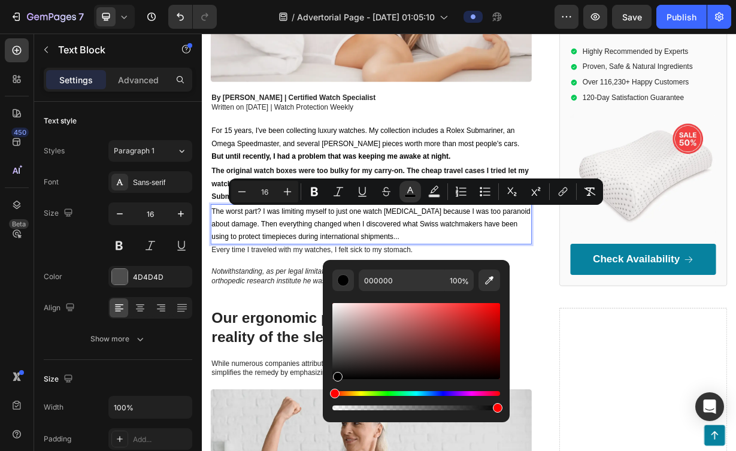
click at [336, 378] on div "Editor contextual toolbar" at bounding box center [338, 377] width 10 height 10
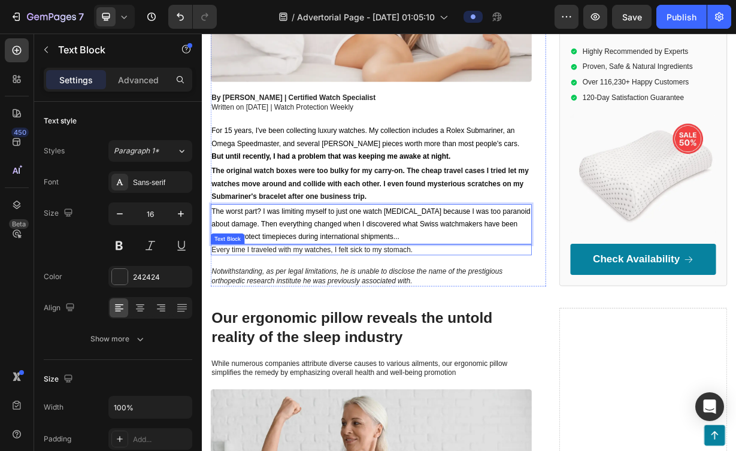
click at [393, 322] on p "Every time I traveled with my watches, I felt sick to my stomach." at bounding box center [429, 324] width 429 height 13
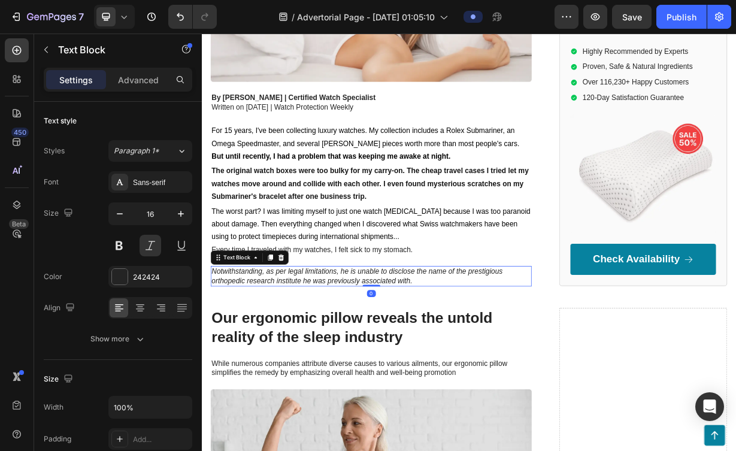
click at [403, 357] on p "Notwithstanding, as per legal limitations, he is unable to disclose the name of…" at bounding box center [429, 359] width 429 height 25
click at [314, 337] on div at bounding box center [308, 334] width 14 height 14
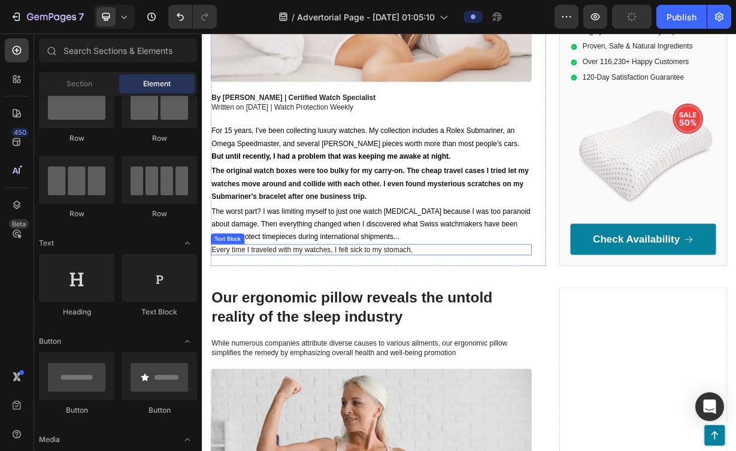
click at [315, 323] on p "Every time I traveled with my watches, I felt sick to my stomach." at bounding box center [429, 324] width 429 height 13
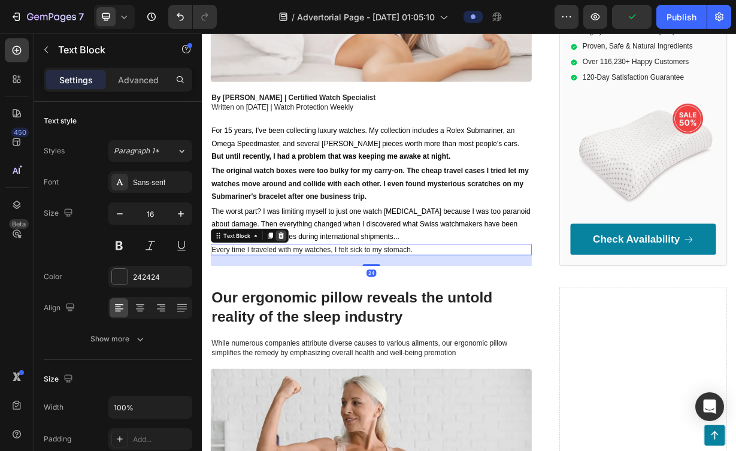
click at [313, 306] on div at bounding box center [308, 305] width 14 height 14
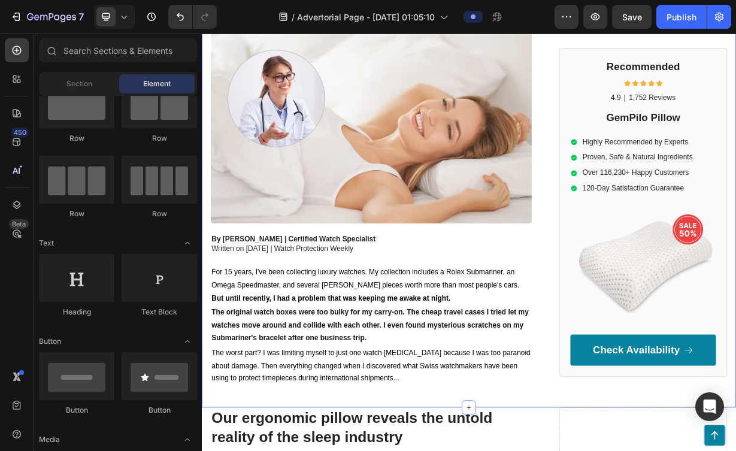
scroll to position [251, 0]
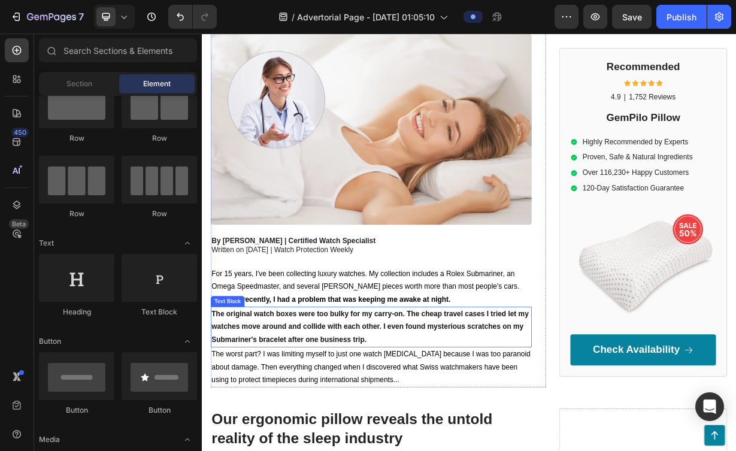
click at [333, 413] on p "The original watch boxes were too bulky for my carry-on. The cheap travel cases…" at bounding box center [429, 427] width 429 height 51
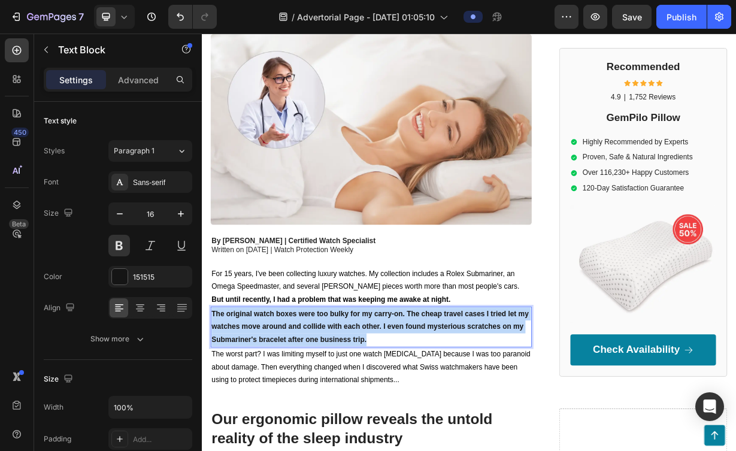
click at [333, 413] on p "The original watch boxes were too bulky for my carry-on. The cheap travel cases…" at bounding box center [429, 427] width 429 height 51
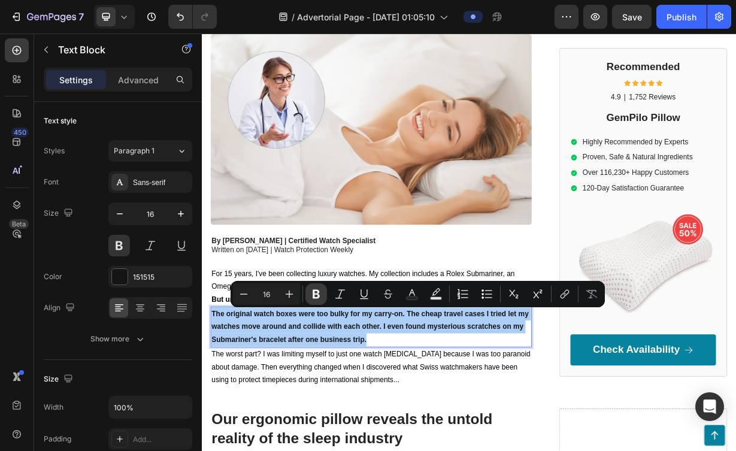
click at [320, 292] on icon "Editor contextual toolbar" at bounding box center [316, 294] width 12 height 12
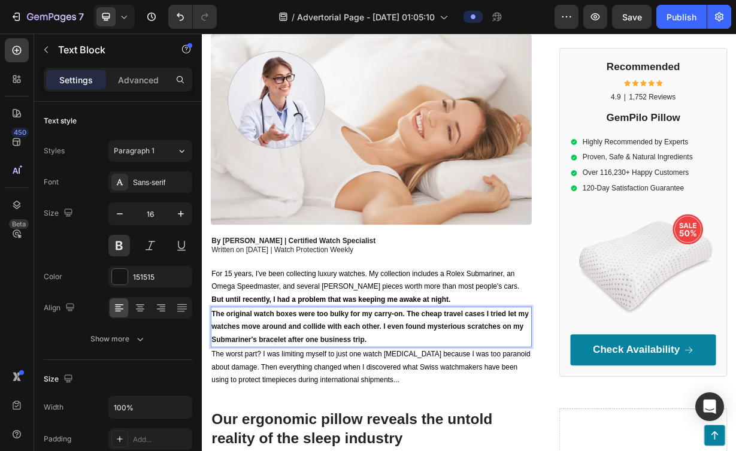
click at [354, 424] on strong "The original watch boxes were too bulky for my carry-on. The cheap travel cases…" at bounding box center [428, 427] width 426 height 45
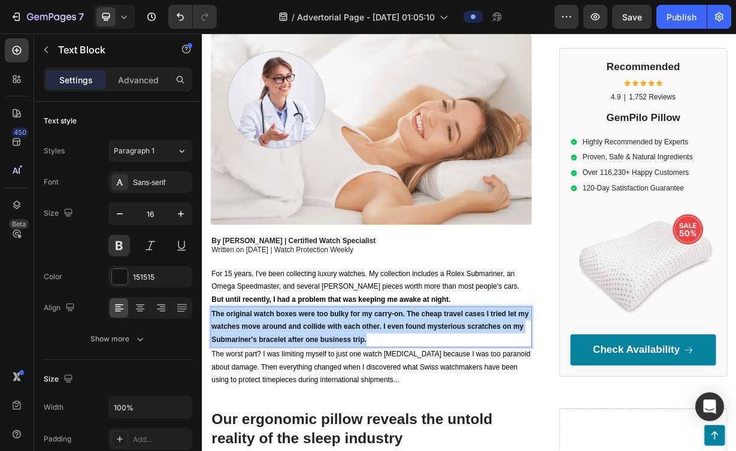
click at [354, 424] on strong "The original watch boxes were too bulky for my carry-on. The cheap travel cases…" at bounding box center [428, 427] width 426 height 45
click at [362, 406] on strong "The original watch boxes were too bulky for my carry-on. The cheap travel cases…" at bounding box center [428, 427] width 426 height 45
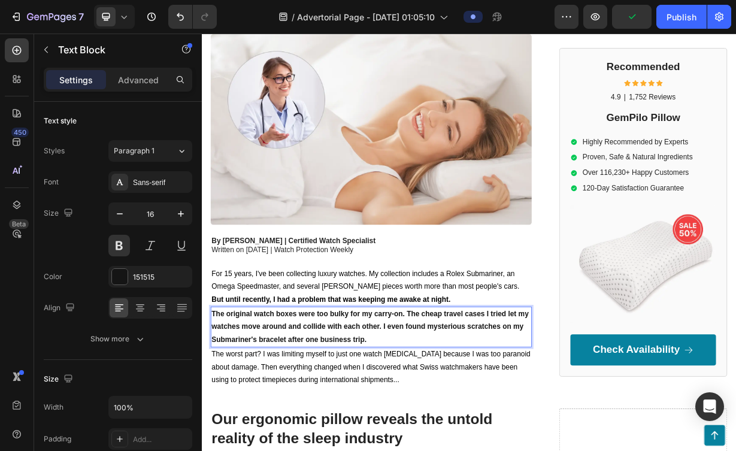
click at [362, 406] on strong "The original watch boxes were too bulky for my carry-on. The cheap travel cases…" at bounding box center [428, 427] width 426 height 45
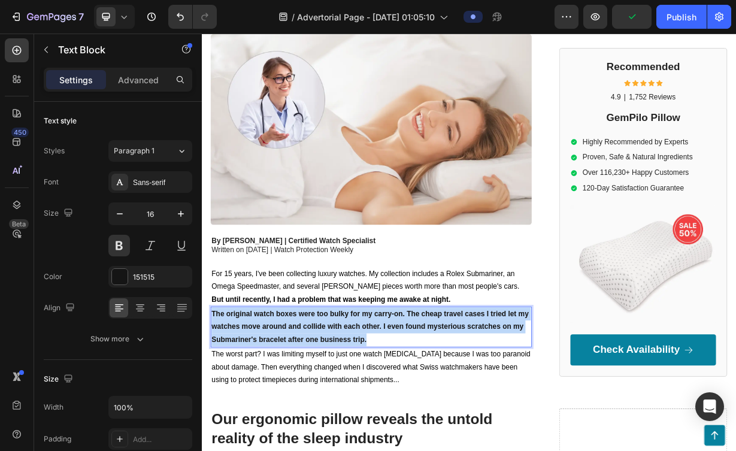
click at [362, 406] on strong "The original watch boxes were too bulky for my carry-on. The cheap travel cases…" at bounding box center [428, 427] width 426 height 45
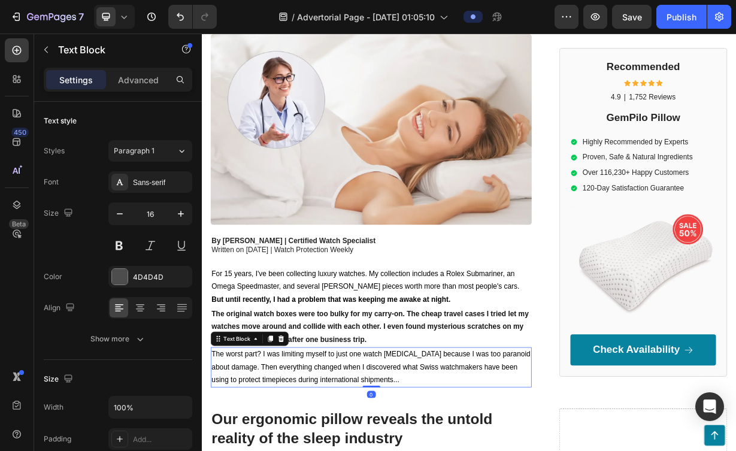
click at [343, 417] on p "The original watch boxes were too bulky for my carry-on. The cheap travel cases…" at bounding box center [429, 427] width 429 height 51
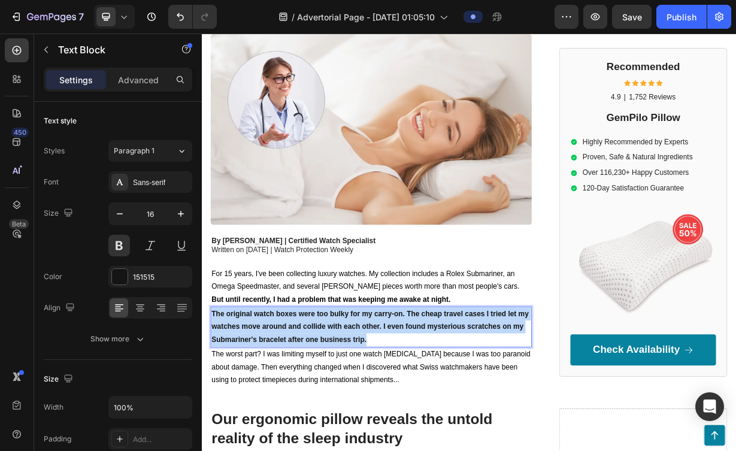
click at [343, 417] on p "The original watch boxes were too bulky for my carry-on. The cheap travel cases…" at bounding box center [429, 427] width 429 height 51
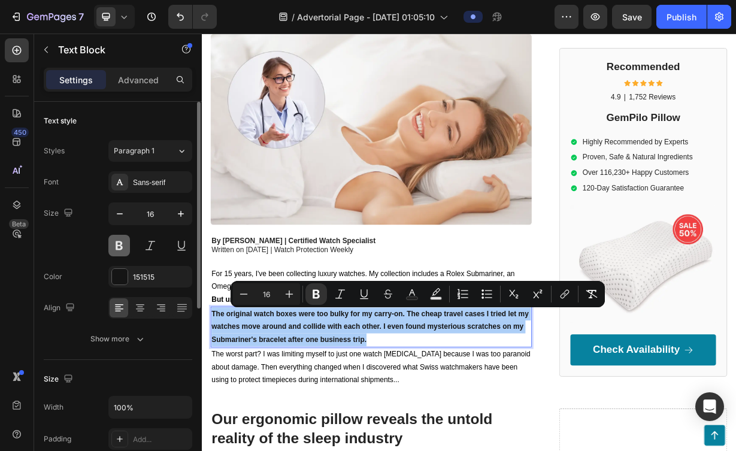
click at [121, 245] on button at bounding box center [119, 246] width 22 height 22
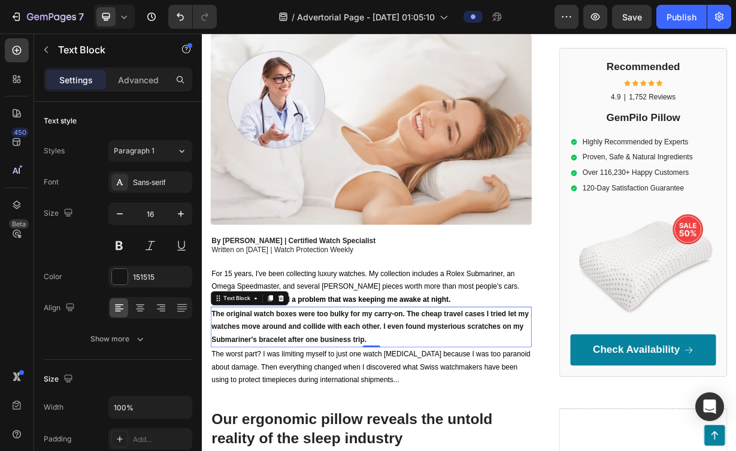
click at [393, 435] on p "The original watch boxes were too bulky for my carry-on. The cheap travel cases…" at bounding box center [429, 427] width 429 height 51
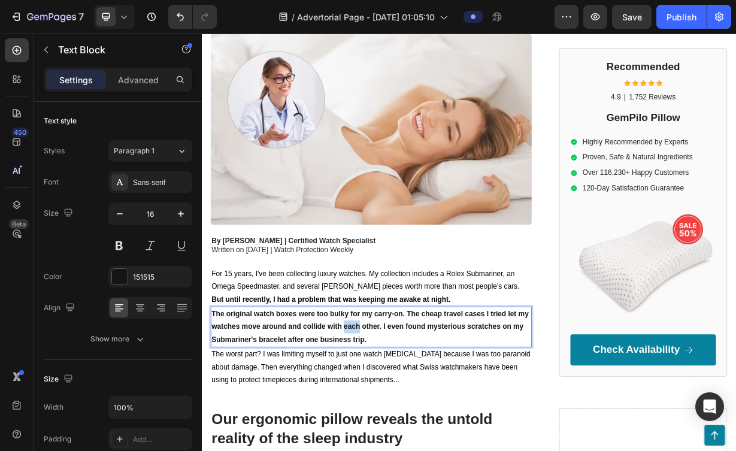
click at [393, 435] on p "The original watch boxes were too bulky for my carry-on. The cheap travel cases…" at bounding box center [429, 427] width 429 height 51
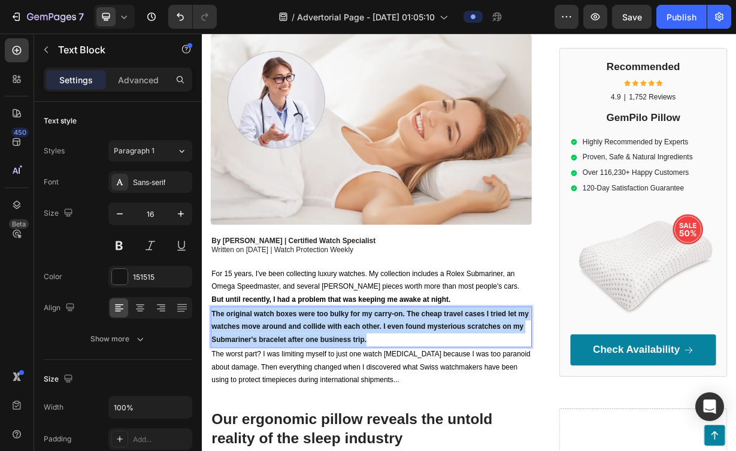
click at [393, 435] on p "The original watch boxes were too bulky for my carry-on. The cheap travel cases…" at bounding box center [429, 427] width 429 height 51
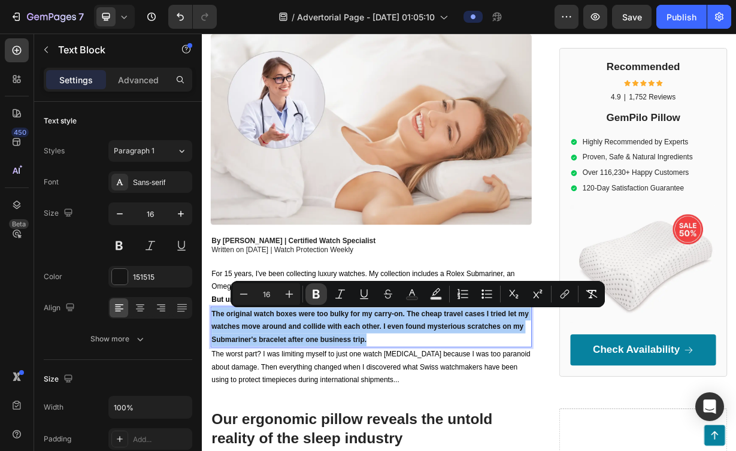
click at [315, 294] on icon "Editor contextual toolbar" at bounding box center [315, 294] width 7 height 9
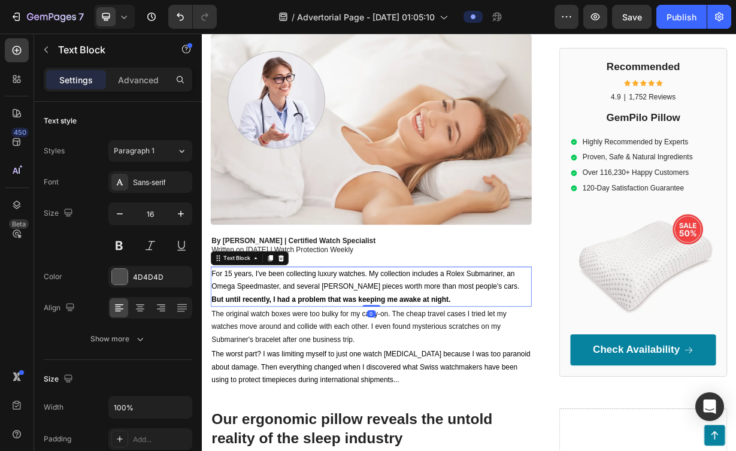
click at [627, 391] on p "But until recently, I had a problem that was keeping me awake at night." at bounding box center [429, 390] width 429 height 17
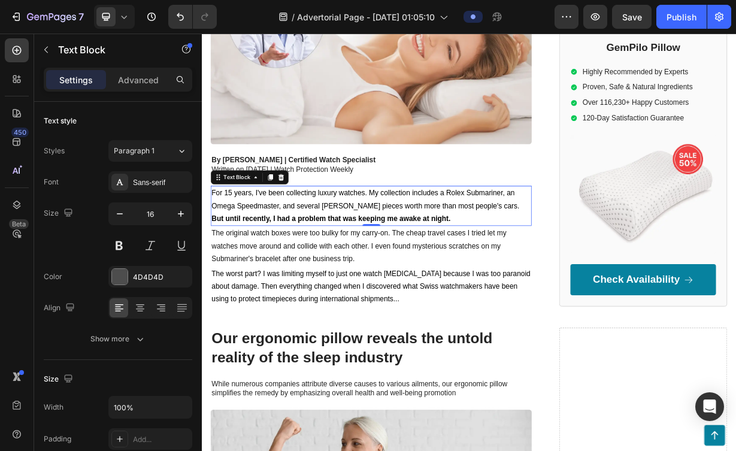
scroll to position [378, 0]
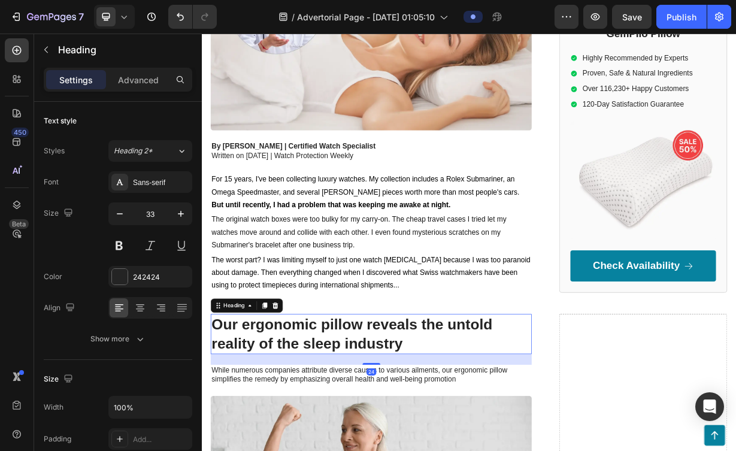
click at [517, 436] on h2 "Our ergonomic pillow reveals the untold reality of the sleep industry" at bounding box center [430, 438] width 432 height 54
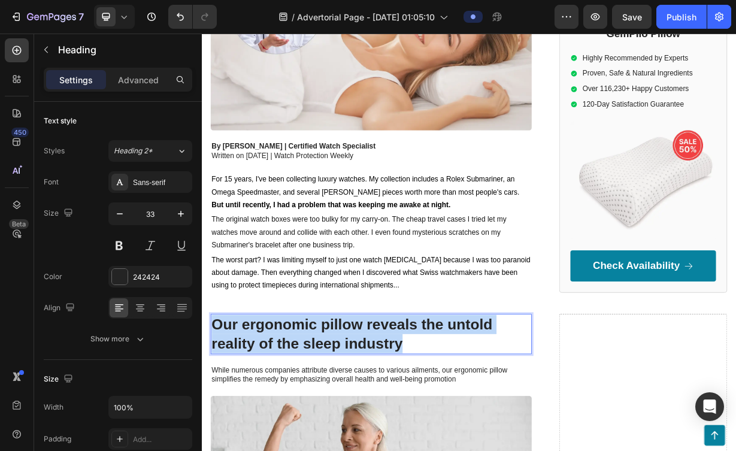
click at [517, 436] on p "Our ergonomic pillow reveals the untold reality of the sleep industry" at bounding box center [429, 437] width 429 height 51
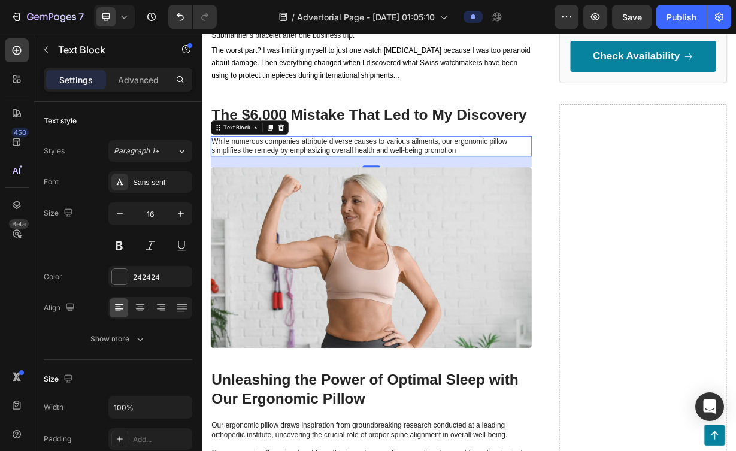
scroll to position [655, 0]
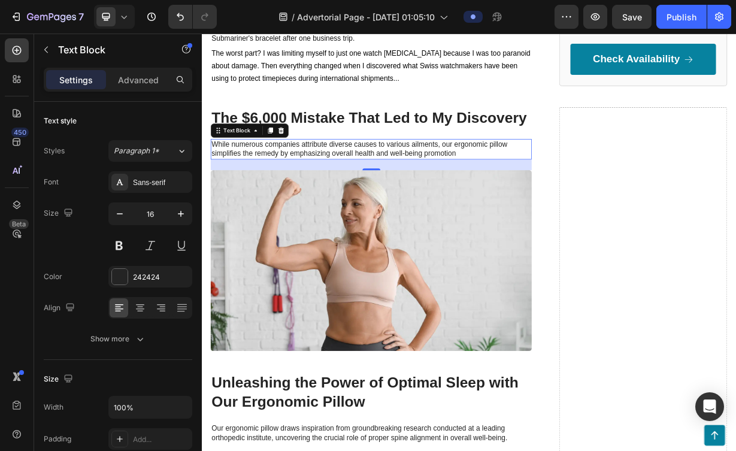
click at [520, 191] on p "While numerous companies attribute diverse causes to various ailments, our ergo…" at bounding box center [429, 189] width 429 height 25
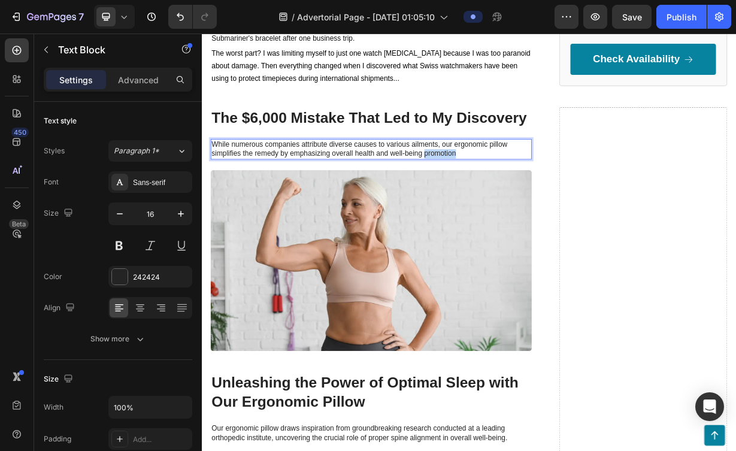
click at [520, 191] on p "While numerous companies attribute diverse causes to various ailments, our ergo…" at bounding box center [429, 189] width 429 height 25
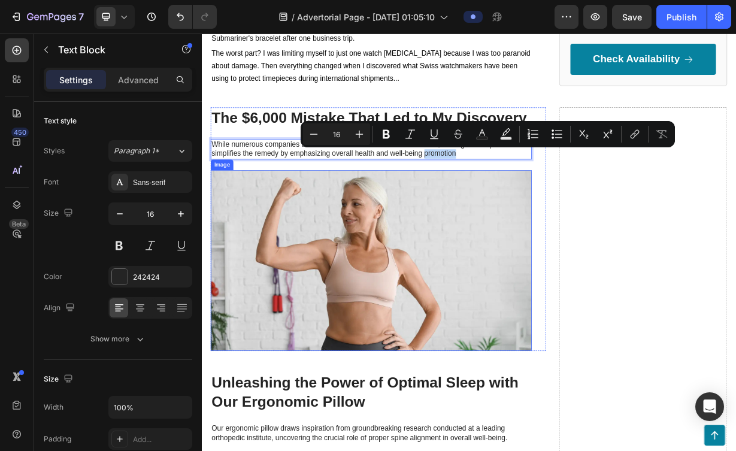
click at [587, 306] on img at bounding box center [430, 338] width 432 height 243
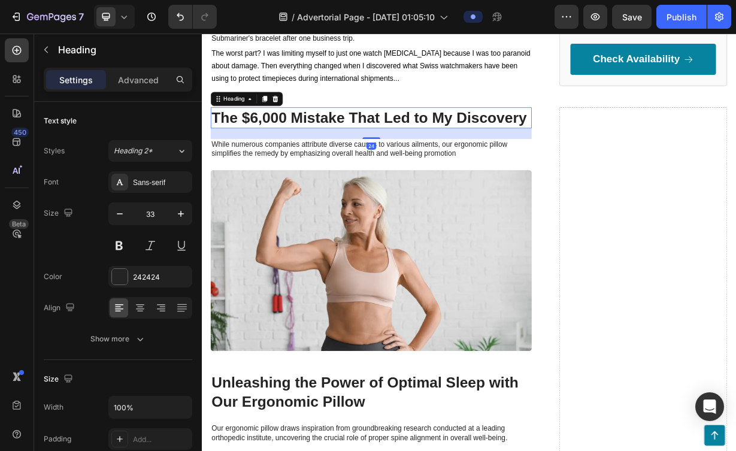
click at [542, 151] on p "The $6,000 Mistake That Led to My Discovery" at bounding box center [429, 147] width 429 height 26
click at [306, 120] on div at bounding box center [300, 121] width 14 height 14
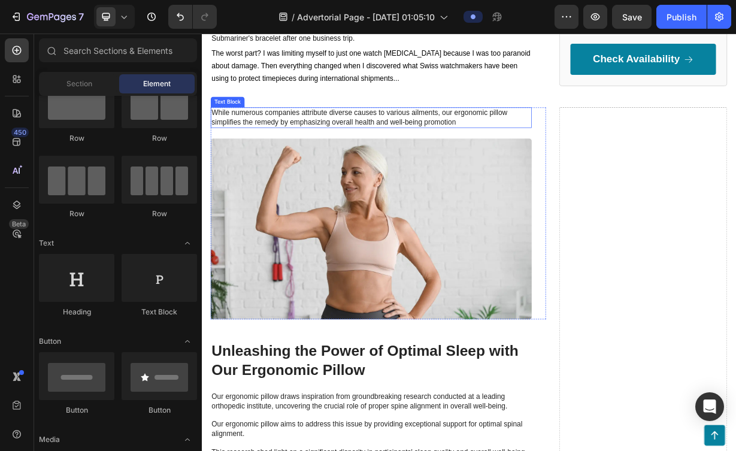
click at [344, 141] on p "While numerous companies attribute diverse causes to various ailments, our ergo…" at bounding box center [429, 146] width 429 height 25
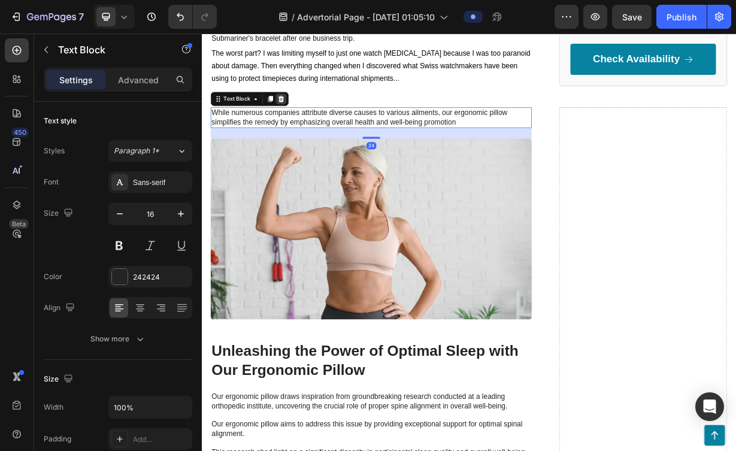
click at [308, 122] on icon at bounding box center [309, 121] width 8 height 8
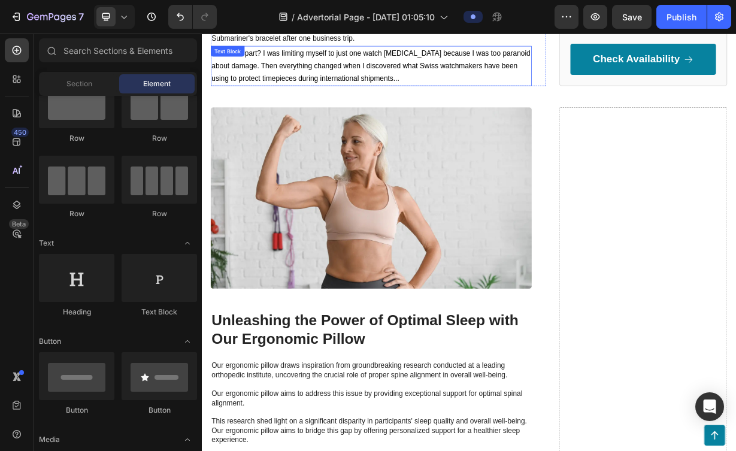
click at [360, 95] on span "The worst part? I was limiting myself to just one watch [MEDICAL_DATA] because …" at bounding box center [429, 76] width 429 height 45
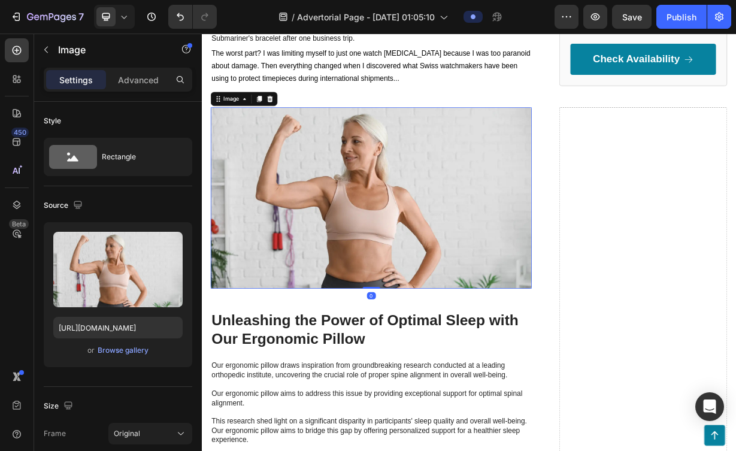
click at [421, 141] on img at bounding box center [430, 254] width 432 height 243
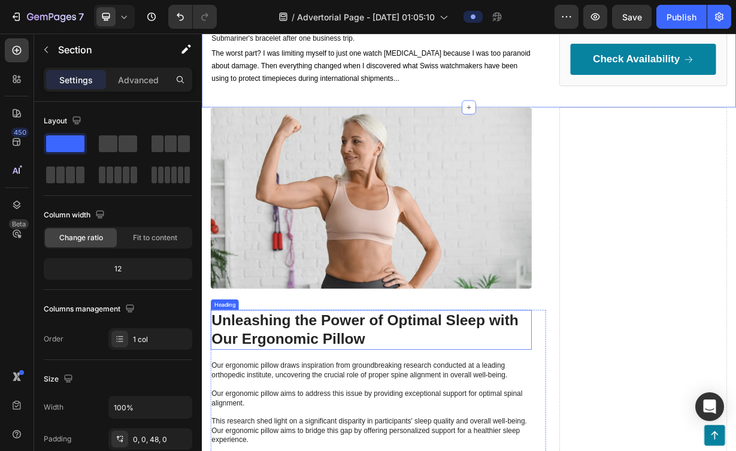
click at [403, 437] on h2 "Unleashing the Power of Optimal Sleep with Our Ergonomic Pillow" at bounding box center [430, 432] width 432 height 54
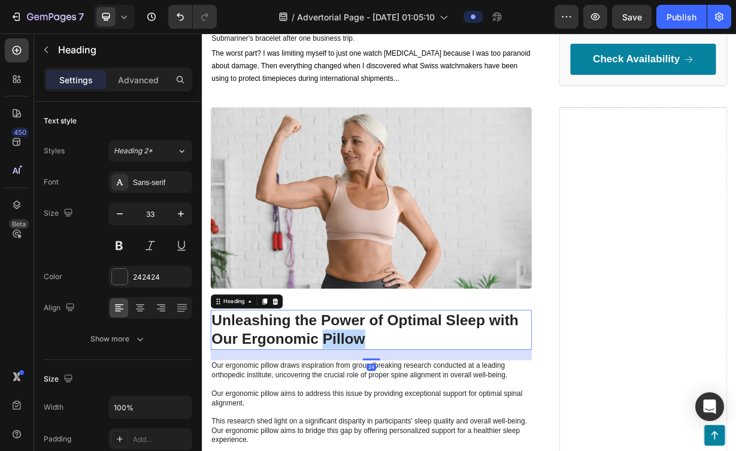
click at [403, 437] on h2 "Unleashing the Power of Optimal Sleep with Our Ergonomic Pillow" at bounding box center [430, 432] width 432 height 54
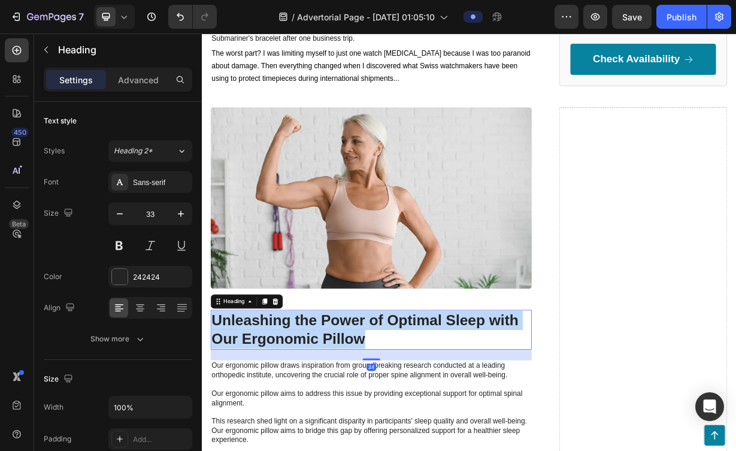
click at [403, 437] on p "Unleashing the Power of Optimal Sleep with Our Ergonomic Pillow" at bounding box center [429, 431] width 429 height 51
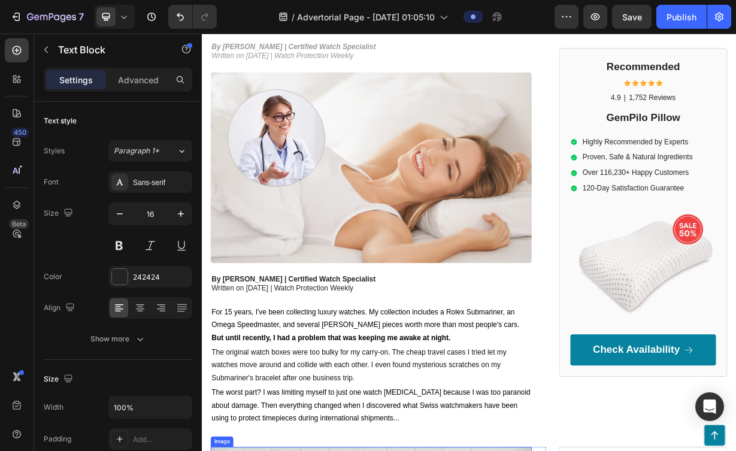
scroll to position [90, 0]
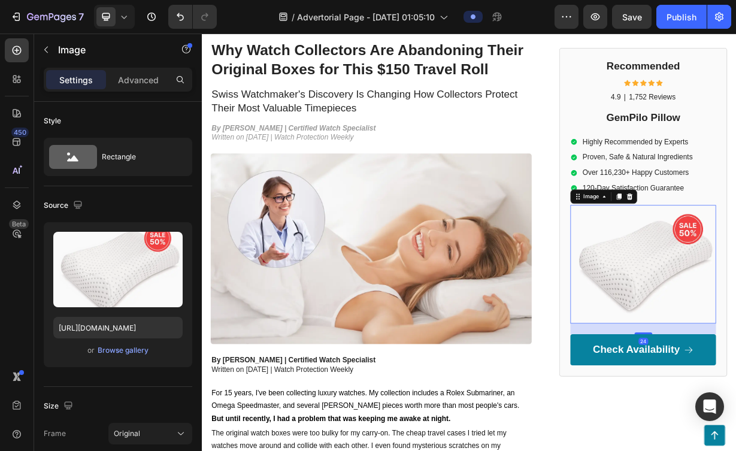
click at [110, 350] on div "Browse gallery" at bounding box center [123, 350] width 51 height 11
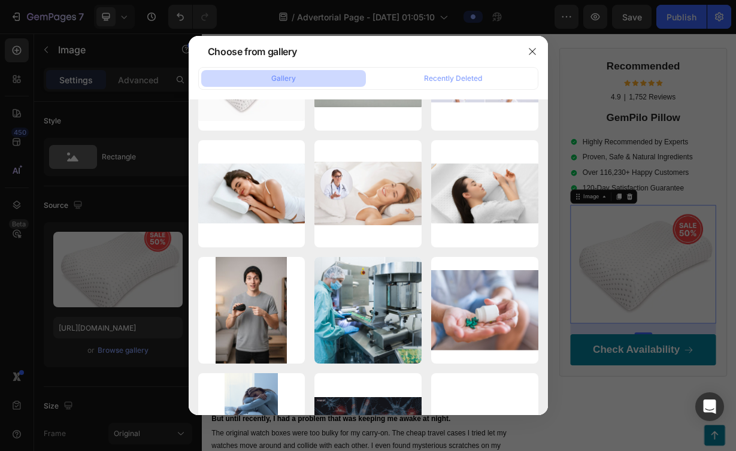
scroll to position [0, 0]
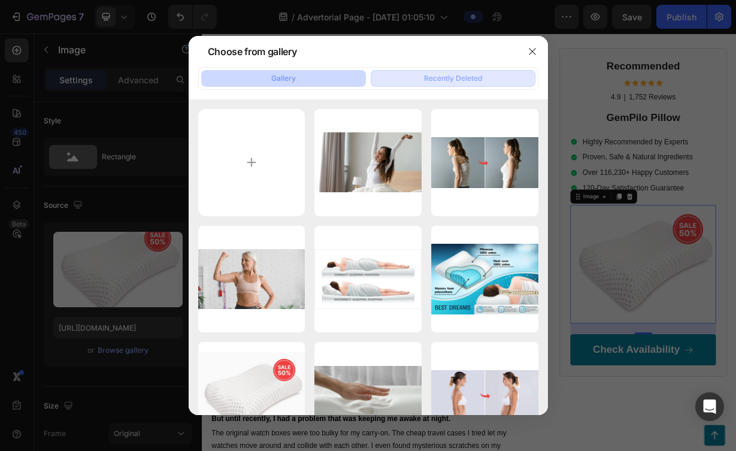
click at [451, 70] on button "Recently Deleted" at bounding box center [453, 78] width 165 height 17
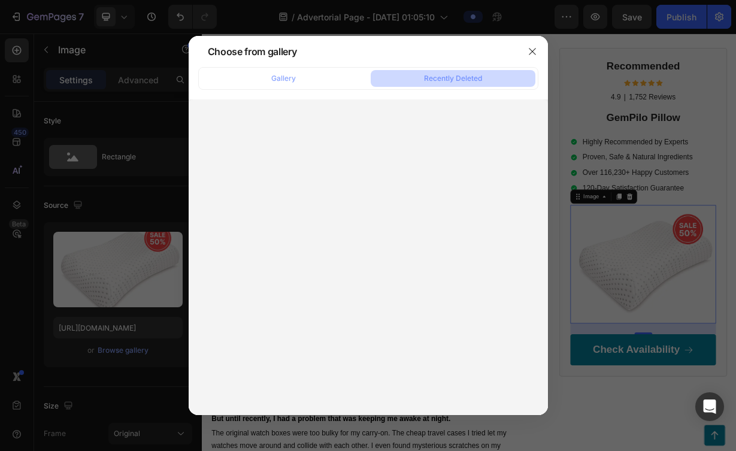
click at [315, 68] on div "Gallery Recently Deleted" at bounding box center [368, 78] width 340 height 23
click at [316, 81] on button "Gallery" at bounding box center [283, 78] width 165 height 17
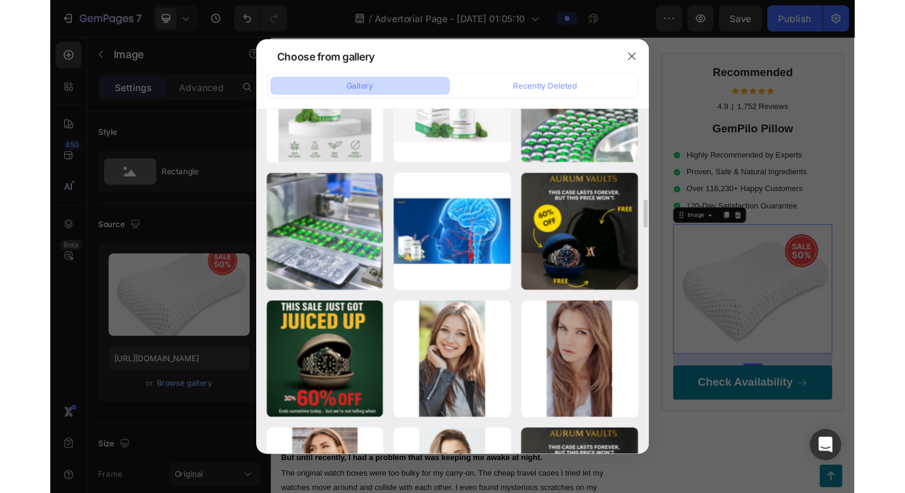
scroll to position [989, 0]
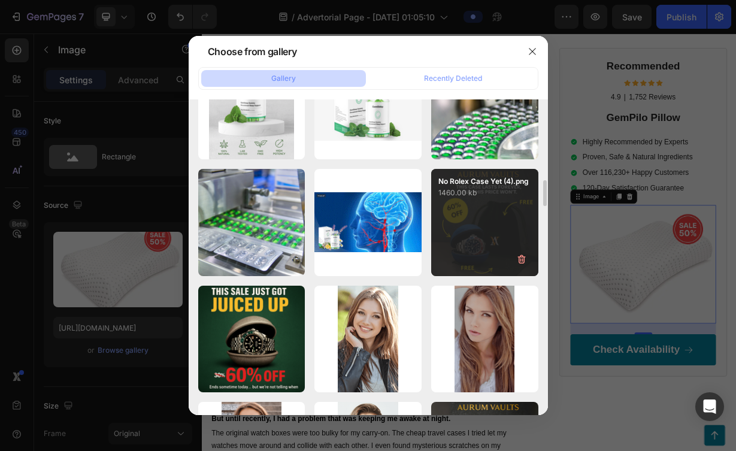
click at [488, 219] on div "No Rolex Case Yet (4).png 1460.00 kb" at bounding box center [484, 222] width 107 height 107
type input "[URL][DOMAIN_NAME]"
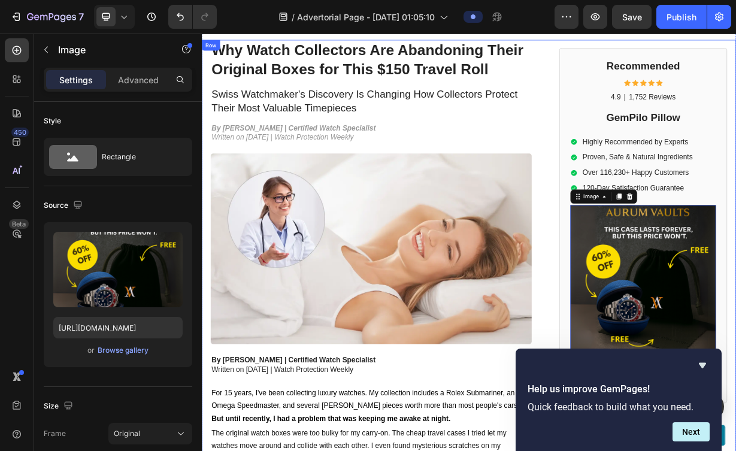
click at [675, 221] on div "Why Watch Collectors Are Abandoning Their Original Boxes for This $150 Travel R…" at bounding box center [561, 355] width 718 height 627
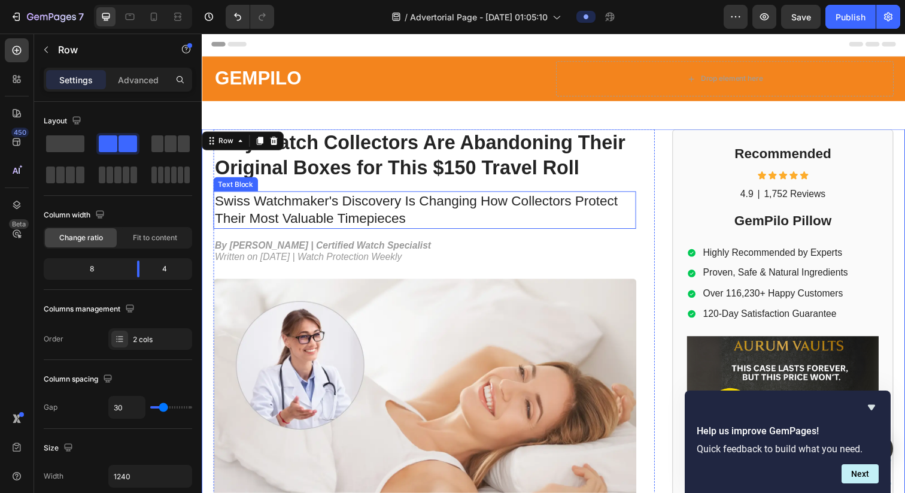
scroll to position [0, 0]
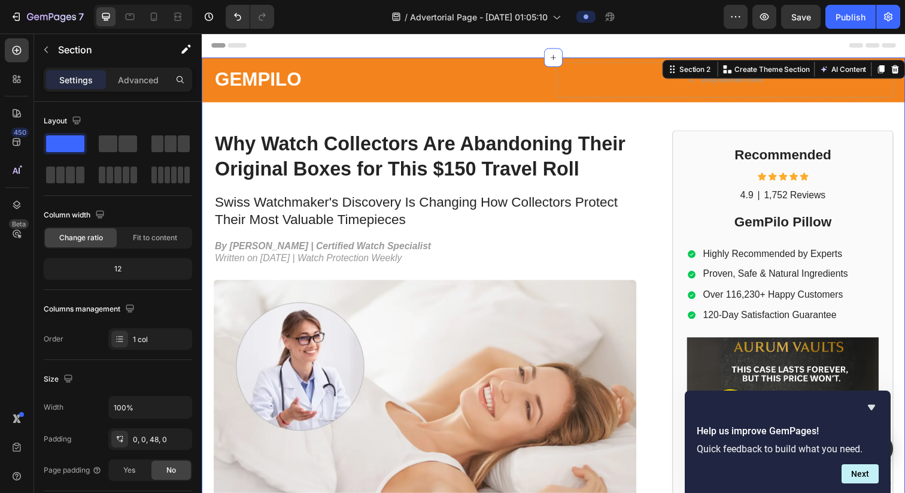
click at [522, 116] on div "GEMPILO Text Block Drop element here Row Row Why Watch Collectors Are Abandonin…" at bounding box center [561, 409] width 718 height 702
